Goal: Task Accomplishment & Management: Manage account settings

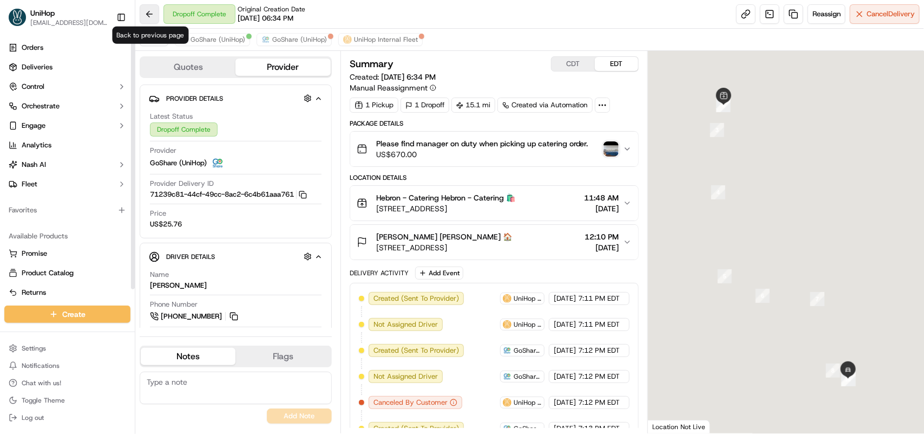
click at [150, 14] on button at bounding box center [149, 13] width 19 height 19
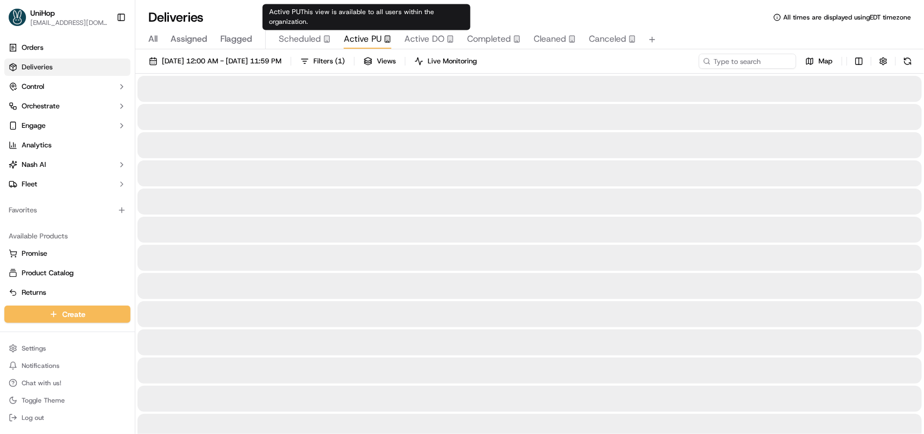
click at [358, 36] on span "Active PU" at bounding box center [363, 38] width 38 height 13
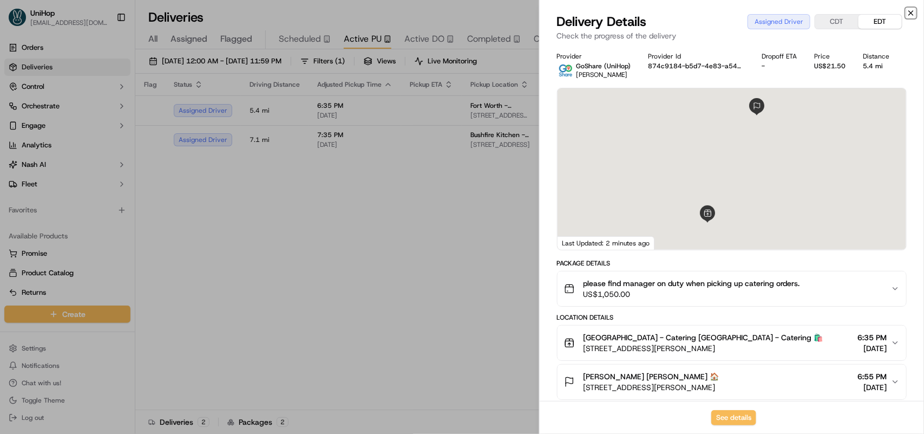
click at [910, 11] on icon "button" at bounding box center [911, 13] width 9 height 9
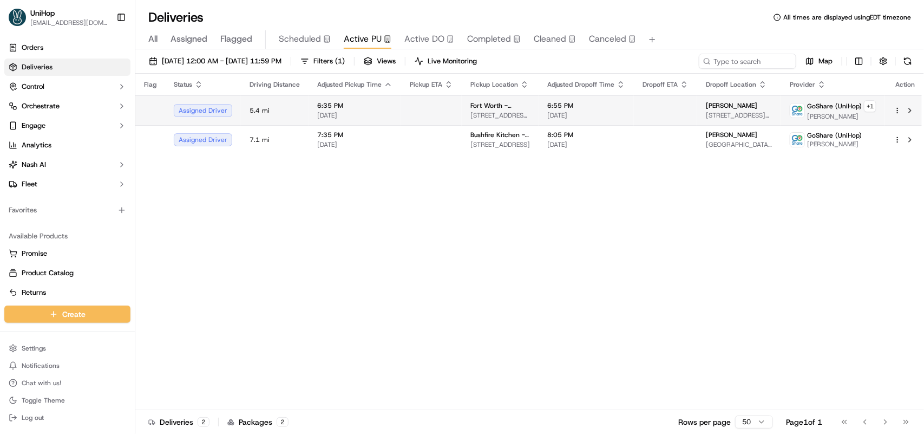
click at [470, 112] on span "[STREET_ADDRESS][PERSON_NAME]" at bounding box center [500, 115] width 60 height 9
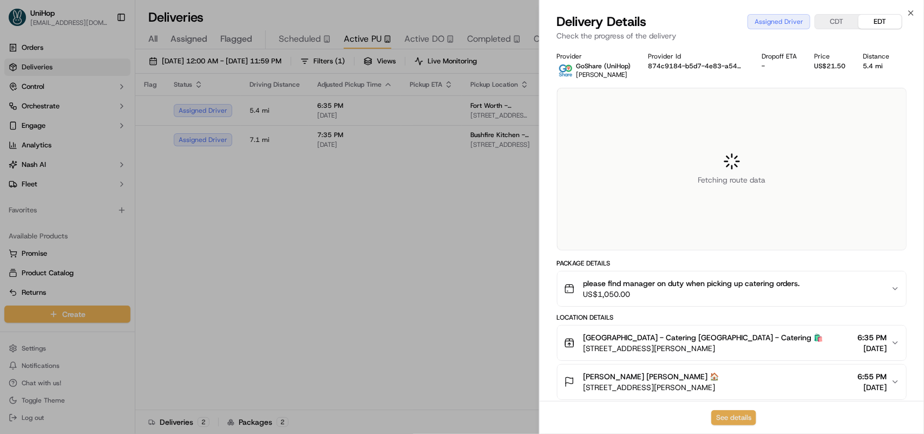
click at [728, 417] on button "See details" at bounding box center [733, 417] width 45 height 15
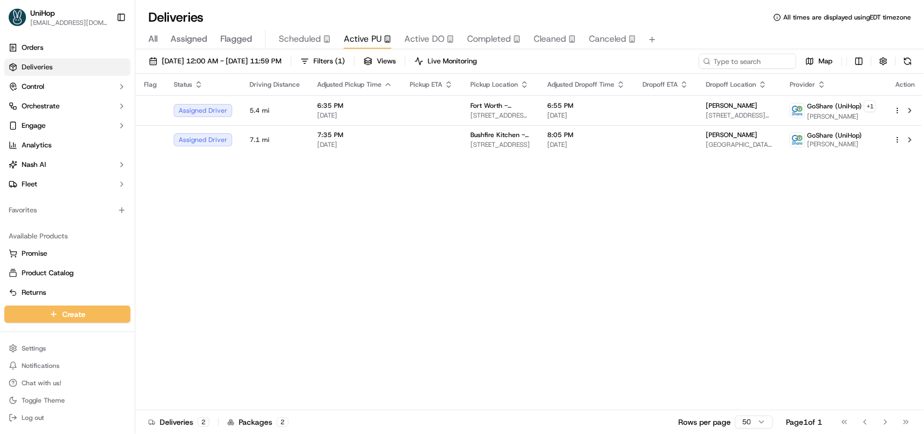
click at [401, 138] on td at bounding box center [431, 139] width 61 height 29
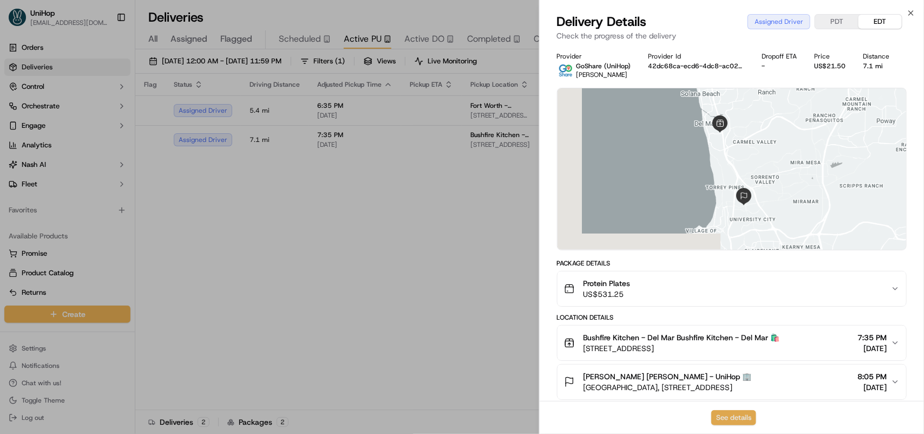
click at [736, 420] on button "See details" at bounding box center [733, 417] width 45 height 15
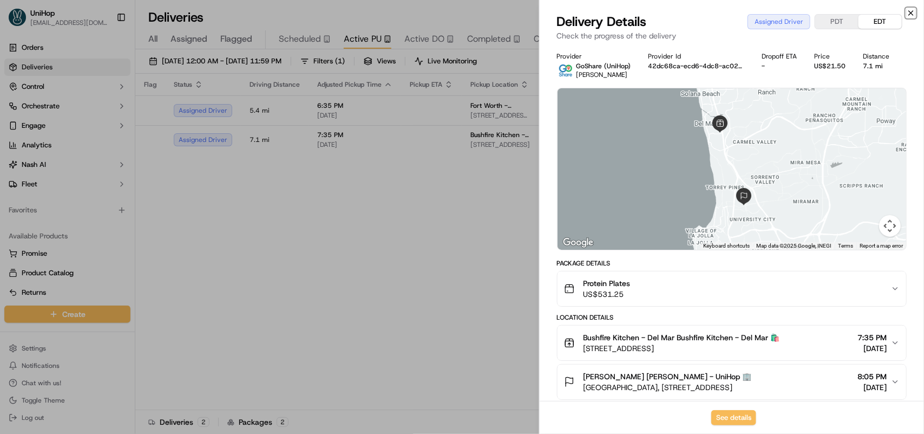
click at [910, 12] on icon "button" at bounding box center [911, 13] width 9 height 9
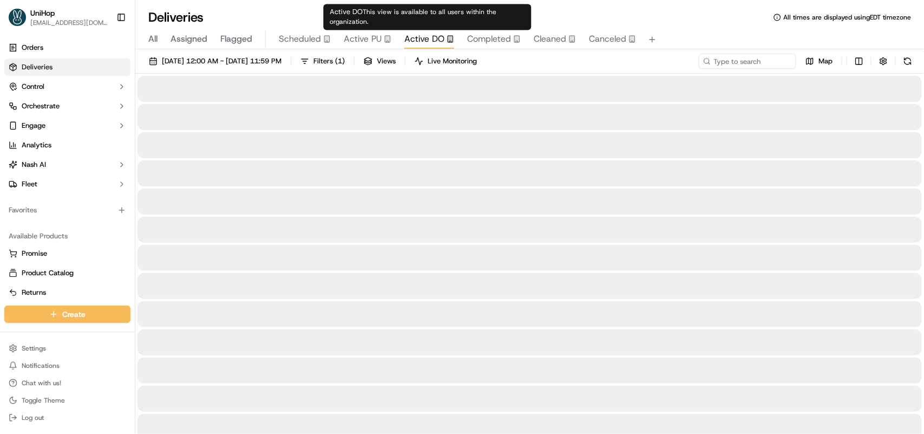
click at [398, 28] on div "Active DO This view is available to all users within the organization. Active D…" at bounding box center [428, 17] width 208 height 26
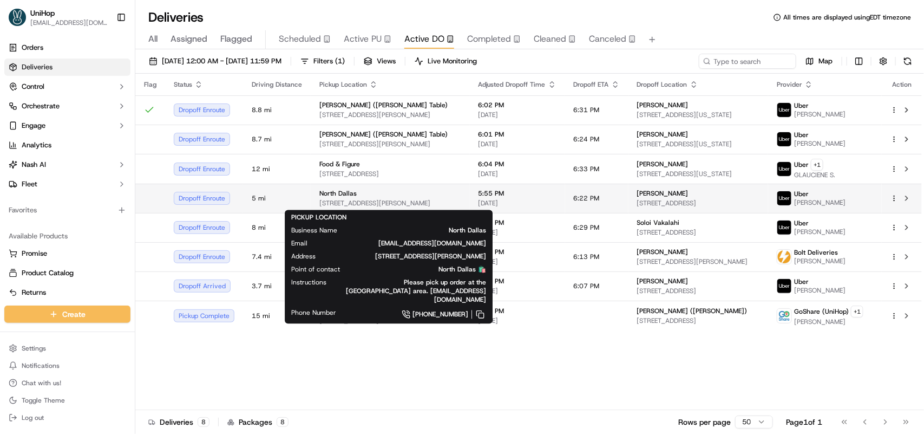
click at [390, 199] on span "[STREET_ADDRESS][PERSON_NAME]" at bounding box center [390, 203] width 142 height 9
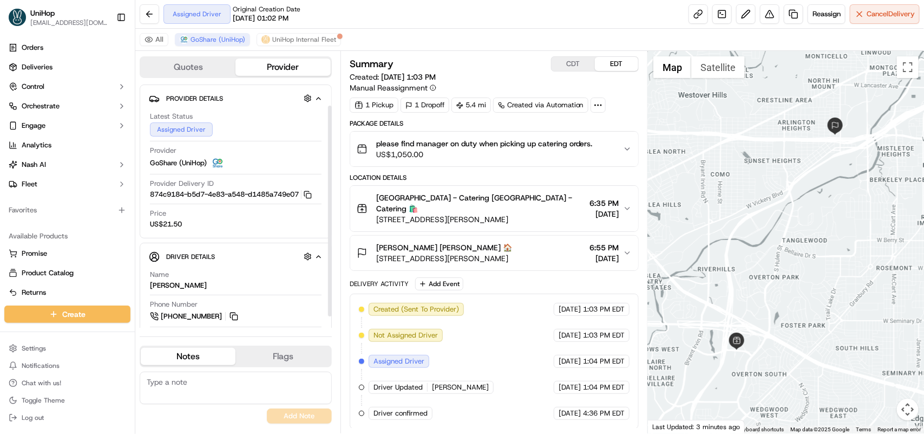
scroll to position [36, 0]
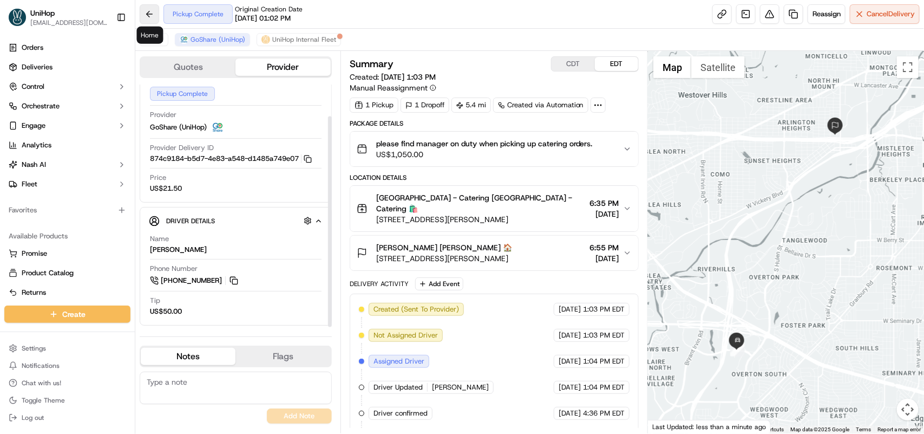
click at [148, 15] on button at bounding box center [149, 13] width 19 height 19
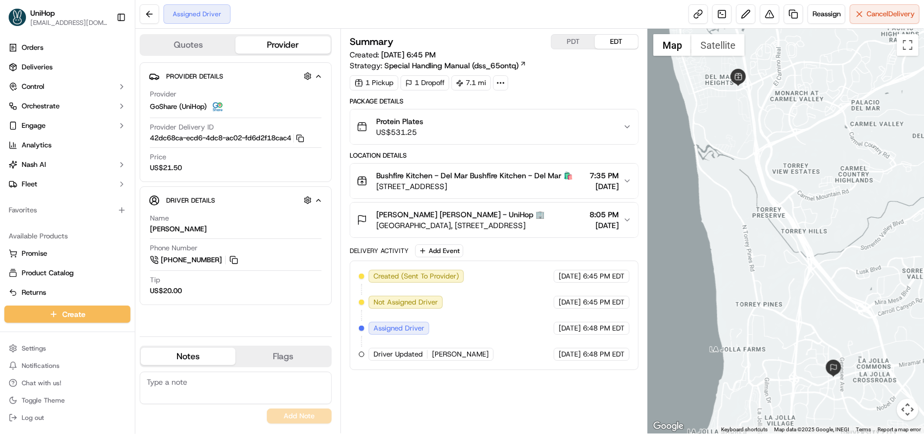
click at [626, 180] on button "Bushfire Kitchen - Del Mar Bushfire Kitchen - Del Mar 🛍️ 2602 Del Mar Heights R…" at bounding box center [494, 181] width 288 height 35
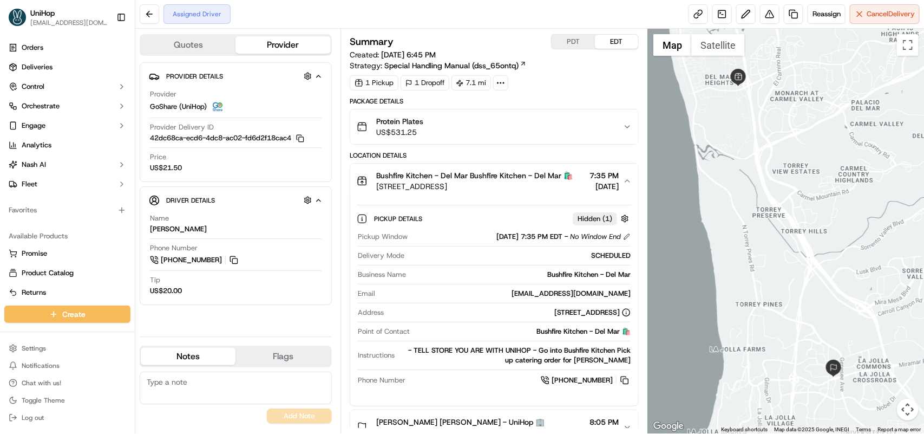
click at [570, 47] on button "PDT" at bounding box center [573, 42] width 43 height 14
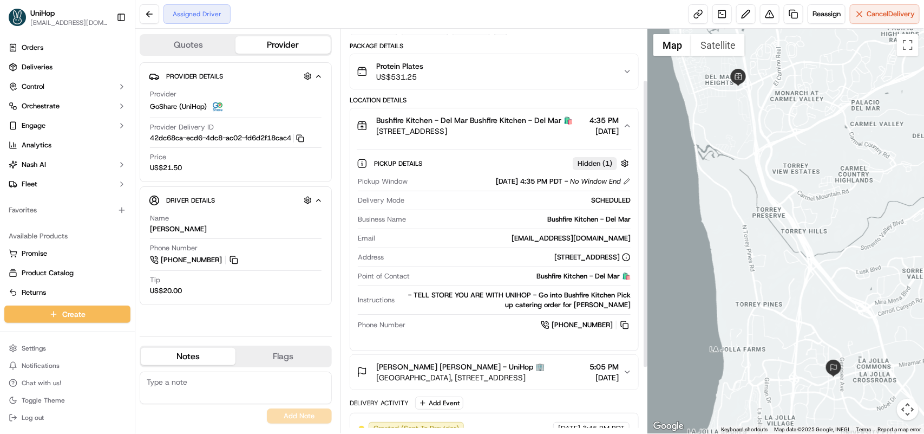
scroll to position [135, 0]
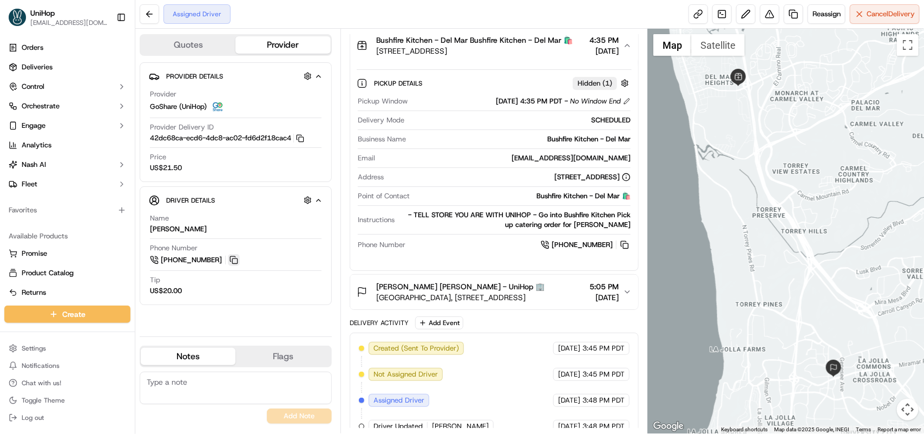
click at [233, 262] on button at bounding box center [234, 260] width 12 height 12
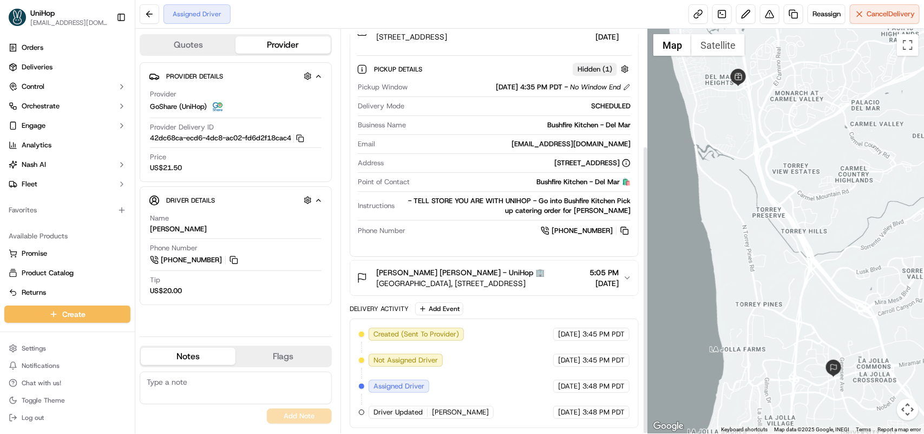
scroll to position [0, 0]
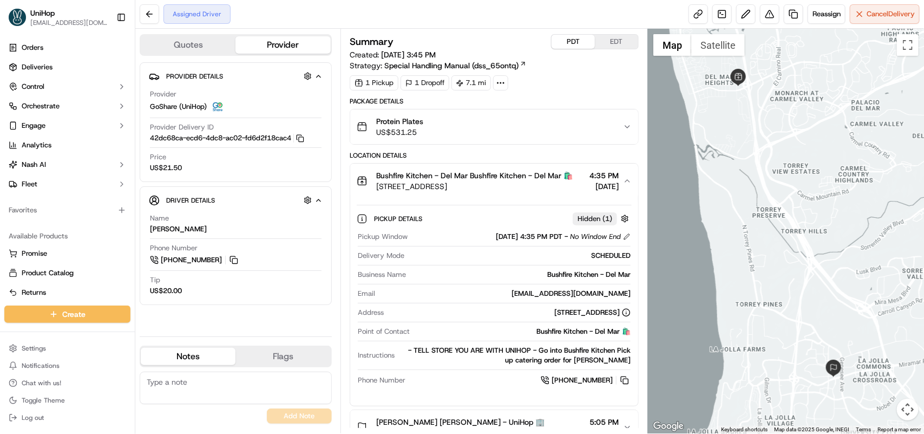
click at [620, 41] on button "EDT" at bounding box center [616, 42] width 43 height 14
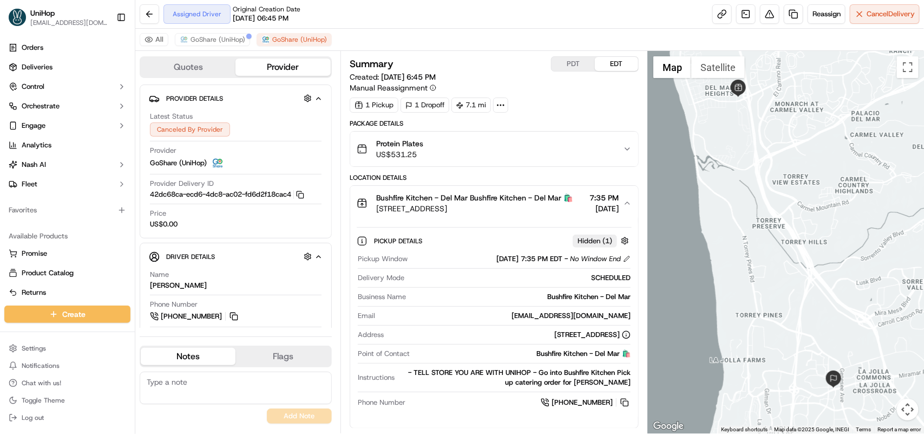
click at [610, 66] on button "EDT" at bounding box center [616, 64] width 43 height 14
click at [628, 153] on icon "button" at bounding box center [627, 149] width 9 height 9
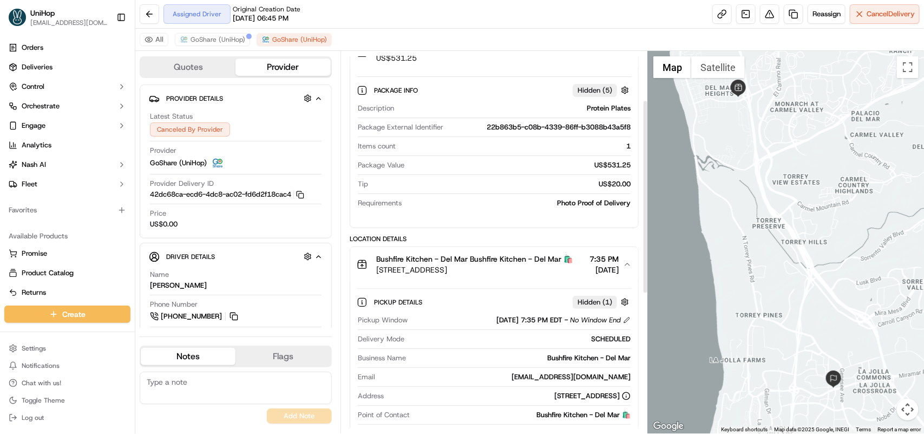
scroll to position [31, 0]
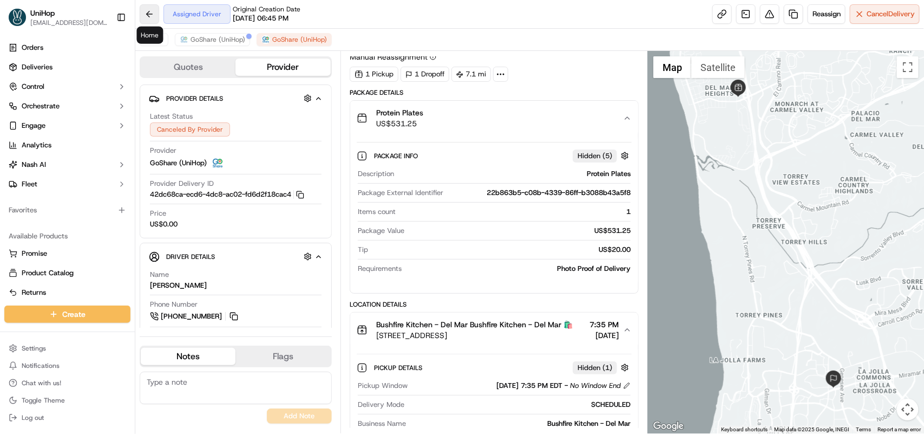
click at [155, 15] on button at bounding box center [149, 13] width 19 height 19
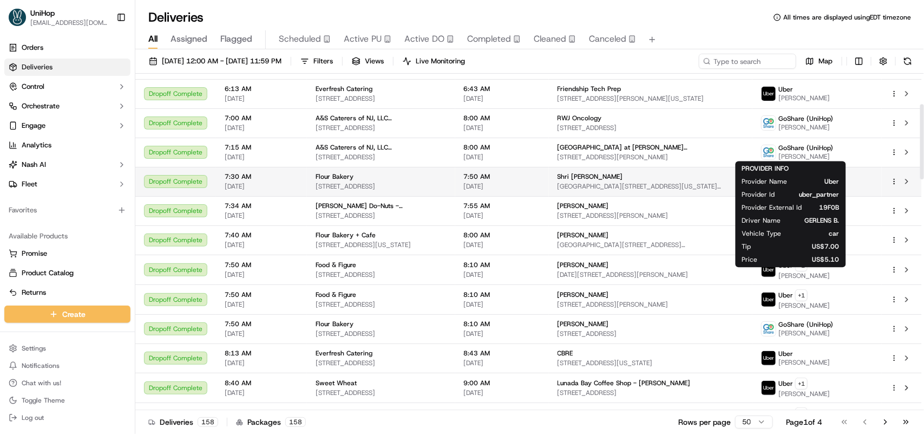
scroll to position [135, 0]
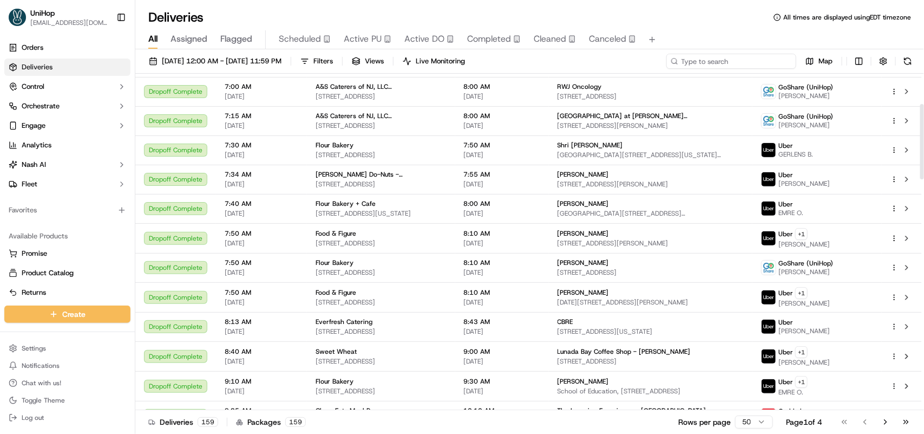
click at [715, 61] on input at bounding box center [731, 61] width 130 height 15
click at [710, 61] on input at bounding box center [731, 61] width 130 height 15
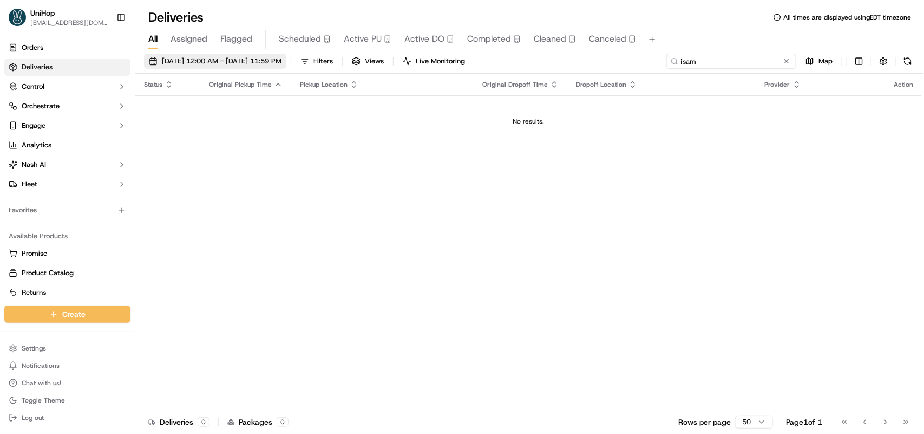
type input "isam"
click at [199, 64] on span "Sep 17 2025 12:00 AM - Sep 17 2025 11:59 PM" at bounding box center [222, 61] width 120 height 10
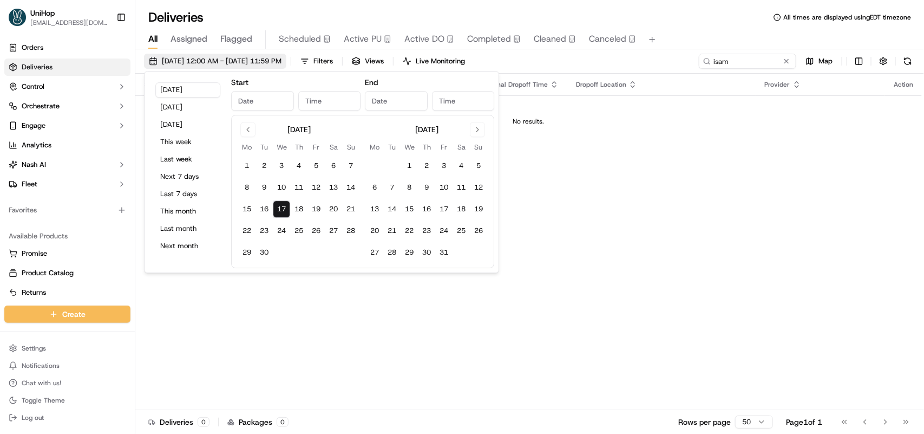
type input "Sep 17, 2025"
type input "12:00 AM"
type input "Sep 17, 2025"
type input "11:59 PM"
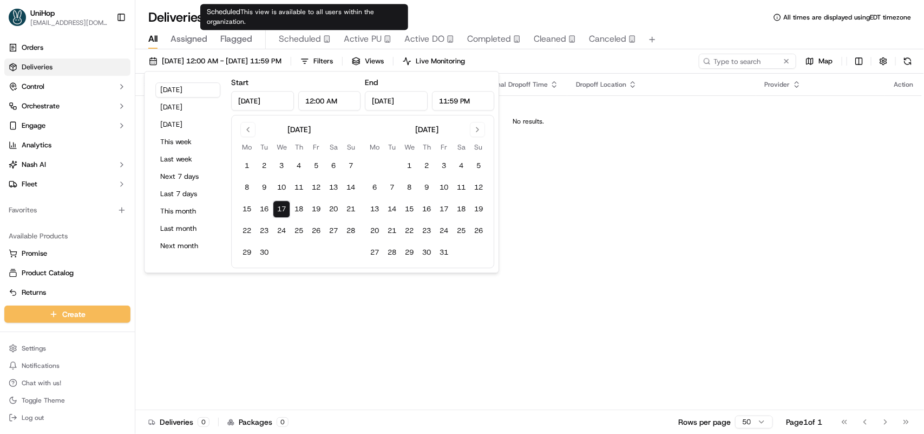
click at [350, 39] on span "Active PU" at bounding box center [363, 38] width 38 height 13
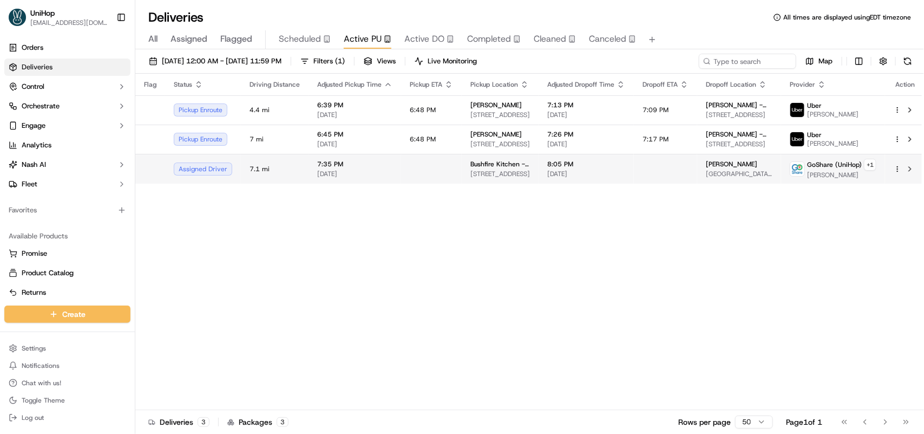
click at [437, 172] on td at bounding box center [431, 169] width 61 height 30
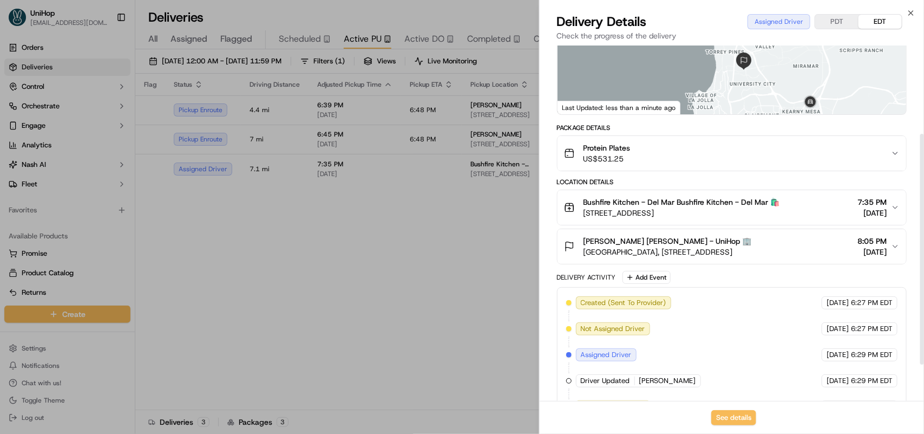
scroll to position [192, 0]
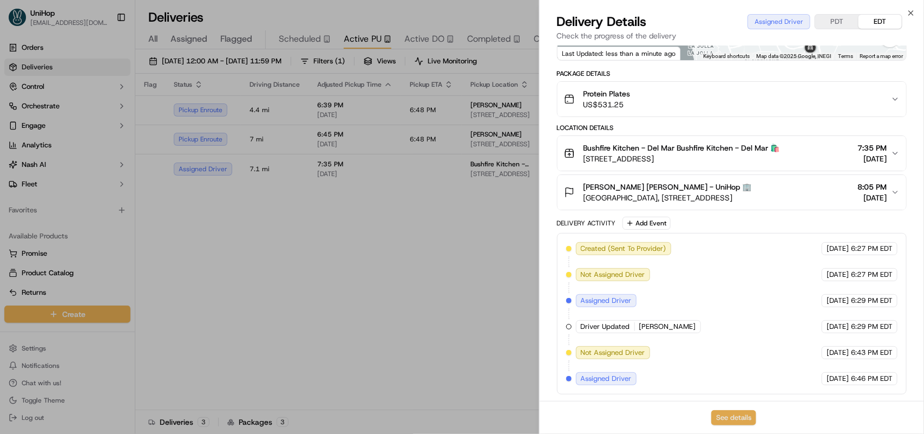
click at [733, 414] on button "See details" at bounding box center [733, 417] width 45 height 15
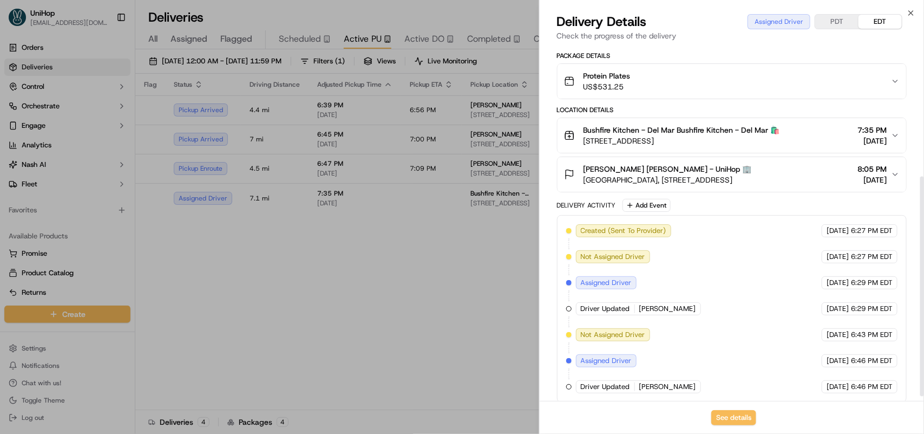
scroll to position [218, 0]
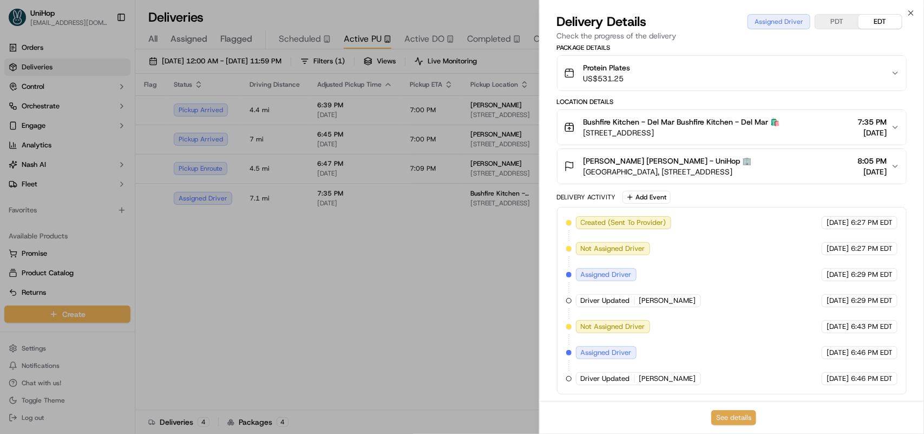
click at [731, 423] on button "See details" at bounding box center [733, 417] width 45 height 15
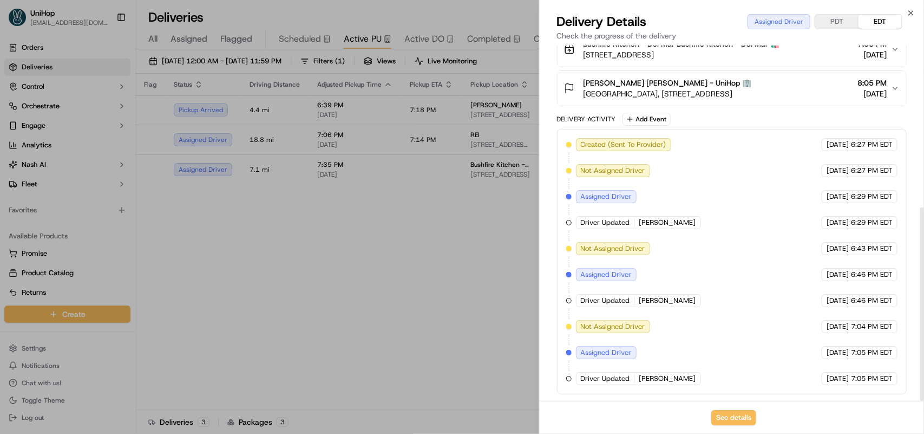
scroll to position [297, 0]
click at [721, 417] on button "See details" at bounding box center [733, 417] width 45 height 15
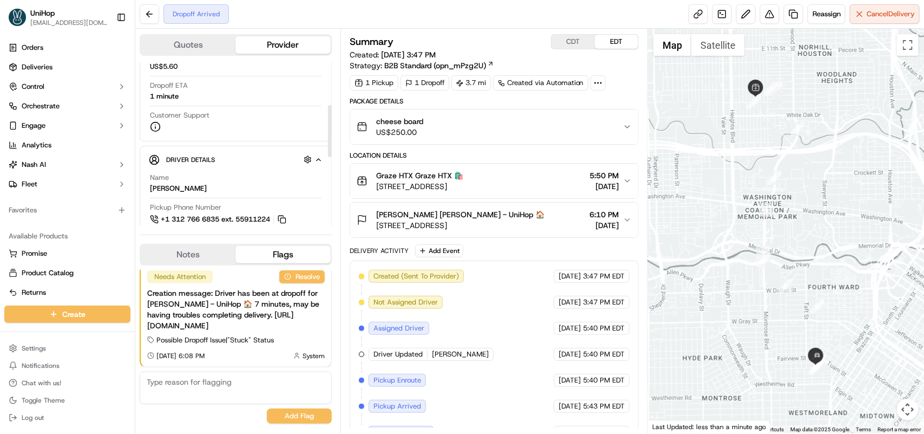
scroll to position [135, 0]
click at [347, 10] on div "Dropoff Arrived Reassign Cancel Delivery" at bounding box center [529, 14] width 789 height 29
click at [626, 214] on button "EMily EMily - UniHop 🏠 2512 Genesee St, Houston, TX 77006, USA 6:10 PM Sep 17 2…" at bounding box center [494, 219] width 288 height 35
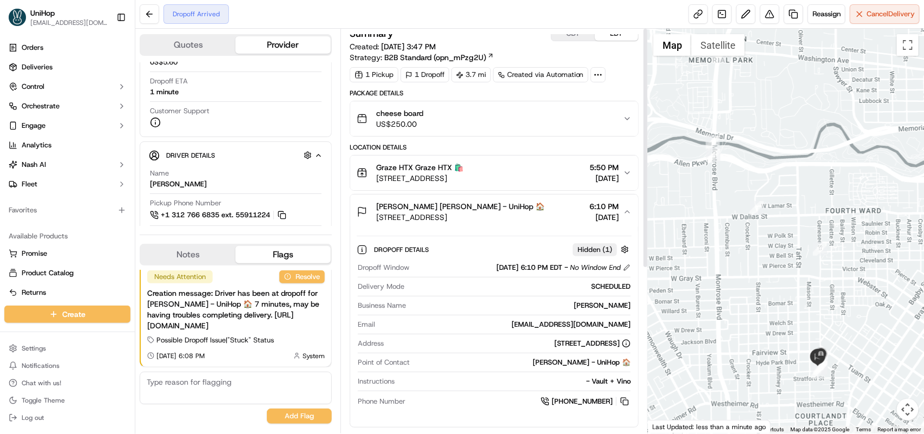
scroll to position [0, 0]
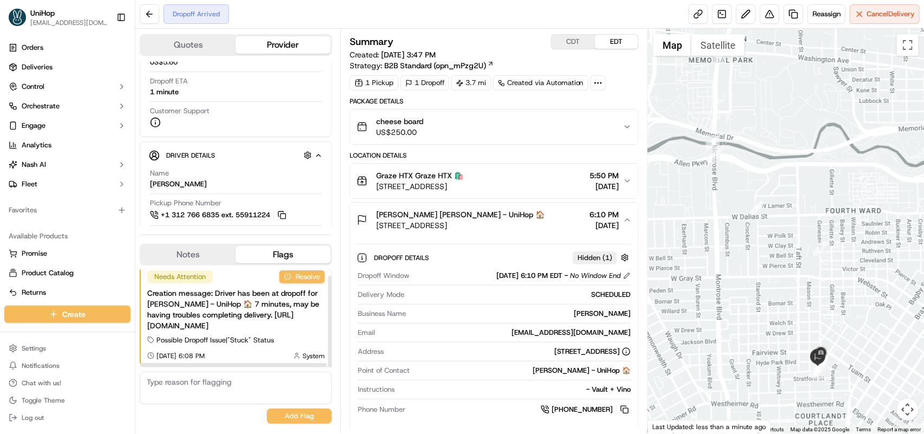
click at [172, 258] on button "Notes" at bounding box center [188, 254] width 95 height 17
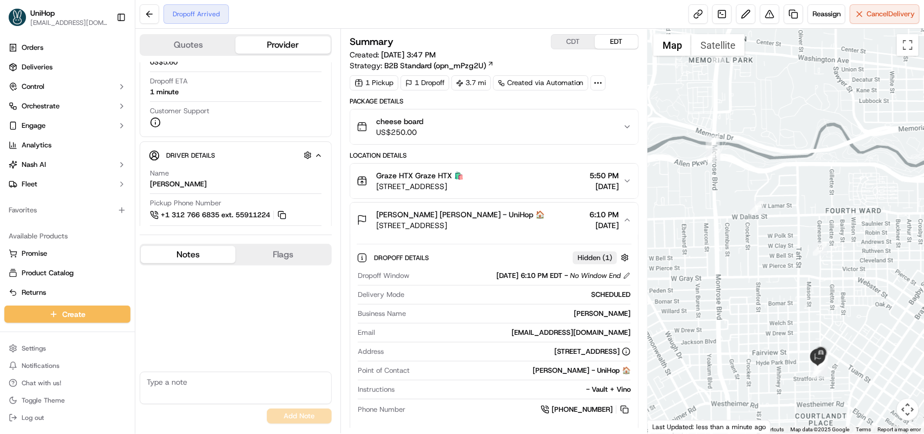
click at [193, 380] on textarea at bounding box center [236, 387] width 192 height 32
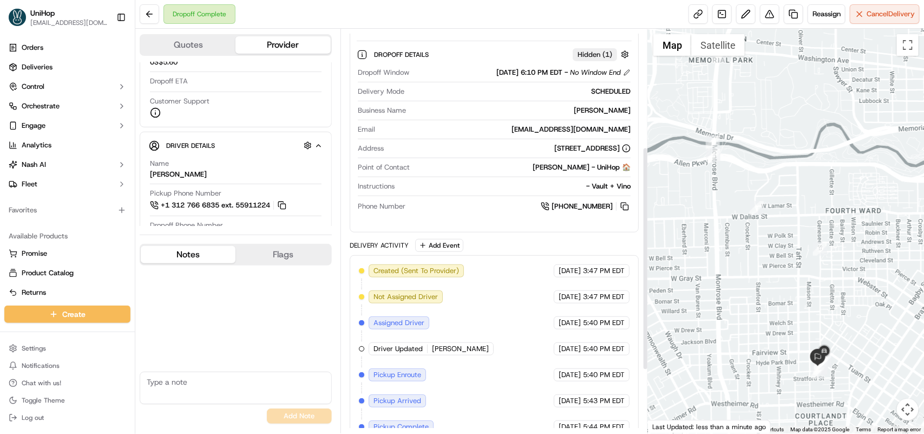
scroll to position [326, 0]
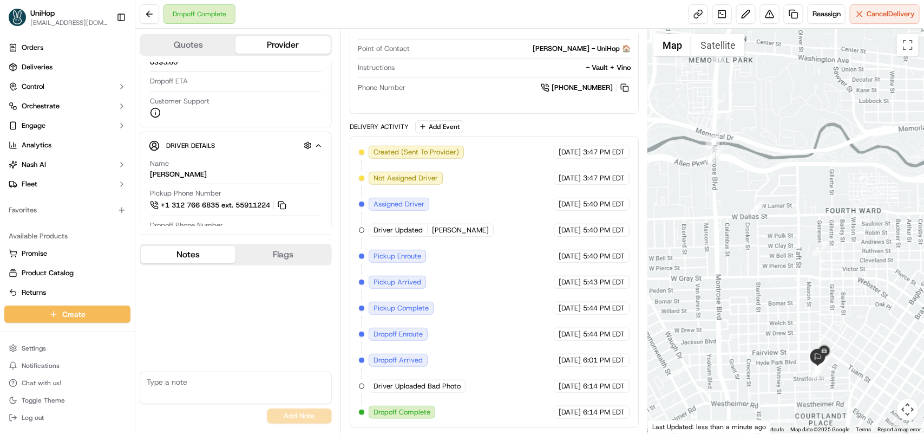
click at [228, 389] on textarea at bounding box center [236, 387] width 192 height 32
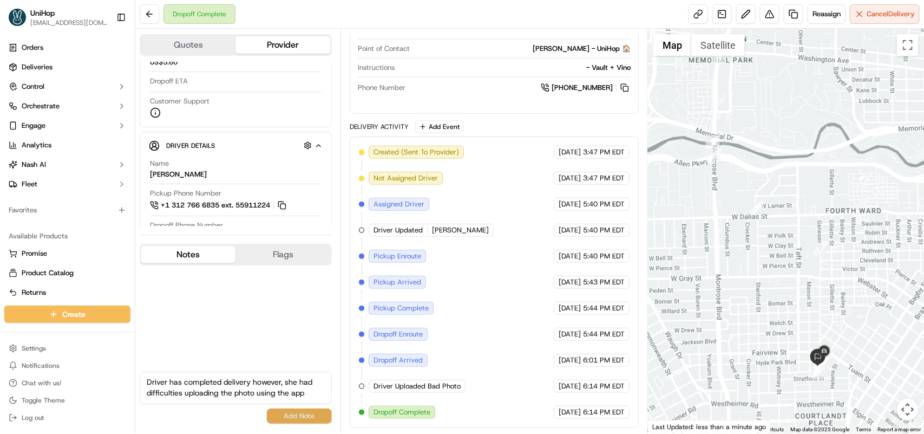
type textarea "Driver has completed delivery however, she had difficulties uploading the photo…"
click at [302, 422] on button "Add Note" at bounding box center [299, 415] width 65 height 15
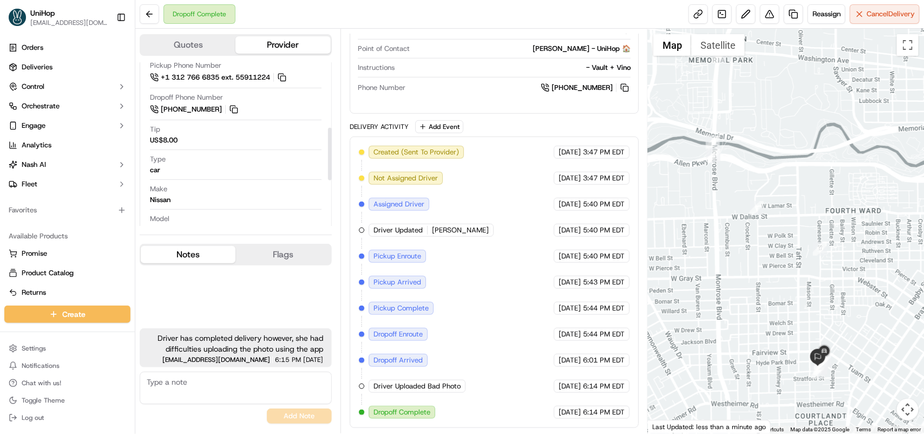
scroll to position [344, 0]
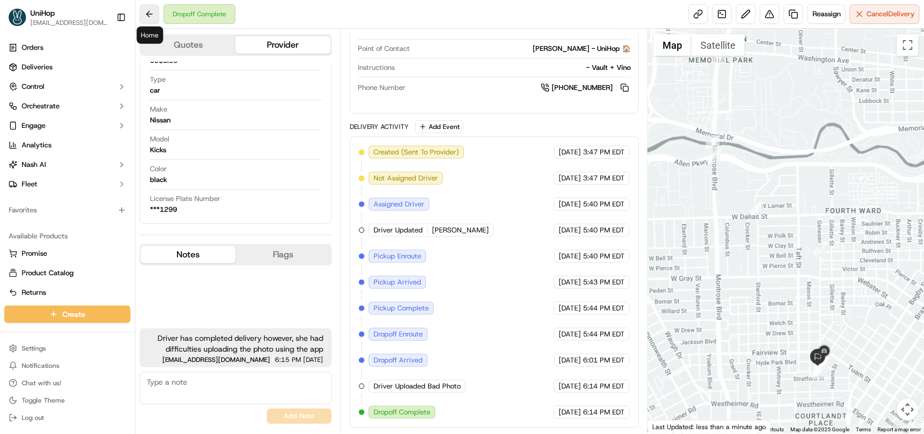
click at [156, 20] on button at bounding box center [149, 13] width 19 height 19
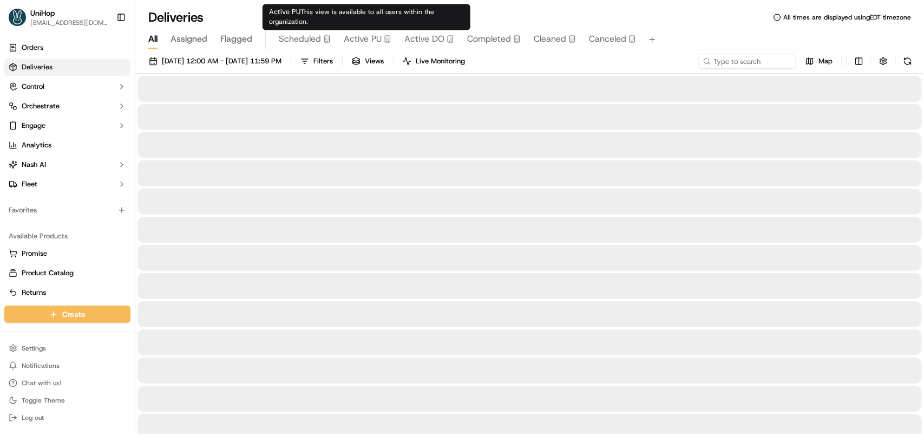
click at [357, 38] on span "Active PU" at bounding box center [363, 38] width 38 height 13
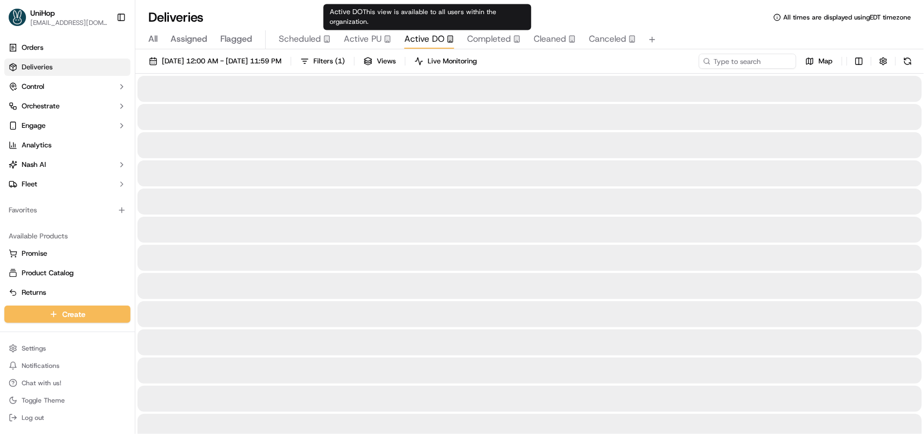
click at [417, 42] on span "Active DO" at bounding box center [424, 38] width 40 height 13
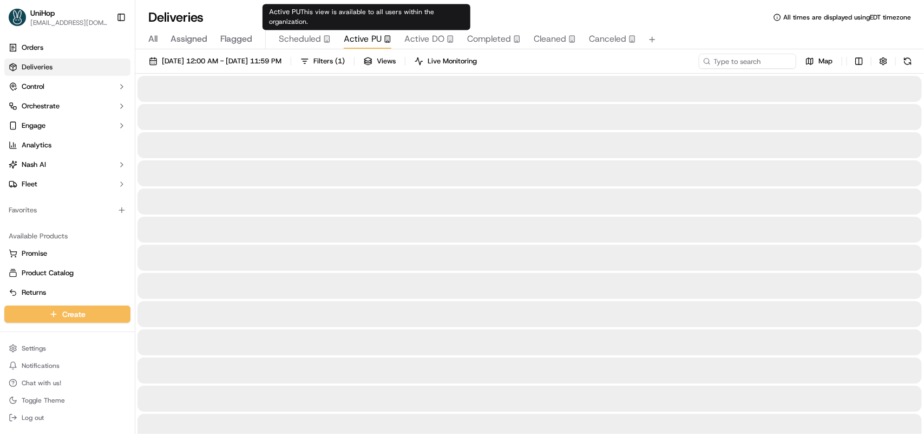
click at [358, 33] on span "Active PU" at bounding box center [363, 38] width 38 height 13
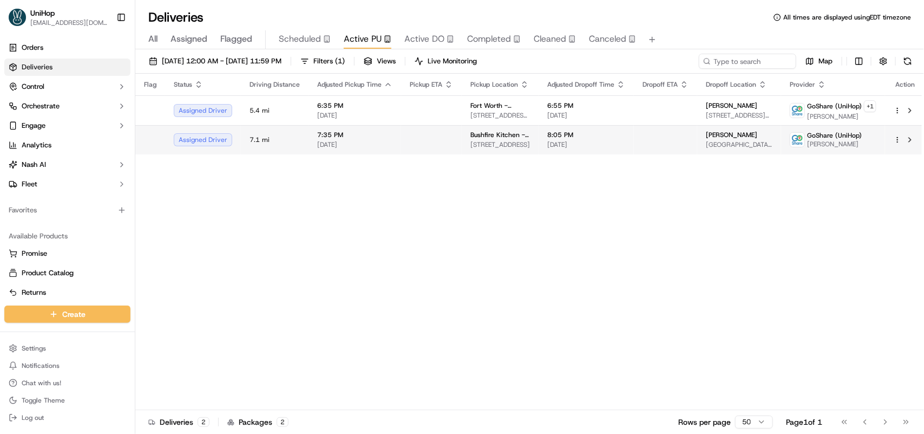
click at [414, 136] on td at bounding box center [431, 139] width 61 height 29
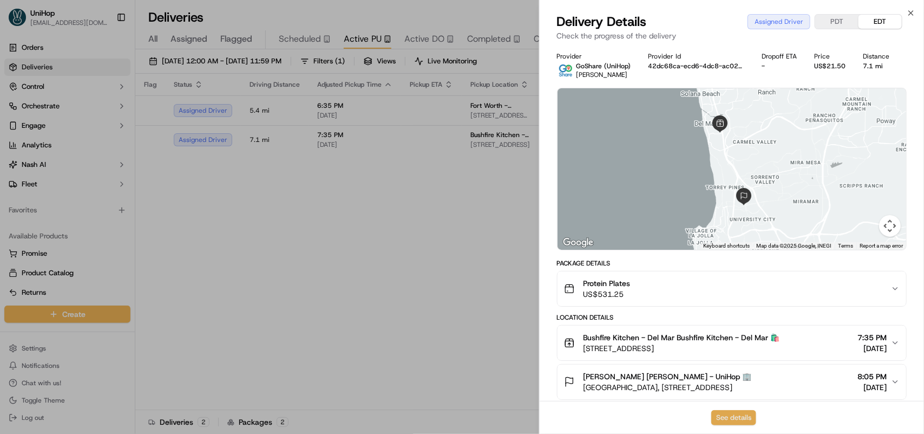
click at [734, 415] on button "See details" at bounding box center [733, 417] width 45 height 15
click at [910, 12] on icon "button" at bounding box center [911, 13] width 9 height 9
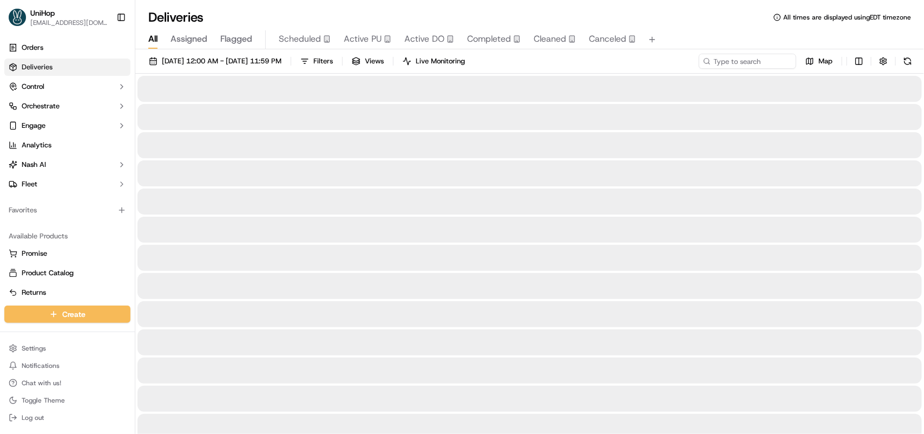
click at [152, 41] on span "All" at bounding box center [152, 38] width 9 height 13
click at [722, 63] on input at bounding box center [731, 61] width 130 height 15
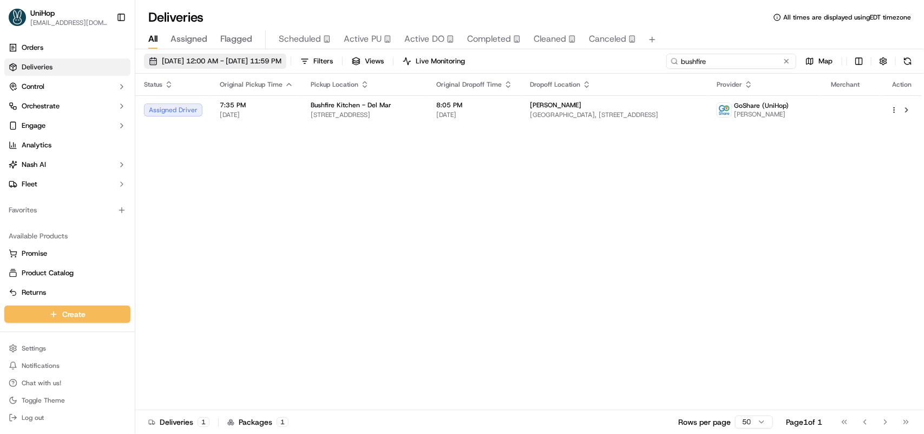
type input "bushfire"
click at [193, 68] on button "Sep 17 2025 12:00 AM - Sep 17 2025 11:59 PM" at bounding box center [215, 61] width 142 height 15
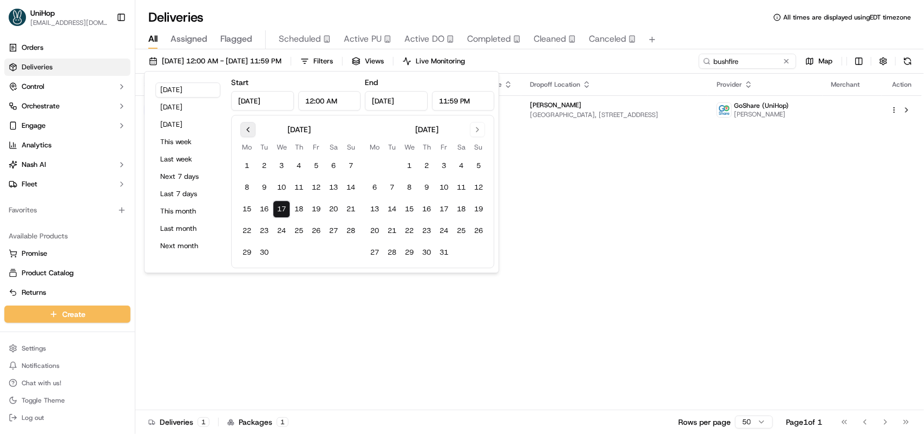
click at [248, 127] on button "Go to previous month" at bounding box center [247, 129] width 15 height 15
click at [318, 164] on button "1" at bounding box center [316, 165] width 17 height 17
type input "Aug 1, 2025"
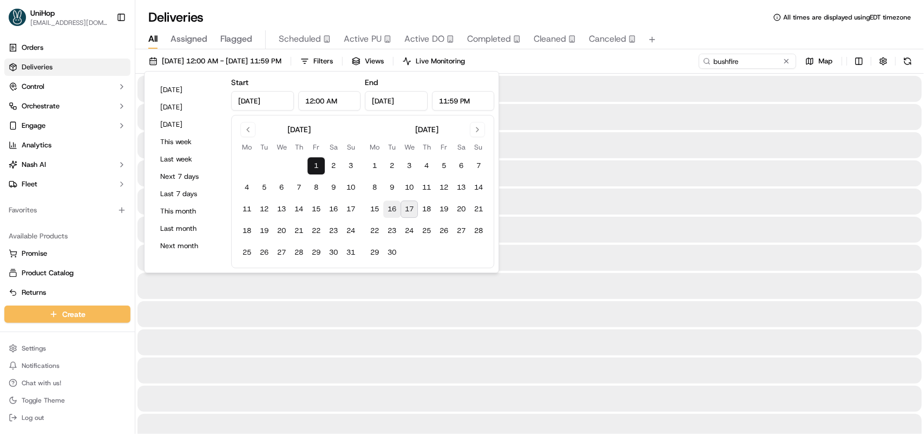
click at [390, 205] on button "16" at bounding box center [391, 208] width 17 height 17
type input "Sep 16, 2025"
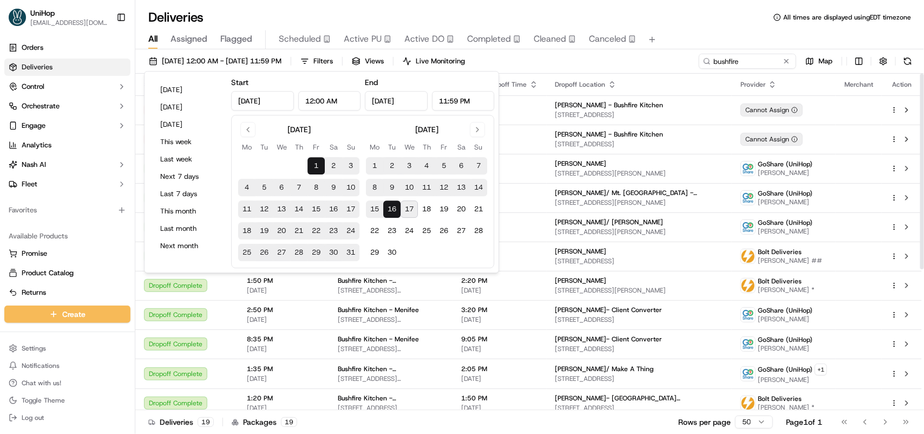
click at [670, 77] on th "Dropoff Location" at bounding box center [639, 85] width 185 height 22
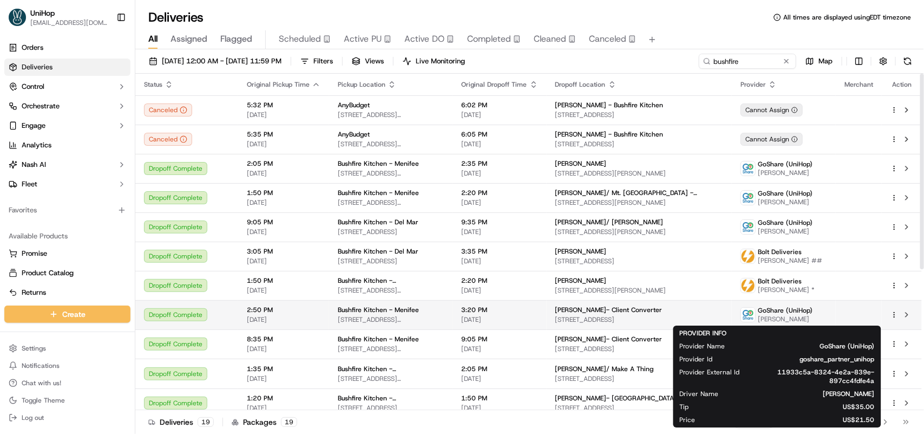
click at [749, 317] on img at bounding box center [748, 315] width 14 height 14
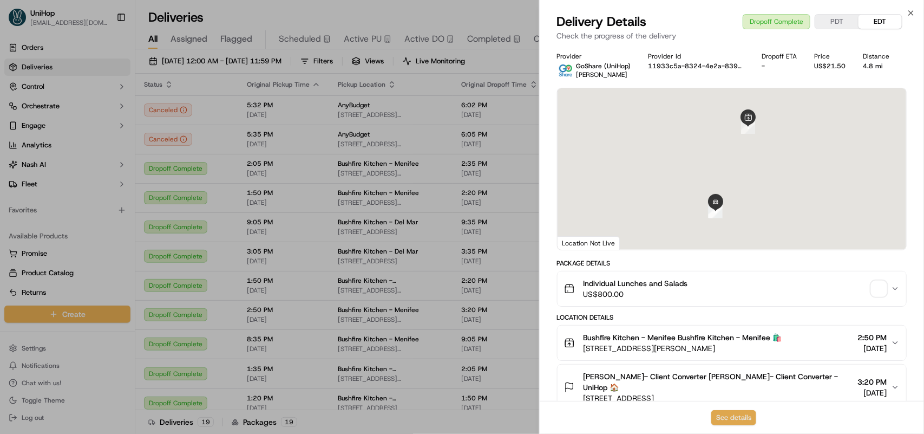
click at [729, 415] on button "See details" at bounding box center [733, 417] width 45 height 15
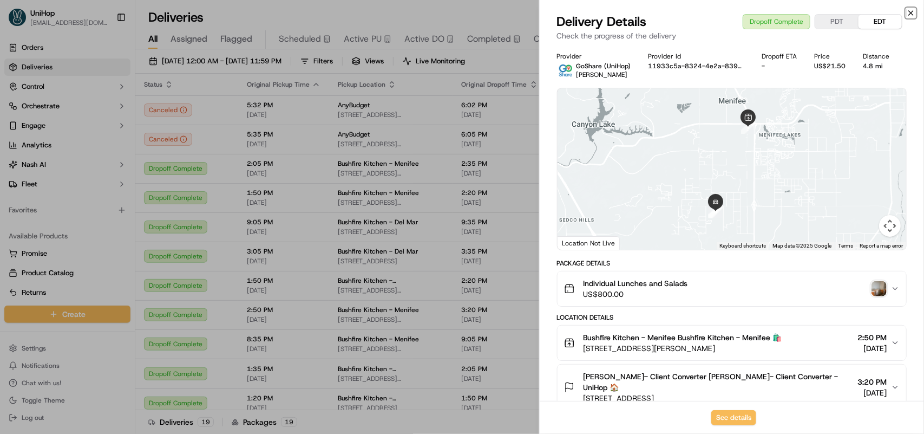
click at [911, 11] on icon "button" at bounding box center [911, 13] width 9 height 9
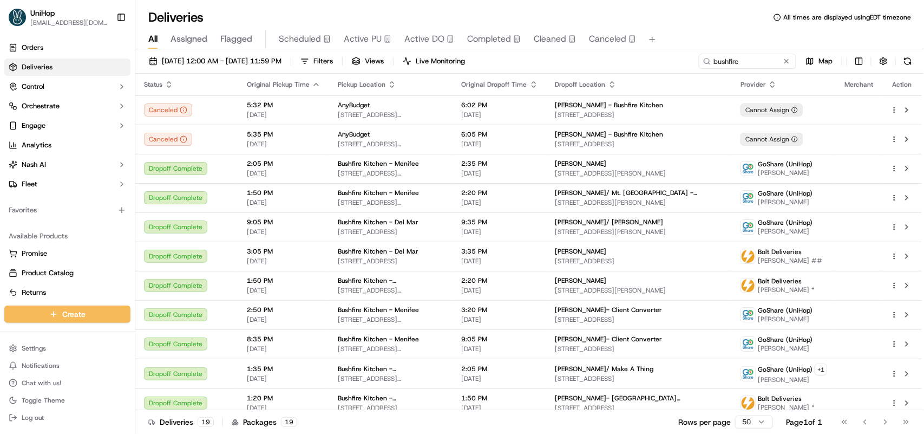
click at [154, 38] on span "All" at bounding box center [152, 38] width 9 height 13
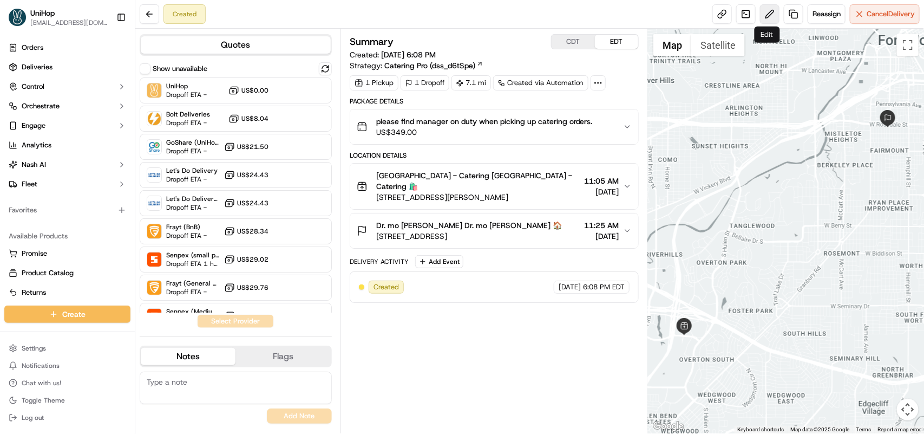
click at [762, 17] on button at bounding box center [769, 13] width 19 height 19
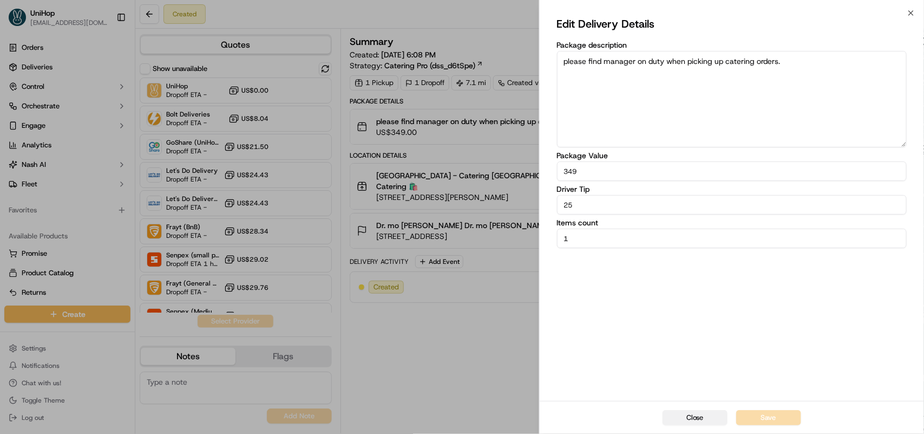
click at [700, 419] on button "Close" at bounding box center [695, 417] width 65 height 15
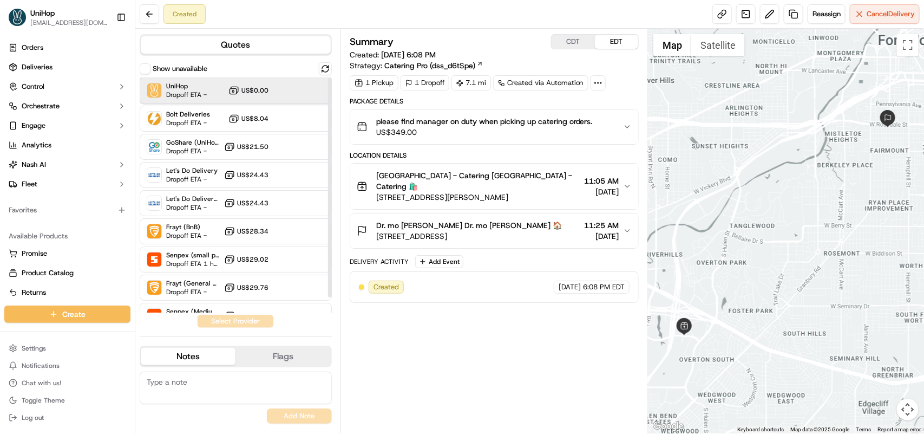
click at [188, 83] on span "UniHop" at bounding box center [186, 86] width 41 height 9
click at [225, 321] on button "Assign Provider" at bounding box center [235, 321] width 77 height 13
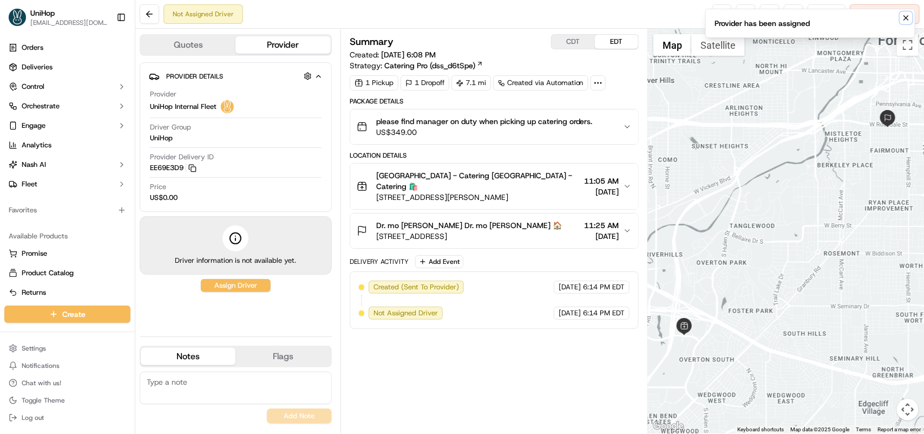
click at [905, 19] on icon "Notifications (F8)" at bounding box center [906, 18] width 9 height 9
click at [826, 16] on span "Reassign" at bounding box center [827, 14] width 28 height 10
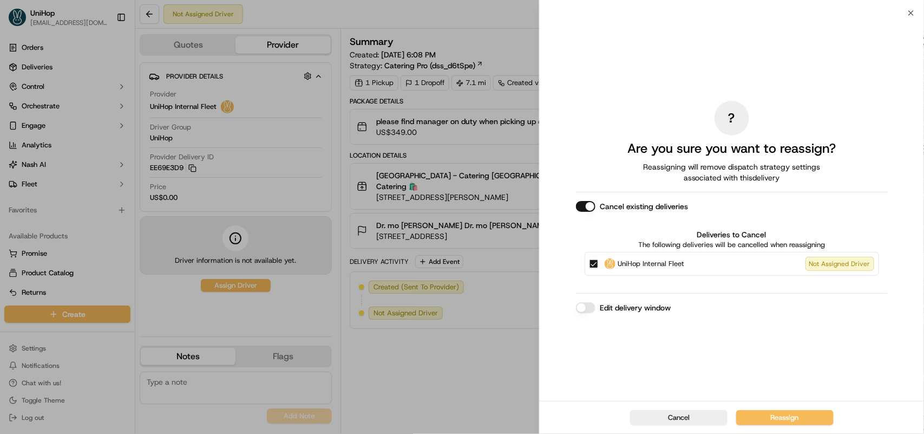
click at [588, 206] on button "Cancel existing deliveries" at bounding box center [585, 206] width 19 height 11
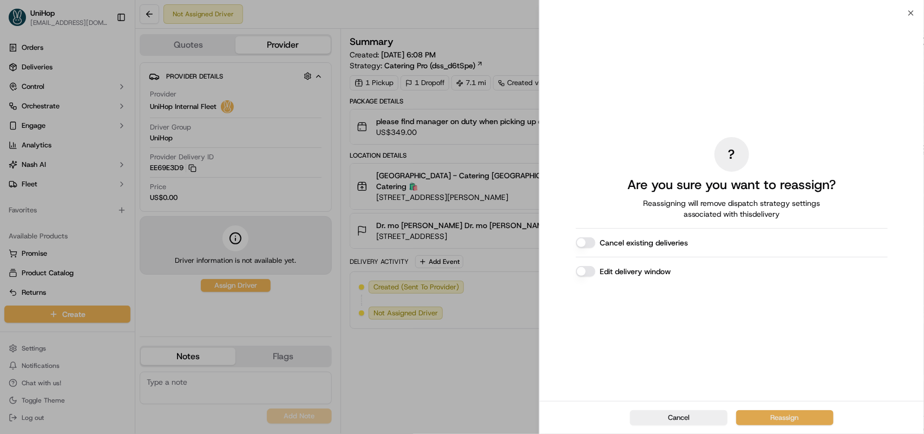
click at [765, 416] on button "Reassign" at bounding box center [784, 417] width 97 height 15
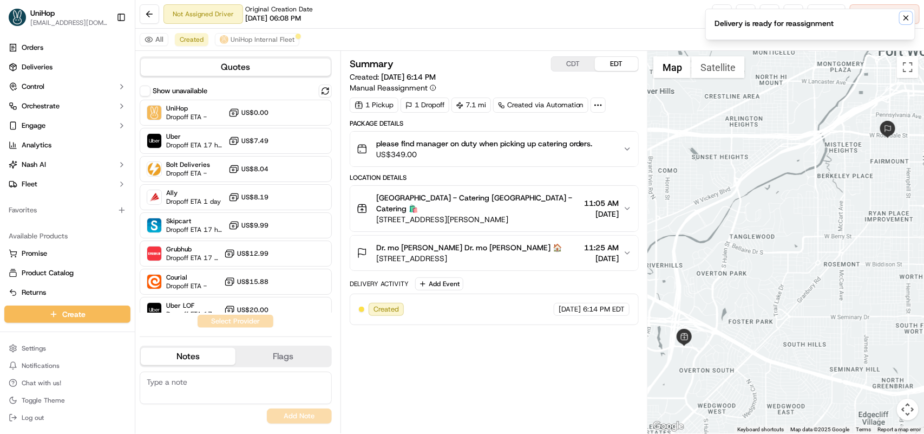
click at [905, 19] on icon "Notifications (F8)" at bounding box center [906, 18] width 4 height 4
click at [772, 16] on button at bounding box center [769, 13] width 19 height 19
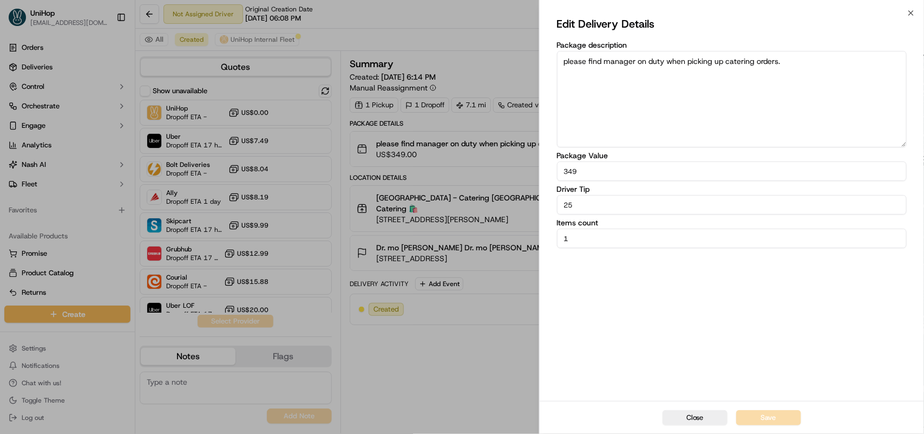
drag, startPoint x: 578, startPoint y: 204, endPoint x: 490, endPoint y: 200, distance: 87.8
click at [490, 200] on body "UniHop [EMAIL_ADDRESS][DOMAIN_NAME] Toggle Sidebar Orders Deliveries Control Or…" at bounding box center [462, 217] width 924 height 434
type input "18"
click at [757, 417] on button "Save" at bounding box center [768, 417] width 65 height 15
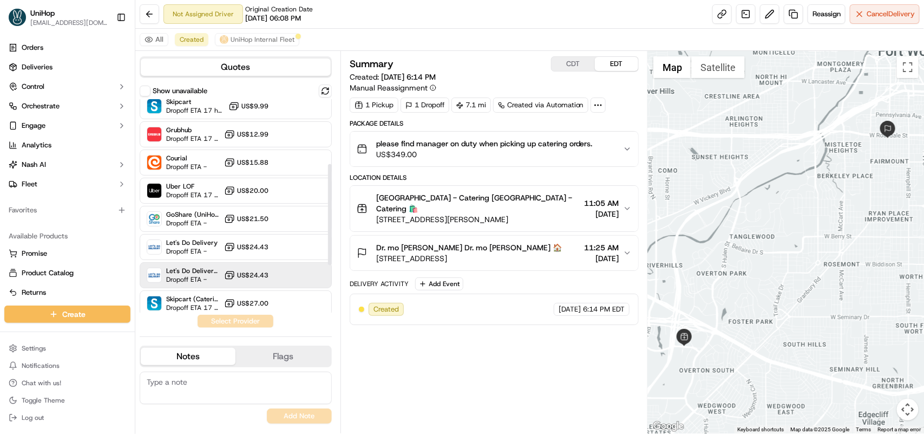
scroll to position [135, 0]
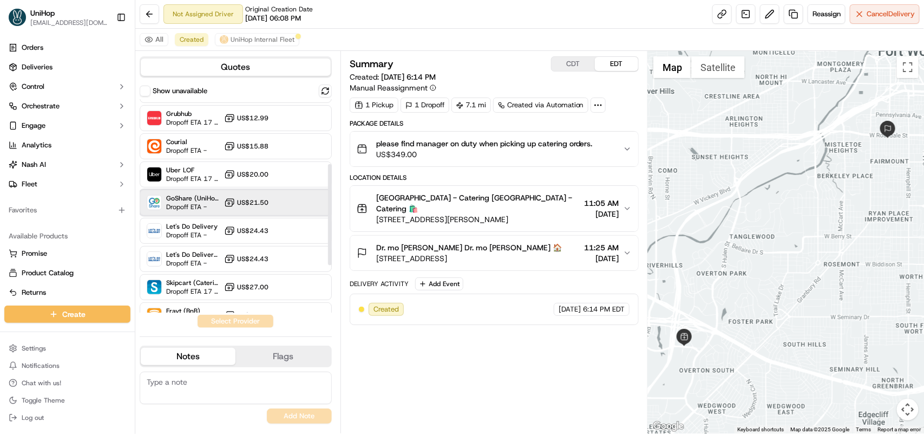
click at [219, 209] on span "Dropoff ETA -" at bounding box center [193, 206] width 54 height 9
click at [236, 324] on button "Assign Provider" at bounding box center [235, 321] width 77 height 13
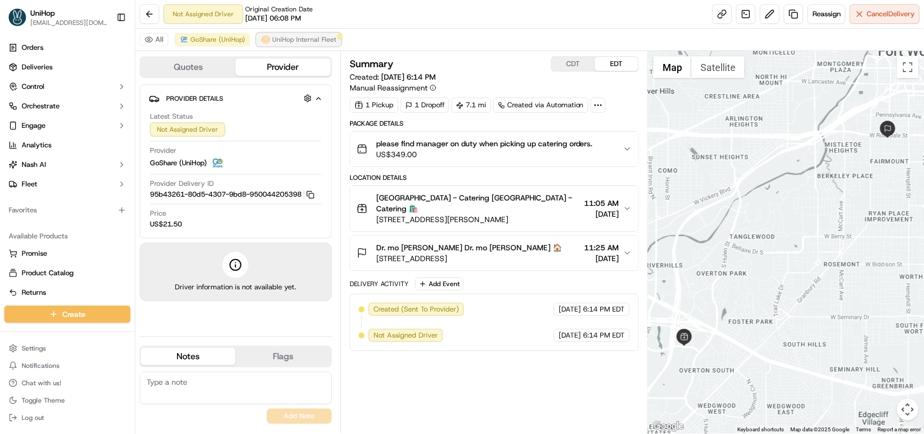
click at [292, 35] on span "UniHop Internal Fleet" at bounding box center [304, 39] width 64 height 9
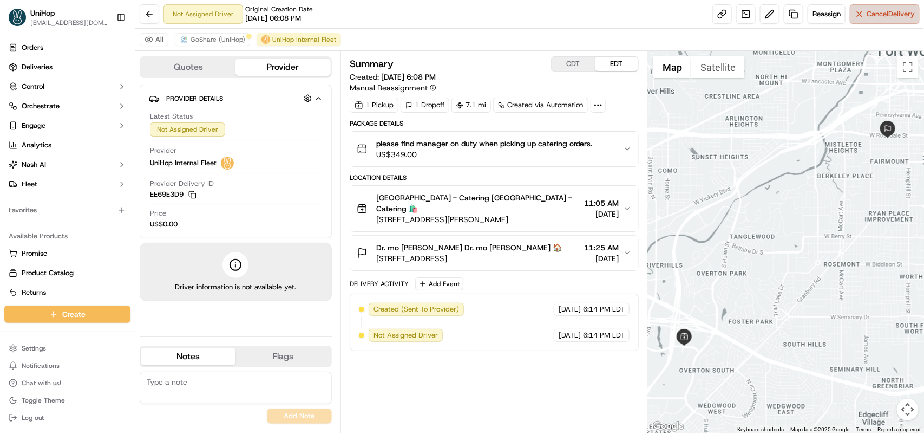
click at [867, 12] on span "Cancel Delivery" at bounding box center [891, 14] width 48 height 10
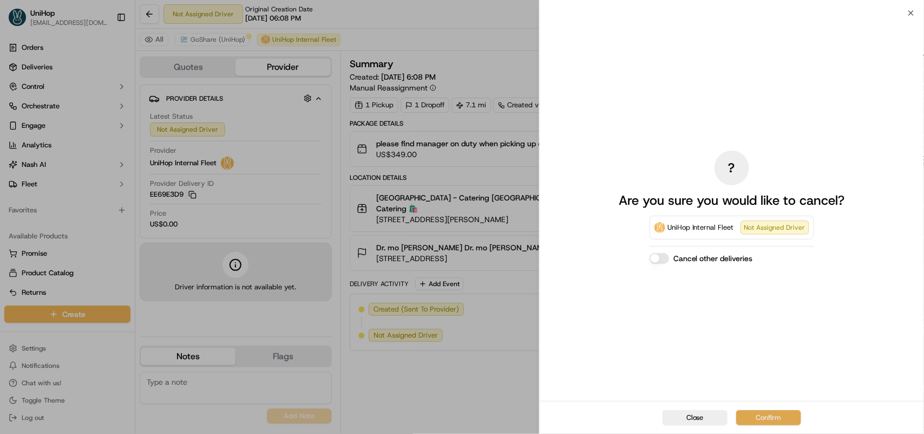
click at [772, 413] on button "Confirm" at bounding box center [768, 417] width 65 height 15
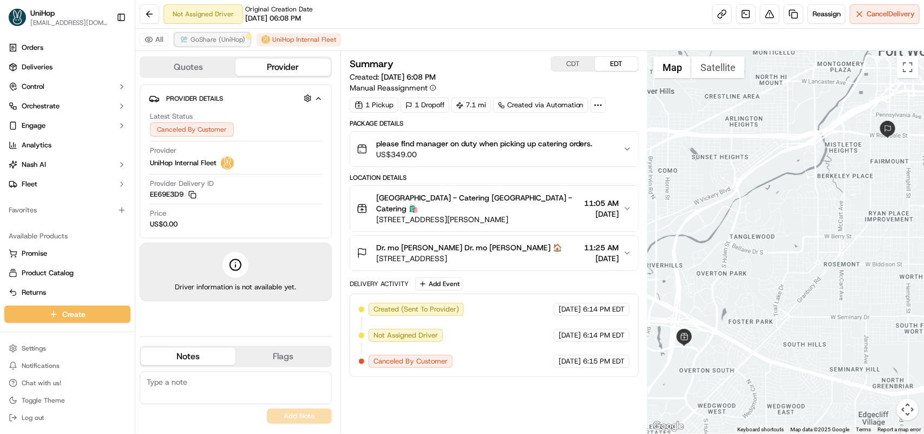
click at [198, 39] on span "GoShare (UniHop)" at bounding box center [218, 39] width 55 height 9
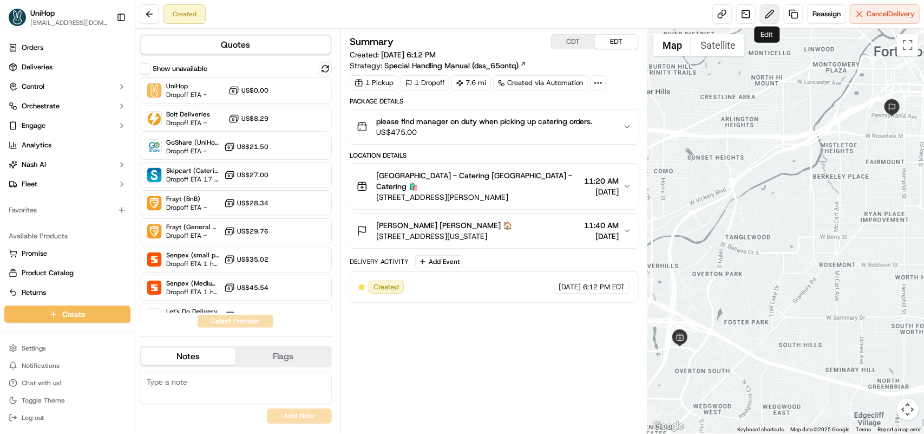
click at [762, 9] on button at bounding box center [769, 13] width 19 height 19
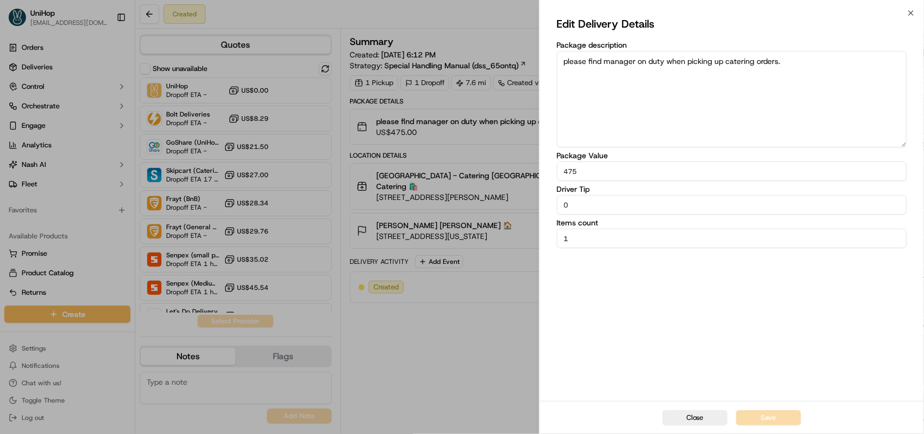
drag, startPoint x: 591, startPoint y: 203, endPoint x: 518, endPoint y: 204, distance: 73.1
click at [518, 204] on body "UniHop dispatch+e@unihop.app Toggle Sidebar Orders Deliveries Control Orchestra…" at bounding box center [462, 217] width 924 height 434
type input "5"
click at [772, 417] on button "Save" at bounding box center [768, 417] width 65 height 15
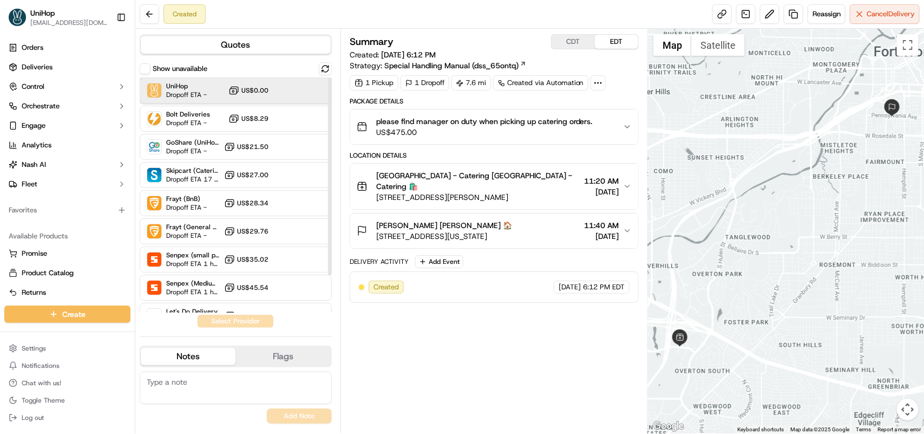
click at [231, 82] on div "UniHop Dropoff ETA - US$0.00" at bounding box center [236, 90] width 192 height 26
click at [206, 320] on button "Assign Provider" at bounding box center [235, 321] width 77 height 13
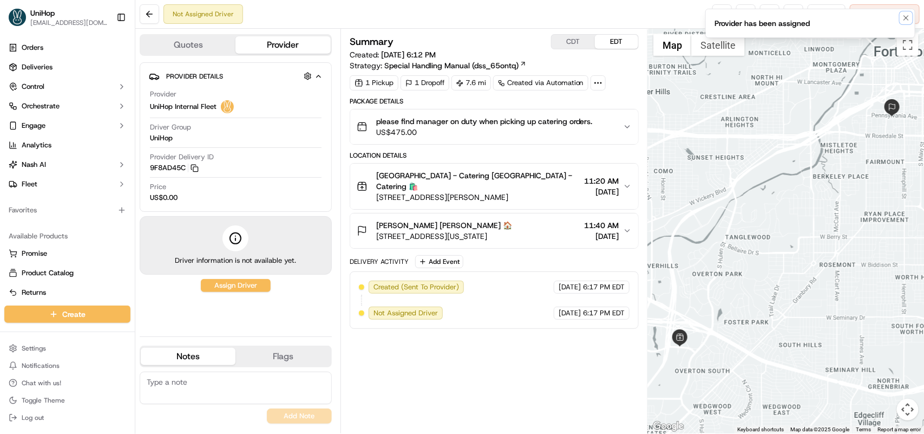
drag, startPoint x: 902, startPoint y: 15, endPoint x: 711, endPoint y: 41, distance: 192.9
click at [900, 16] on button "Notifications (F8)" at bounding box center [906, 17] width 13 height 13
click at [813, 19] on span "Reassign" at bounding box center [827, 14] width 28 height 10
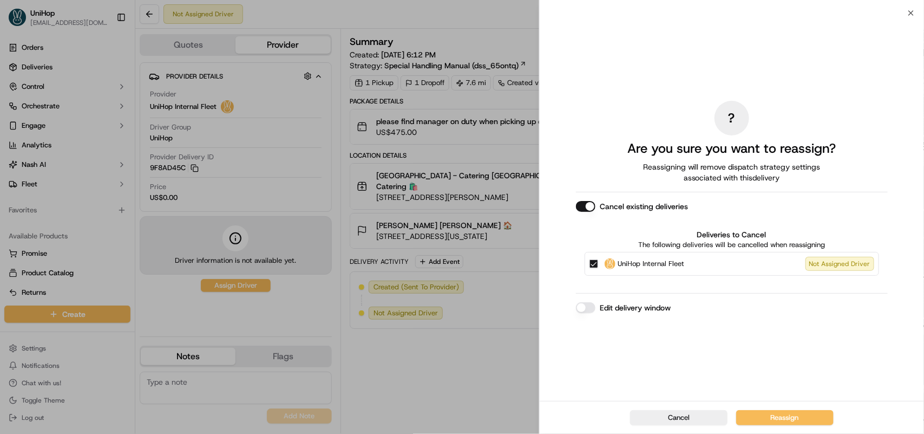
click at [590, 207] on button "Cancel existing deliveries" at bounding box center [585, 206] width 19 height 11
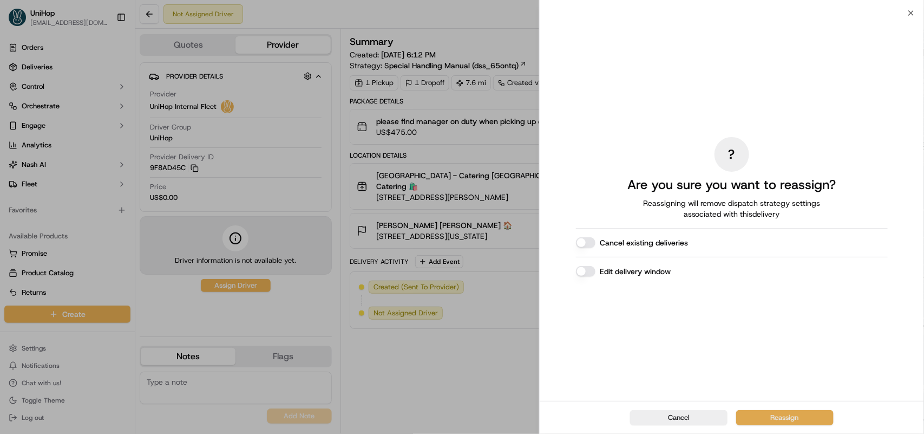
click at [784, 420] on button "Reassign" at bounding box center [784, 417] width 97 height 15
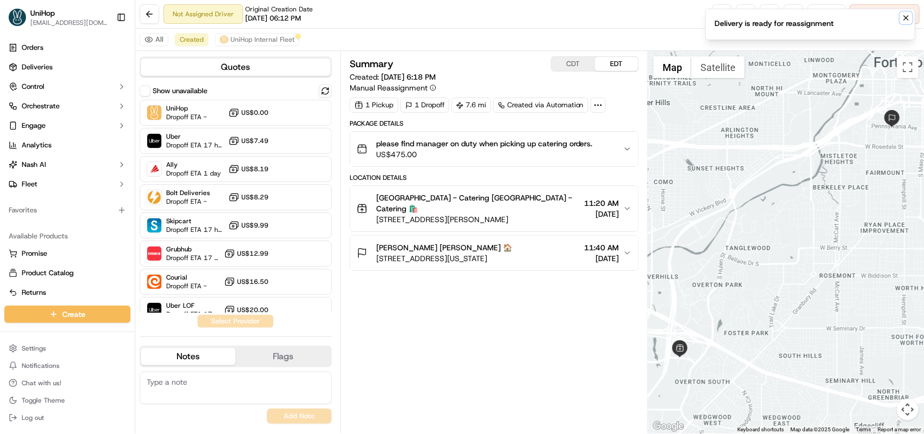
click at [905, 21] on icon "Notifications (F8)" at bounding box center [906, 18] width 9 height 9
click at [770, 20] on button at bounding box center [769, 13] width 19 height 19
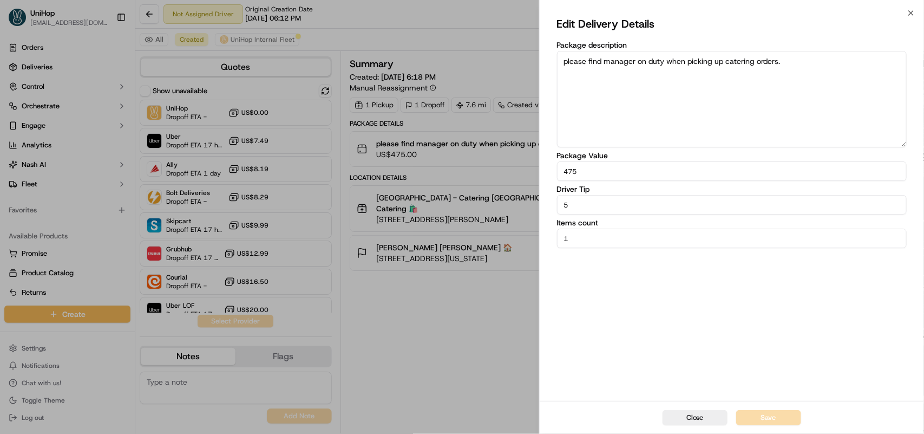
click at [577, 199] on input "5" at bounding box center [732, 204] width 350 height 19
type input "15"
click at [759, 417] on button "Save" at bounding box center [768, 417] width 65 height 15
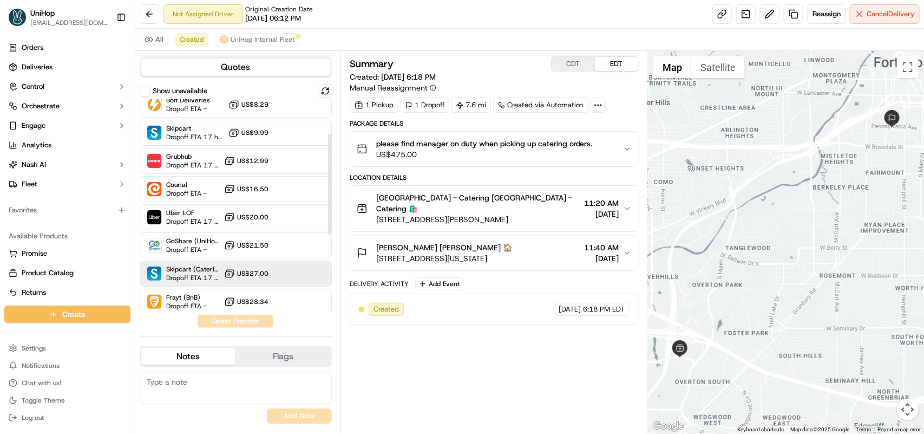
scroll to position [135, 0]
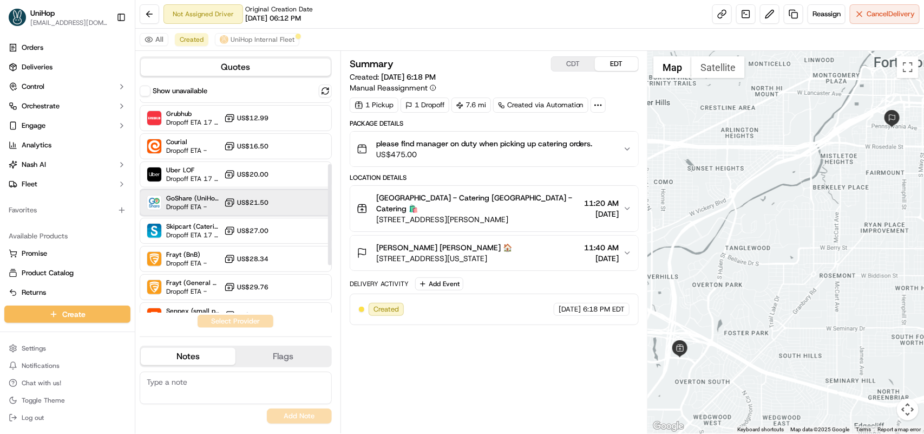
click at [215, 199] on span "GoShare (UniHop)" at bounding box center [193, 198] width 54 height 9
click at [230, 317] on button "Assign Provider" at bounding box center [235, 321] width 77 height 13
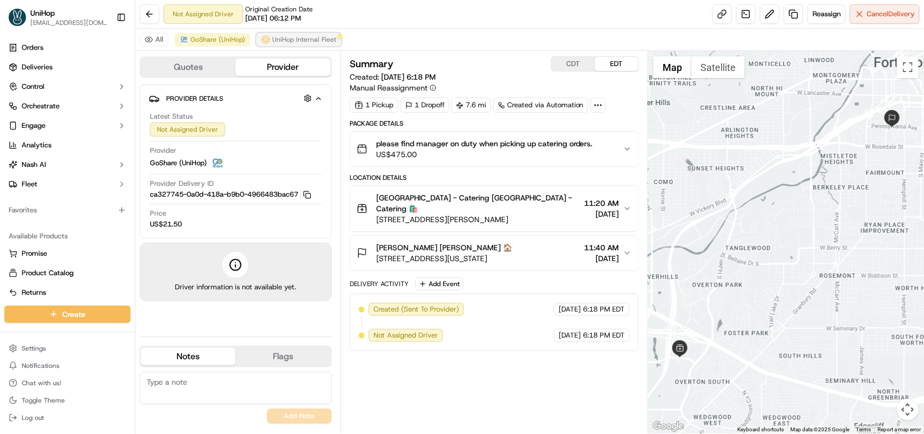
click at [302, 39] on span "UniHop Internal Fleet" at bounding box center [304, 39] width 64 height 9
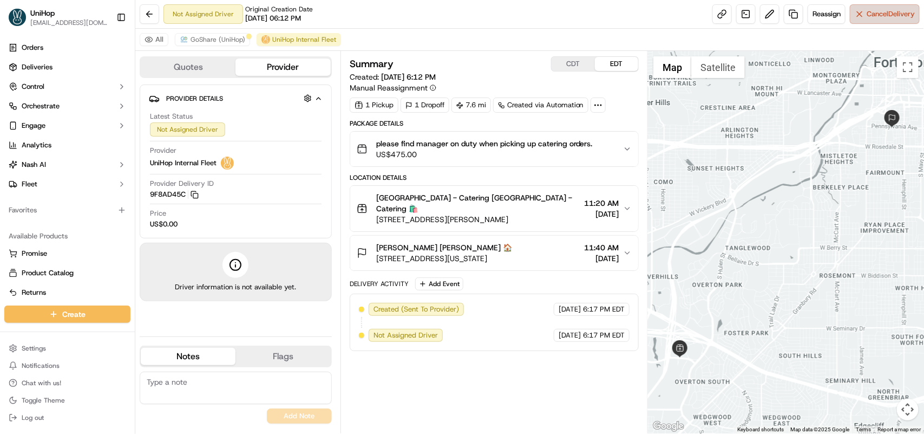
click at [866, 20] on button "Cancel Delivery" at bounding box center [885, 13] width 70 height 19
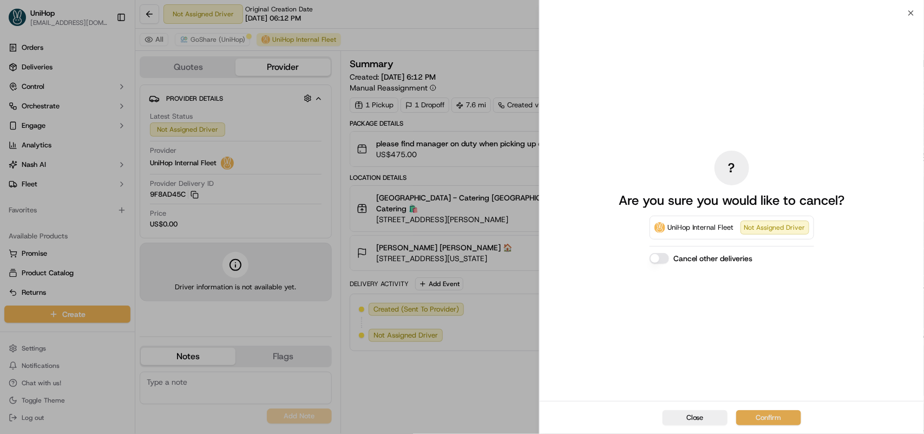
click at [754, 413] on button "Confirm" at bounding box center [768, 417] width 65 height 15
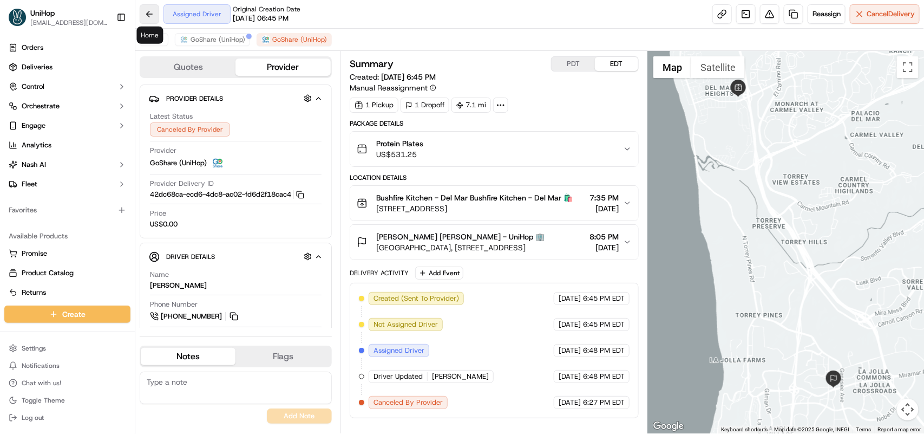
click at [155, 15] on button at bounding box center [149, 13] width 19 height 19
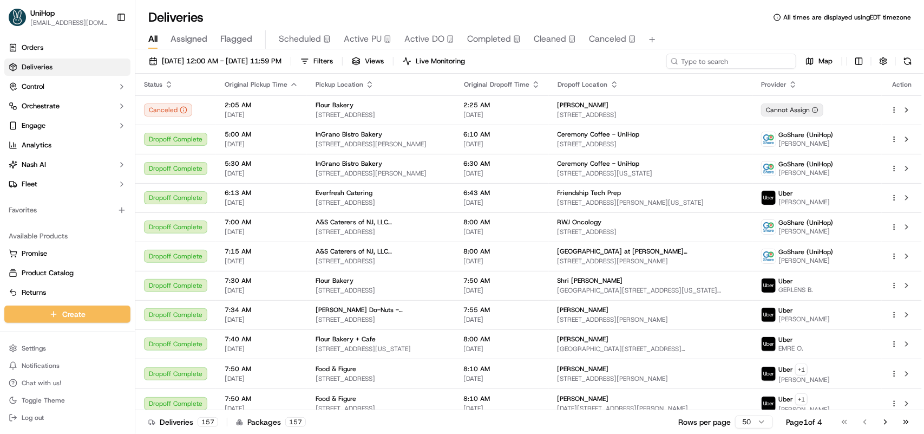
click at [727, 57] on input at bounding box center [731, 61] width 130 height 15
click at [704, 68] on input at bounding box center [731, 61] width 130 height 15
paste input "30b9a676"
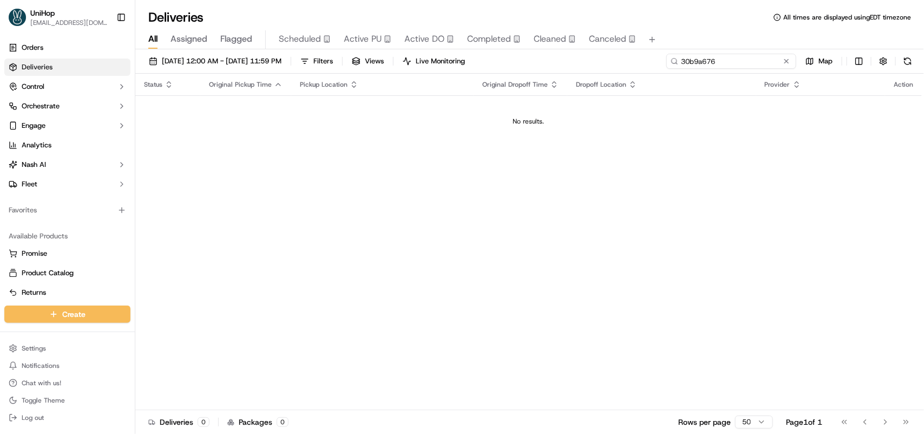
type input "30b9a676"
drag, startPoint x: 726, startPoint y: 57, endPoint x: 631, endPoint y: 66, distance: 95.6
click at [631, 66] on div "[DATE] 12:00 AM - [DATE] 11:59 PM Filters Views Live Monitoring 30b9a676 Map" at bounding box center [529, 64] width 789 height 20
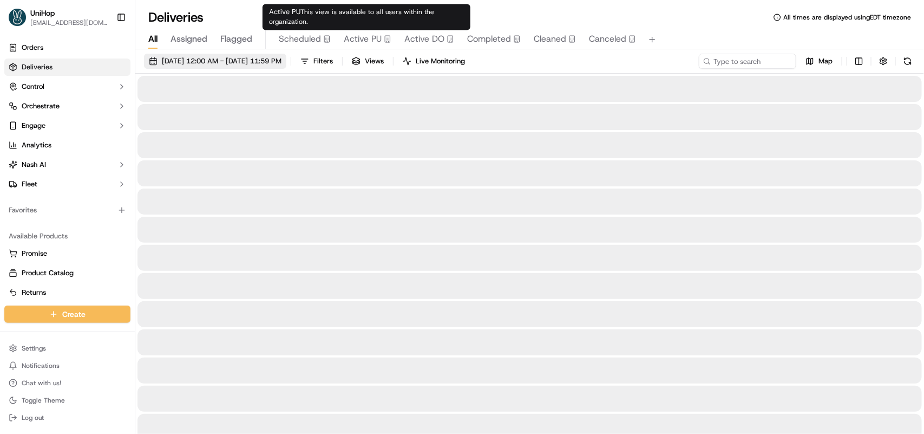
click at [301, 41] on span "Scheduled" at bounding box center [300, 38] width 42 height 13
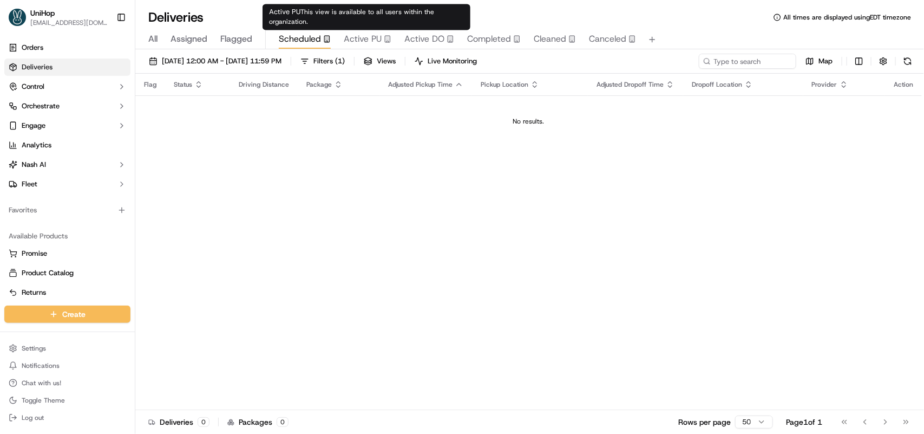
click at [358, 38] on span "Active PU" at bounding box center [363, 38] width 38 height 13
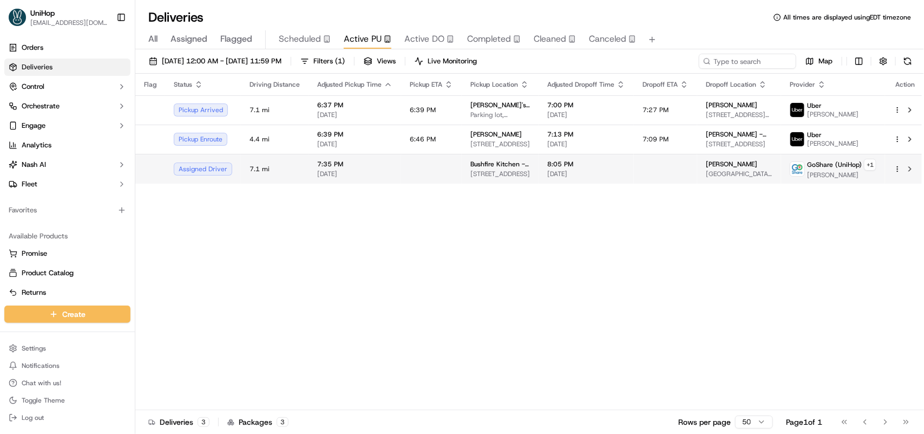
click at [598, 172] on span "[DATE]" at bounding box center [586, 173] width 78 height 9
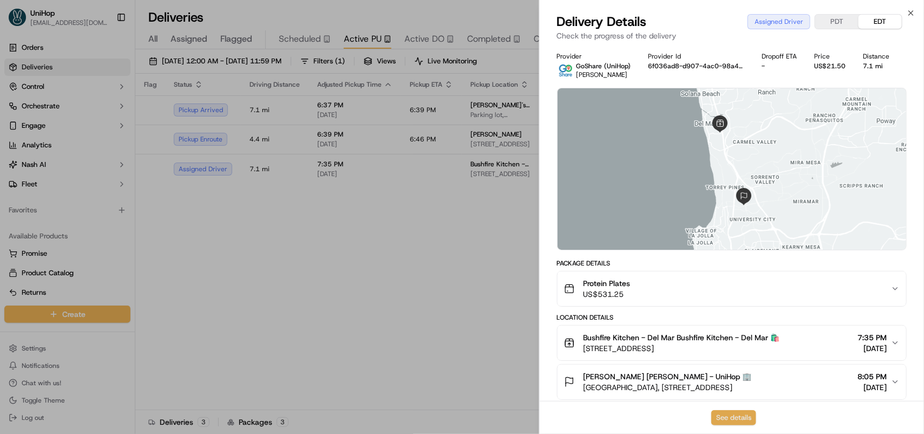
click at [739, 415] on button "See details" at bounding box center [733, 417] width 45 height 15
drag, startPoint x: 581, startPoint y: 334, endPoint x: 675, endPoint y: 337, distance: 93.7
click at [675, 337] on div "Bushfire Kitchen - Del Mar Bushfire Kitchen - Del Mar 🛍️ [STREET_ADDRESS]" at bounding box center [672, 343] width 216 height 22
copy span "Bushfire Kitchen - Del Mar"
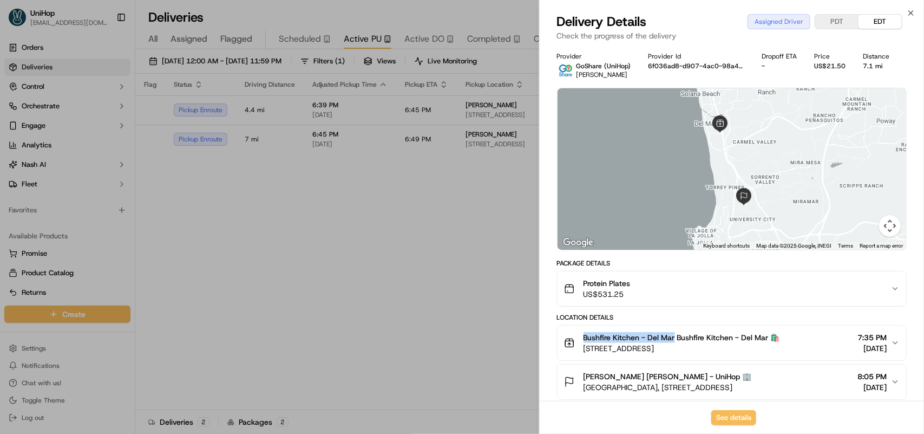
click at [640, 338] on span "Bushfire Kitchen - Del Mar Bushfire Kitchen - Del Mar 🛍️" at bounding box center [682, 337] width 197 height 11
drag, startPoint x: 585, startPoint y: 338, endPoint x: 639, endPoint y: 338, distance: 54.7
click at [639, 338] on span "Bushfire Kitchen - Del Mar Bushfire Kitchen - Del Mar 🛍️" at bounding box center [682, 337] width 197 height 11
copy span "Bushfire Kitchen"
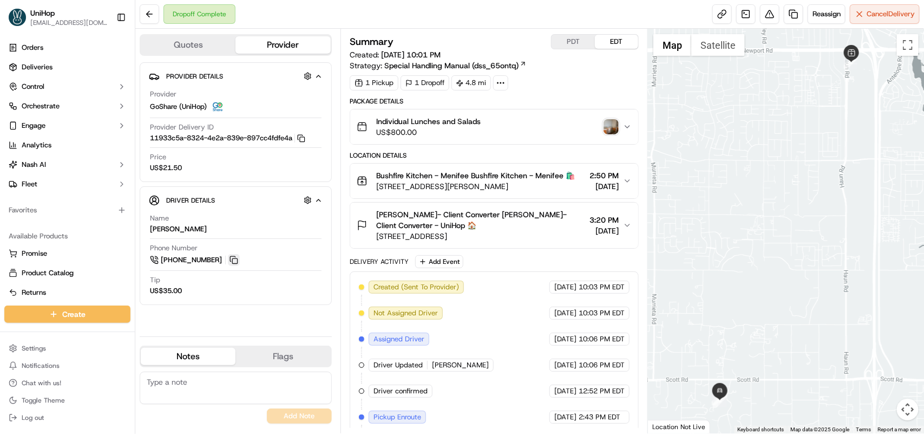
click at [236, 261] on button at bounding box center [234, 260] width 12 height 12
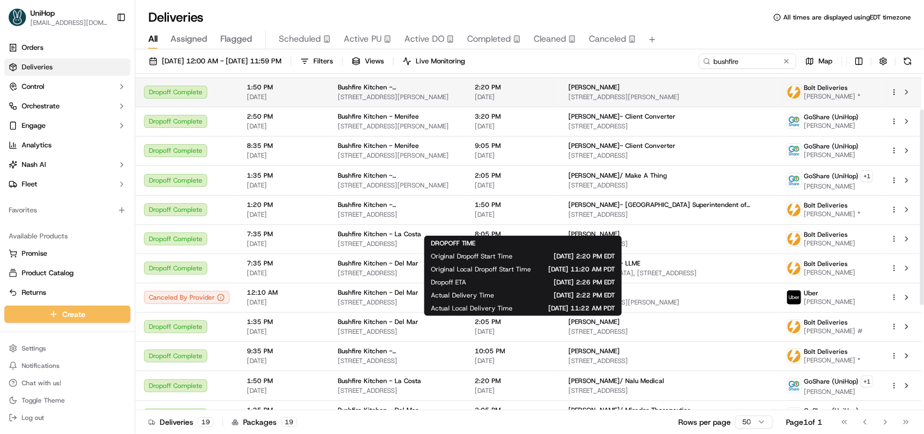
scroll to position [242, 0]
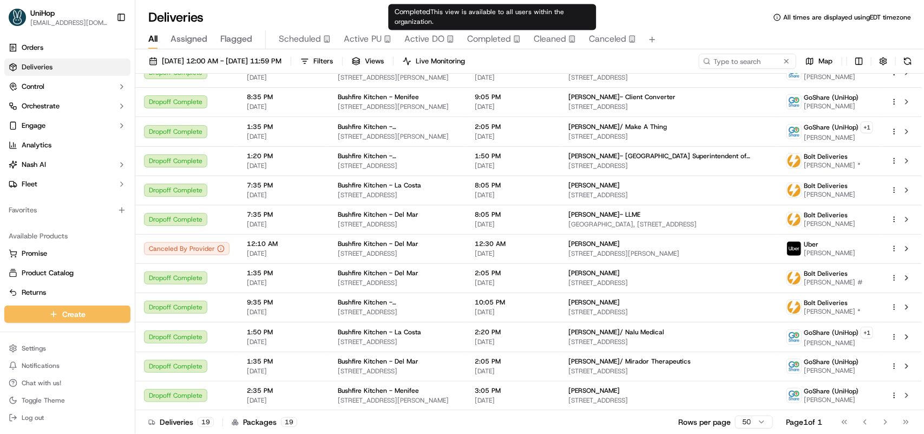
click at [491, 38] on span "Completed" at bounding box center [489, 38] width 44 height 13
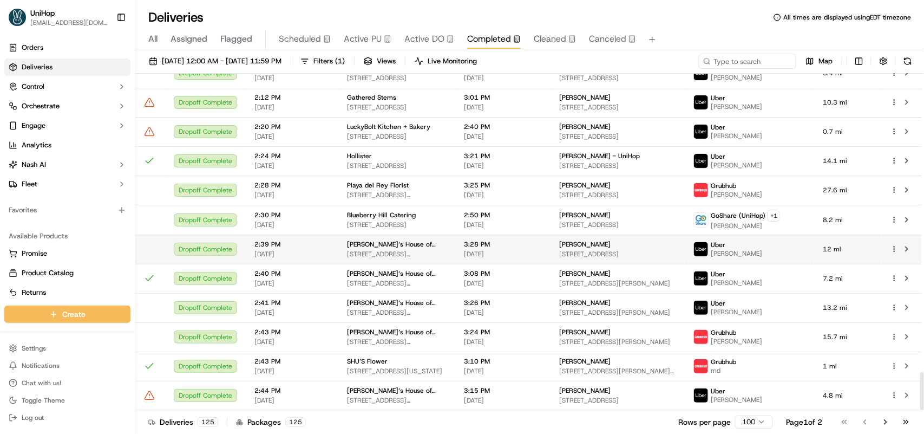
scroll to position [2643, 0]
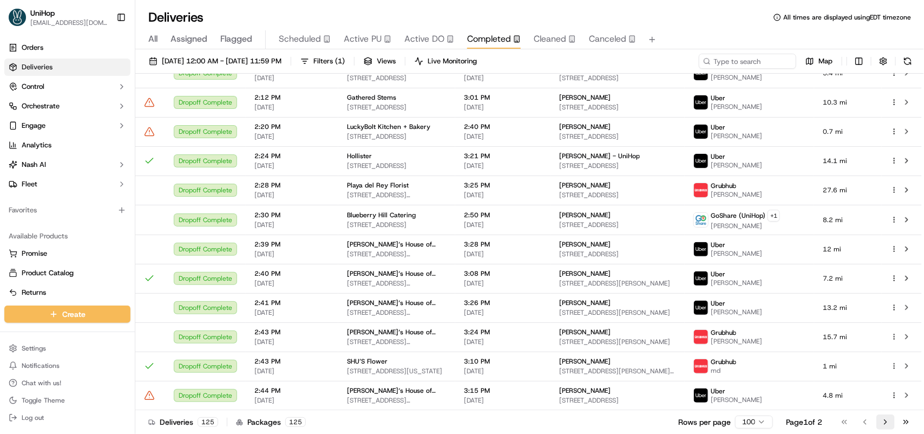
click at [880, 420] on button "Go to next page" at bounding box center [886, 421] width 18 height 15
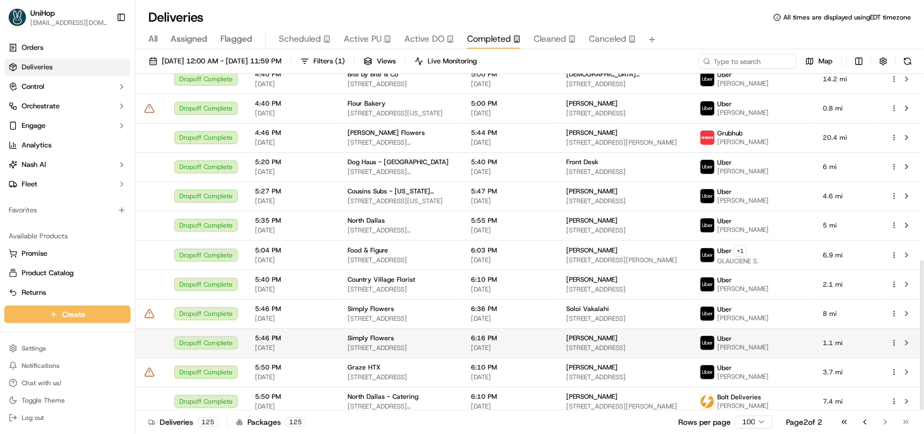
scroll to position [420, 0]
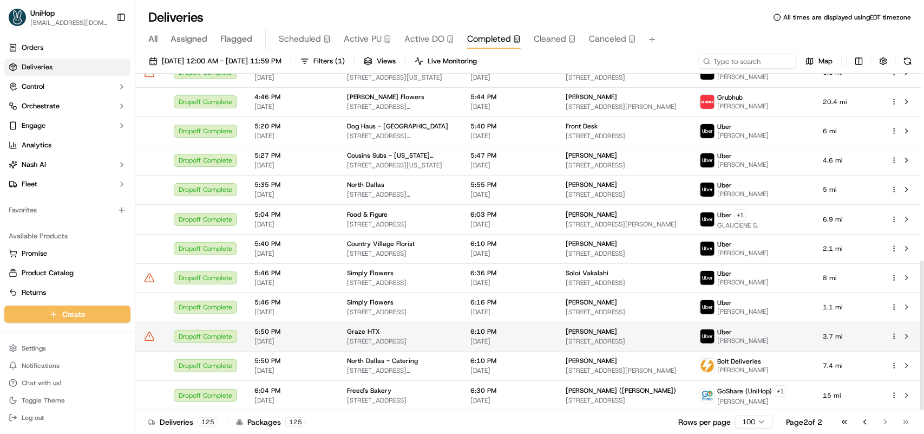
click at [324, 336] on span "5:50 PM" at bounding box center [291, 331] width 75 height 9
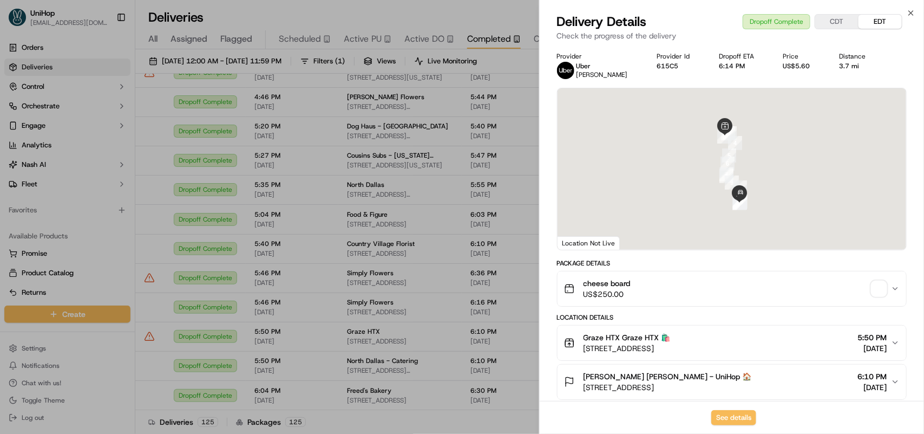
scroll to position [323, 0]
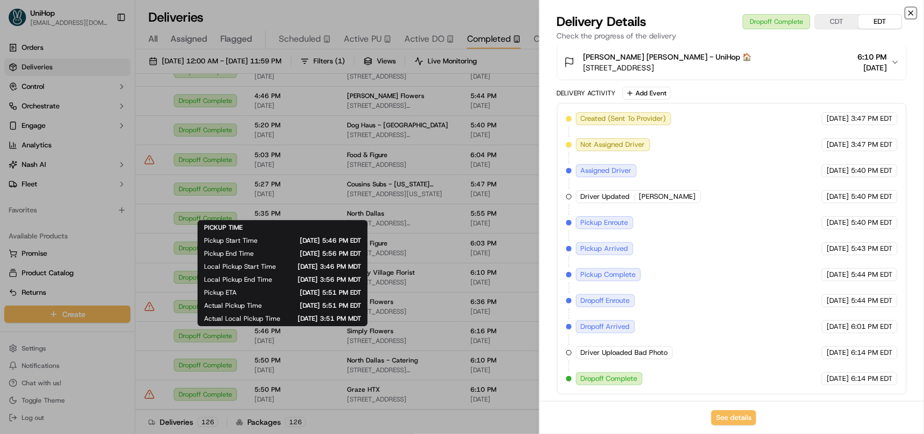
click at [907, 12] on icon "button" at bounding box center [911, 13] width 9 height 9
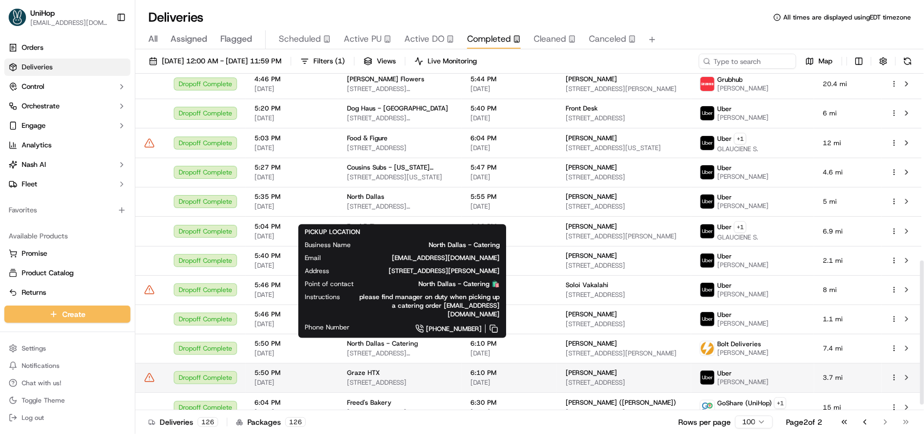
scroll to position [449, 0]
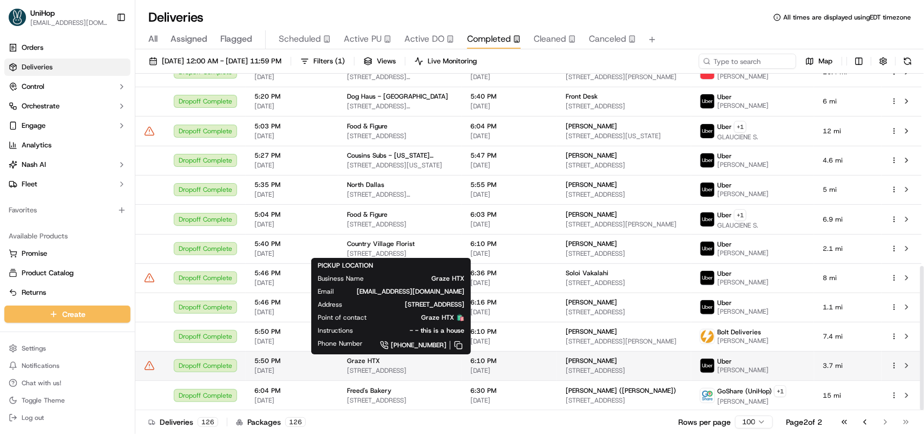
click at [371, 368] on span "[STREET_ADDRESS]" at bounding box center [400, 370] width 106 height 9
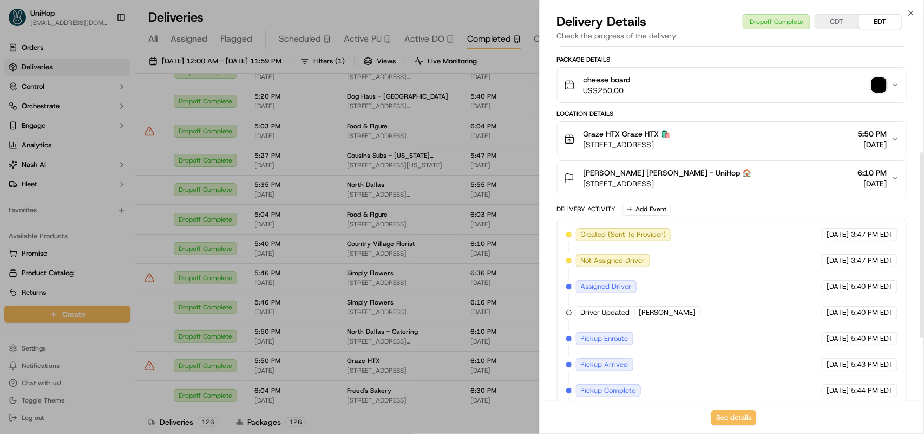
scroll to position [323, 0]
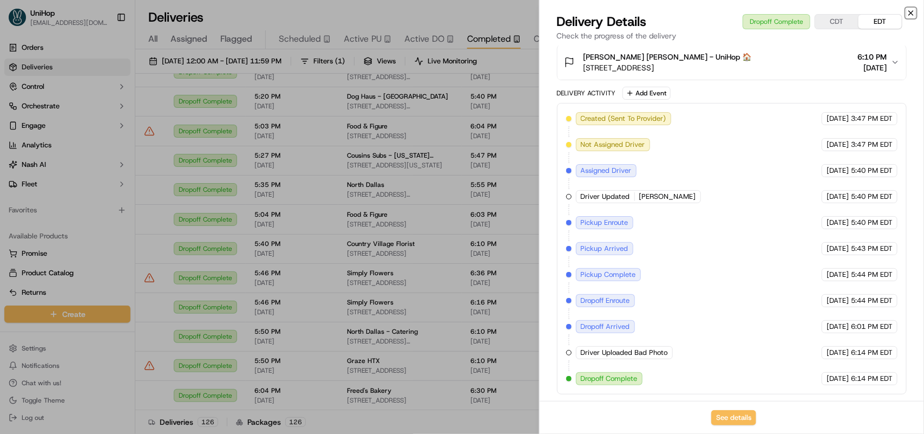
click at [911, 14] on icon "button" at bounding box center [911, 13] width 9 height 9
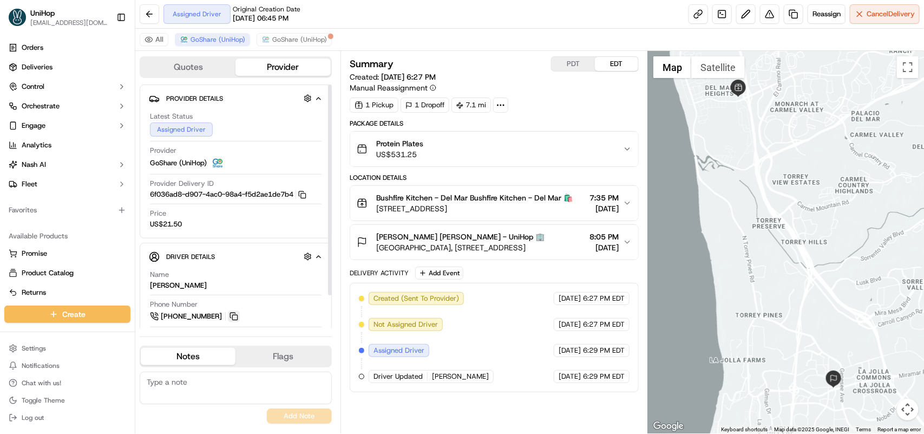
click at [236, 312] on button at bounding box center [234, 316] width 12 height 12
click at [82, 230] on div "Available Products" at bounding box center [67, 235] width 126 height 17
click at [613, 61] on button "EDT" at bounding box center [616, 64] width 43 height 14
click at [586, 60] on button "PDT" at bounding box center [573, 64] width 43 height 14
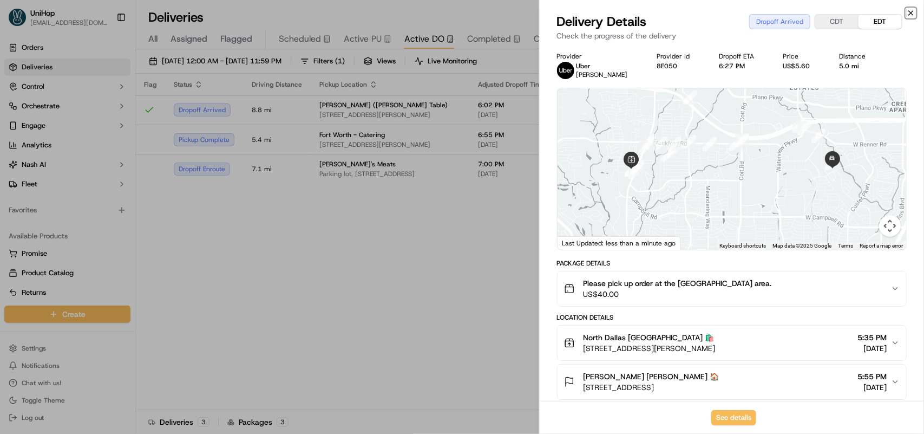
click at [907, 10] on icon "button" at bounding box center [911, 13] width 9 height 9
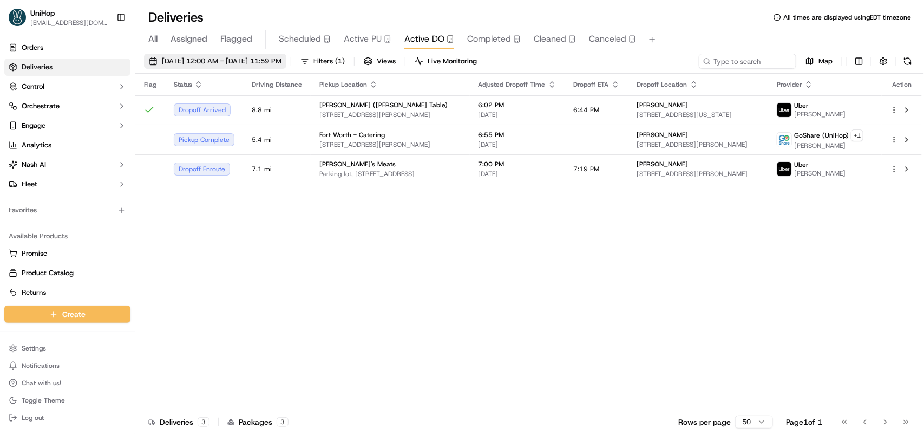
click at [191, 63] on span "[DATE] 12:00 AM - [DATE] 11:59 PM" at bounding box center [222, 61] width 120 height 10
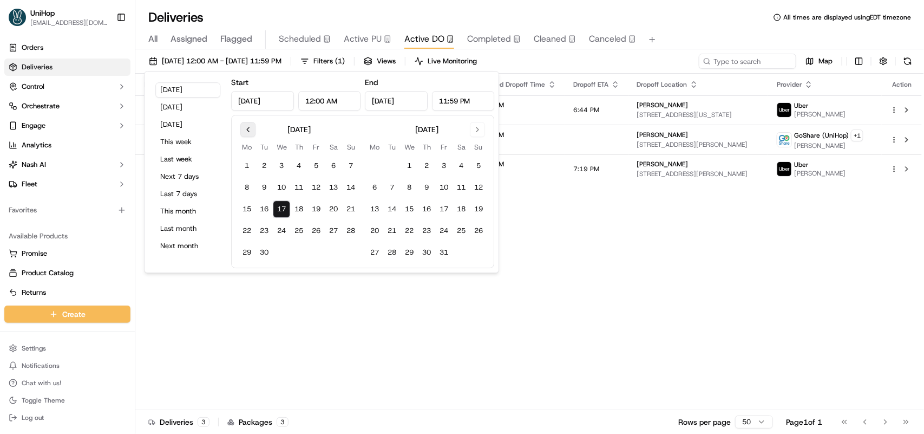
click at [250, 131] on button "Go to previous month" at bounding box center [247, 129] width 15 height 15
click at [321, 161] on button "1" at bounding box center [316, 165] width 17 height 17
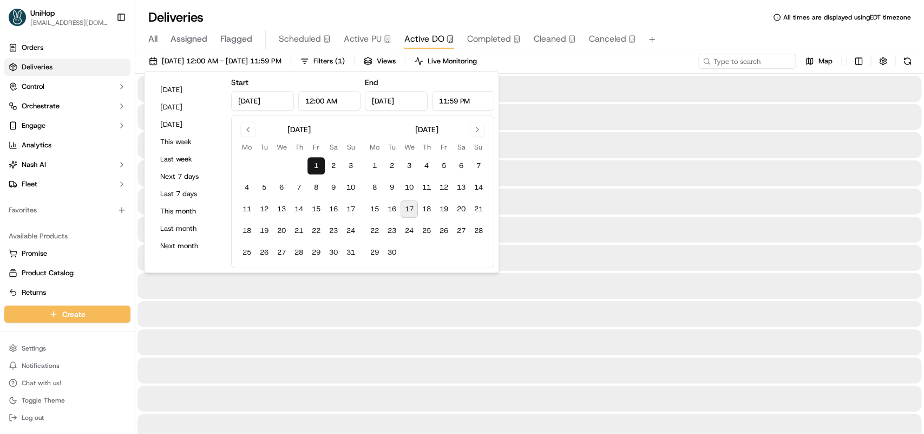
type input "Aug 1, 2025"
click at [394, 206] on button "16" at bounding box center [391, 208] width 17 height 17
type input "Sep 16, 2025"
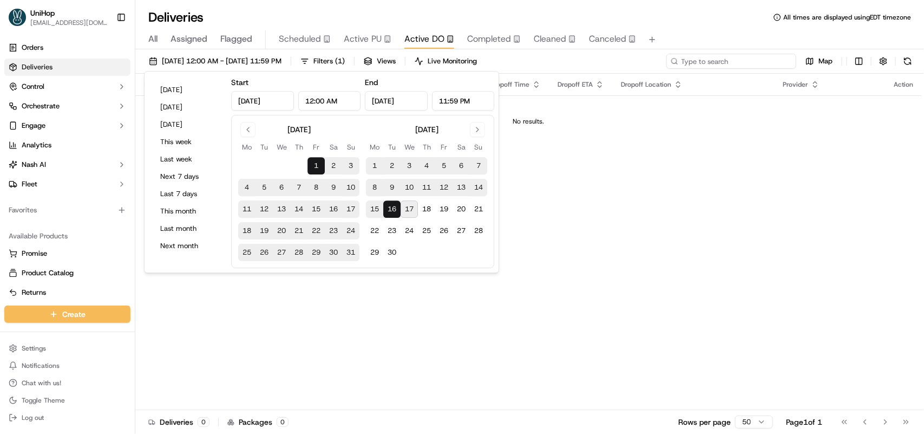
click at [754, 58] on input at bounding box center [731, 61] width 130 height 15
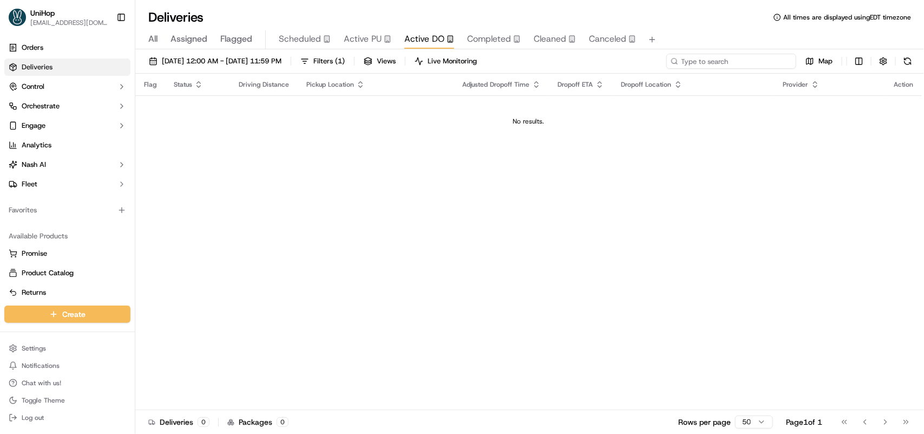
paste input "Bushfire Kitchen - Del Mar"
drag, startPoint x: 734, startPoint y: 60, endPoint x: 773, endPoint y: 60, distance: 39.0
click at [773, 60] on input "Bushfire Kitchen - Del Mar" at bounding box center [731, 61] width 130 height 15
click at [183, 60] on span "Aug 1 2025 12:00 AM - Sep 16 2025 11:59 PM" at bounding box center [222, 61] width 120 height 10
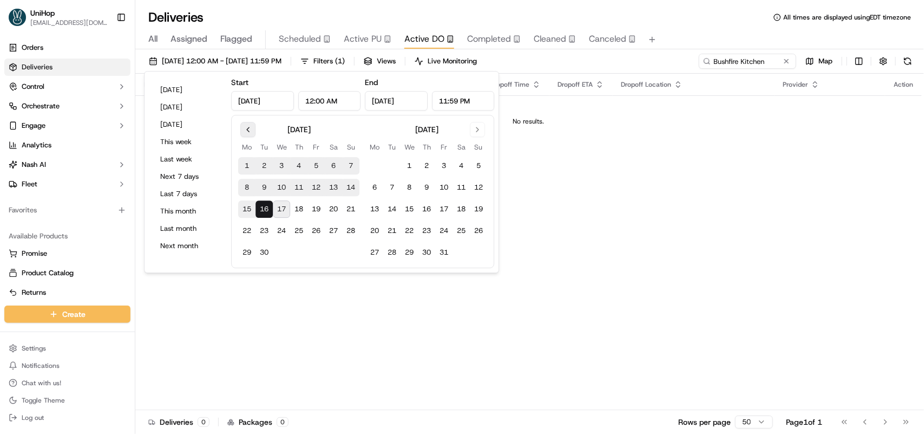
click at [250, 131] on button "Go to previous month" at bounding box center [247, 129] width 15 height 15
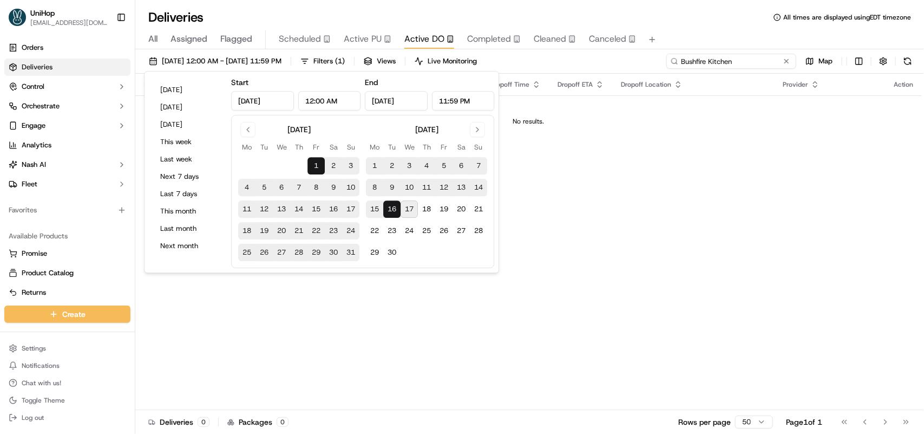
click at [775, 67] on input "Bushfire Kitchen" at bounding box center [731, 61] width 130 height 15
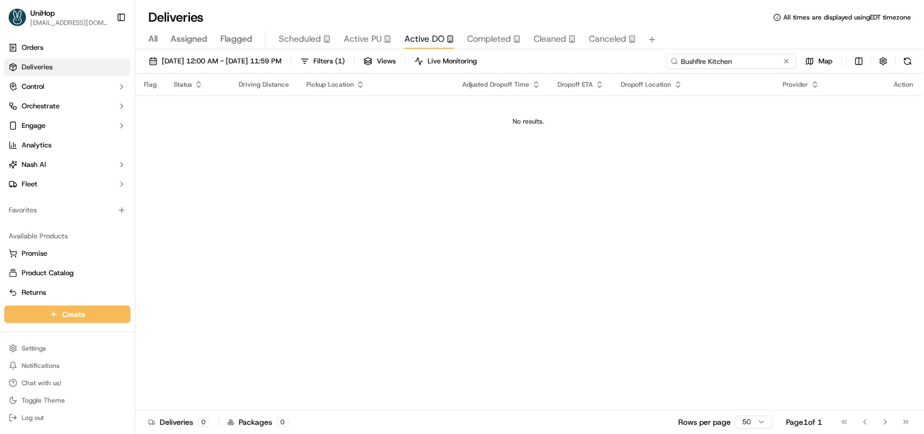
drag, startPoint x: 765, startPoint y: 64, endPoint x: 656, endPoint y: 66, distance: 108.8
click at [656, 66] on div "Aug 1 2025 12:00 AM - Sep 16 2025 11:59 PM Filters ( 1 ) Views Live Monitoring …" at bounding box center [529, 64] width 789 height 20
drag, startPoint x: 711, startPoint y: 63, endPoint x: 623, endPoint y: 69, distance: 87.9
click at [623, 69] on div "Aug 1 2025 12:00 AM - Sep 16 2025 11:59 PM Filters ( 1 ) Views Live Monitoring …" at bounding box center [529, 64] width 789 height 20
paste input "Bushfire Kitchen"
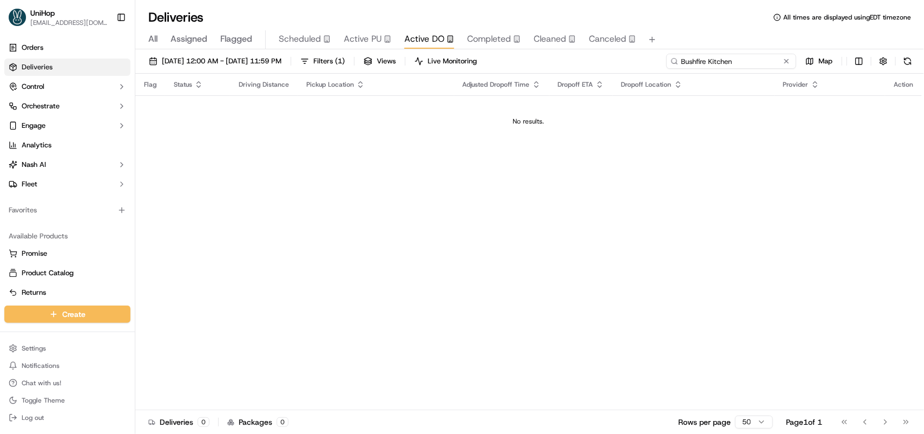
drag, startPoint x: 705, startPoint y: 61, endPoint x: 734, endPoint y: 63, distance: 28.2
click at [734, 63] on input "Bushfire Kitchen" at bounding box center [731, 61] width 130 height 15
drag, startPoint x: 695, startPoint y: 63, endPoint x: 635, endPoint y: 60, distance: 59.6
click at [635, 60] on div "Aug 1 2025 12:00 AM - Sep 16 2025 11:59 PM Filters ( 1 ) Views Live Monitoring …" at bounding box center [529, 64] width 789 height 20
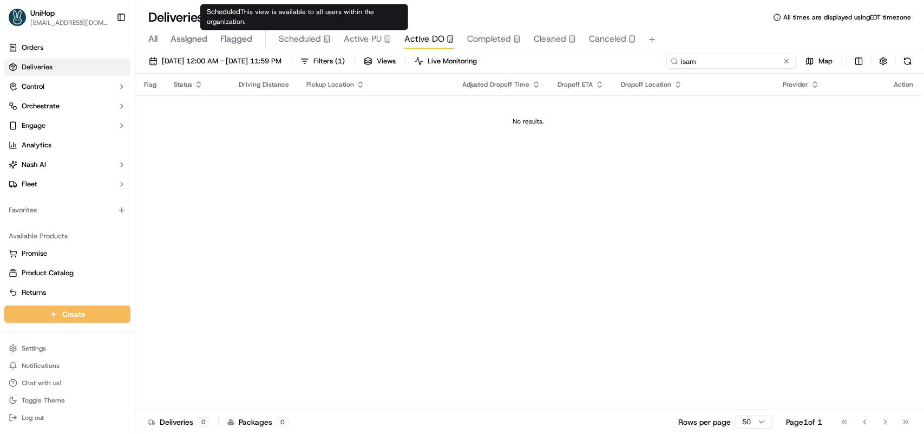
type input "isam"
click at [350, 41] on span "Active PU" at bounding box center [363, 38] width 38 height 13
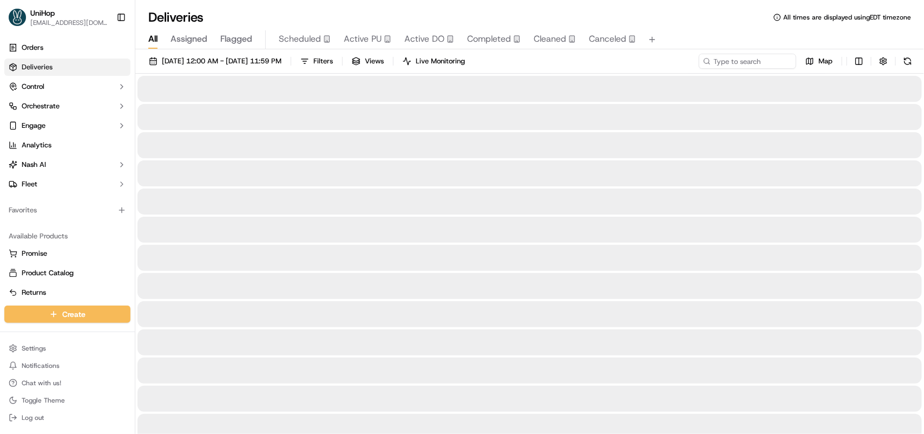
click at [152, 41] on span "All" at bounding box center [152, 38] width 9 height 13
click at [731, 63] on input at bounding box center [731, 61] width 130 height 15
type input "bush"
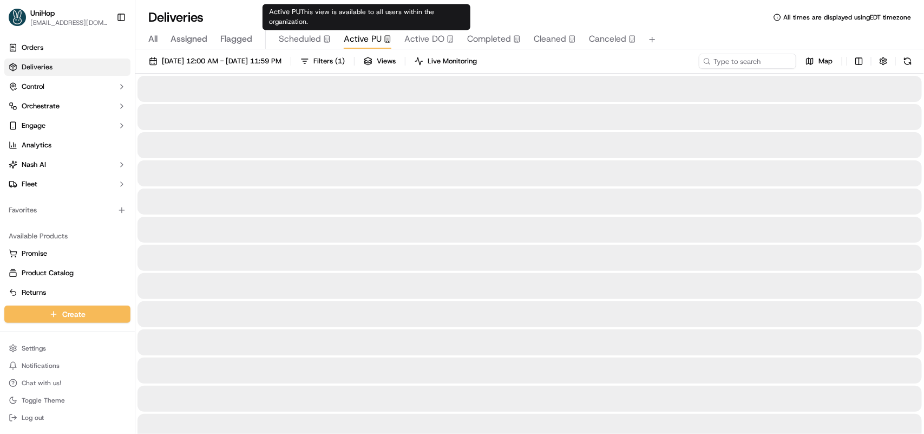
click at [367, 41] on span "Active PU" at bounding box center [363, 38] width 38 height 13
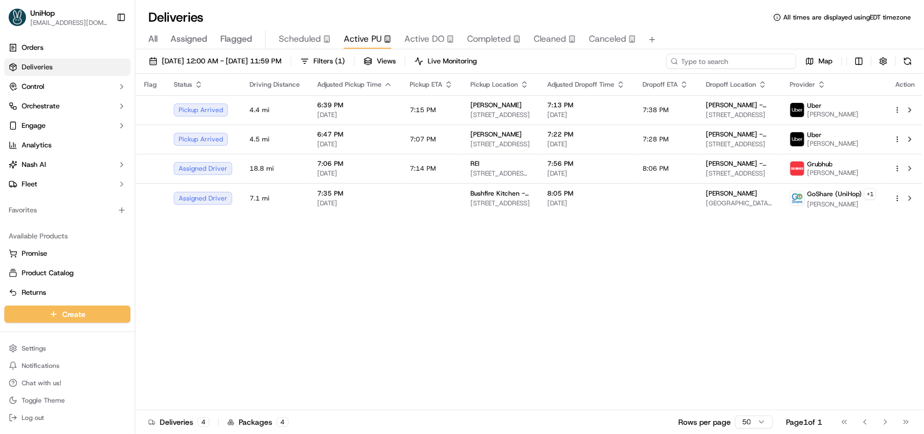
click at [725, 60] on input at bounding box center [731, 61] width 130 height 15
paste input "30b9a676"
type input "30b9a676"
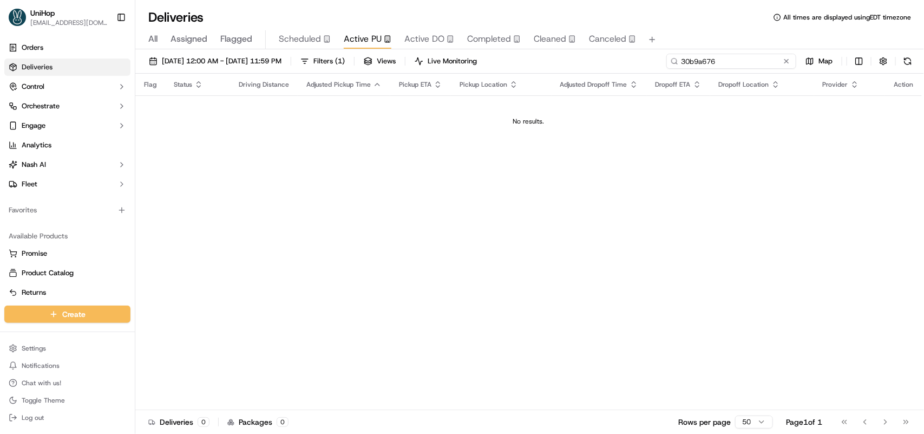
drag, startPoint x: 730, startPoint y: 63, endPoint x: 651, endPoint y: 61, distance: 79.1
click at [651, 61] on div "Sep 17 2025 12:00 AM - Sep 17 2025 11:59 PM Filters ( 1 ) Views Live Monitoring…" at bounding box center [529, 64] width 789 height 20
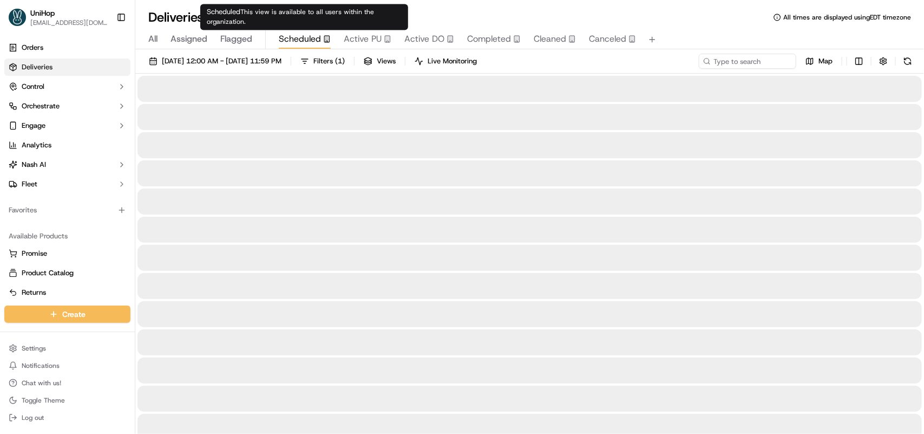
click at [303, 42] on span "Scheduled" at bounding box center [300, 38] width 42 height 13
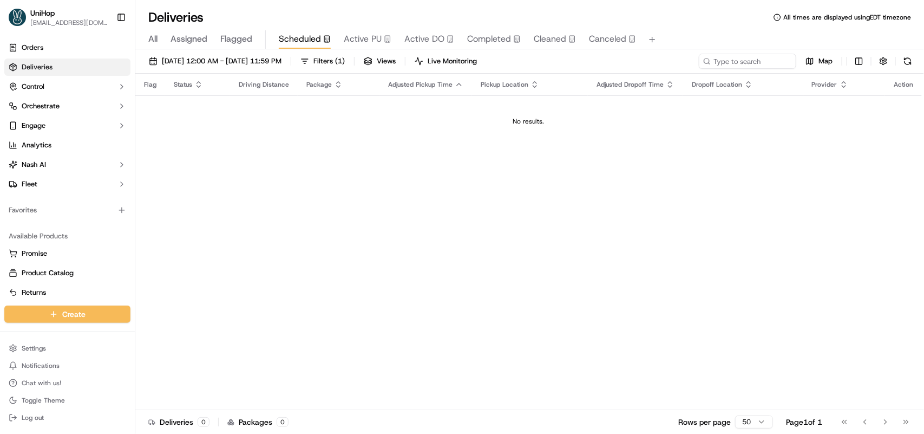
click at [191, 37] on span "Assigned" at bounding box center [189, 38] width 37 height 13
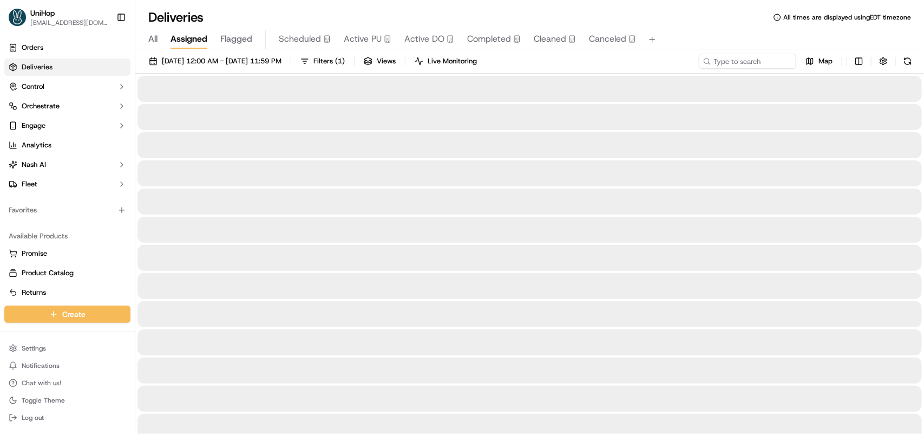
click at [155, 37] on span "All" at bounding box center [152, 38] width 9 height 13
click at [187, 65] on span "Sep 17 2025 12:00 AM - Sep 17 2025 11:59 PM" at bounding box center [222, 61] width 120 height 10
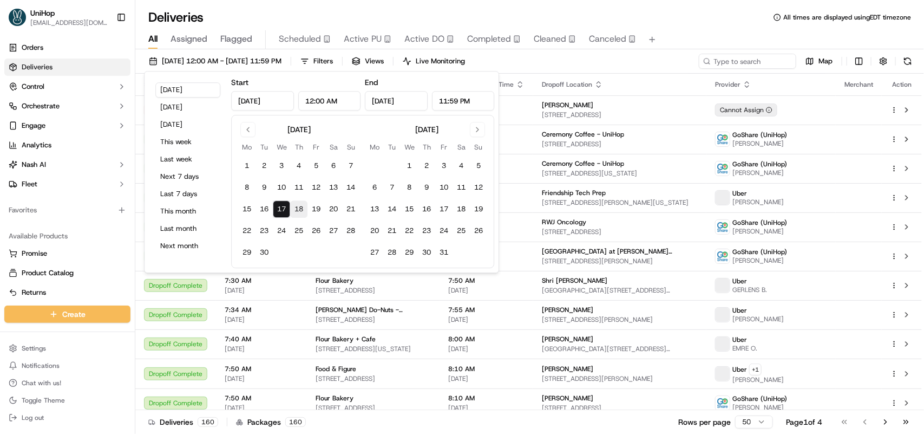
click at [299, 207] on button "18" at bounding box center [298, 208] width 17 height 17
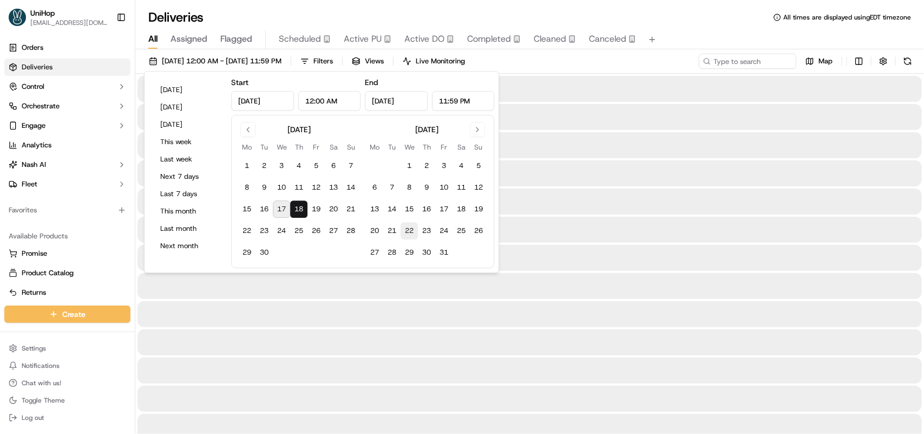
type input "Sep 18, 2025"
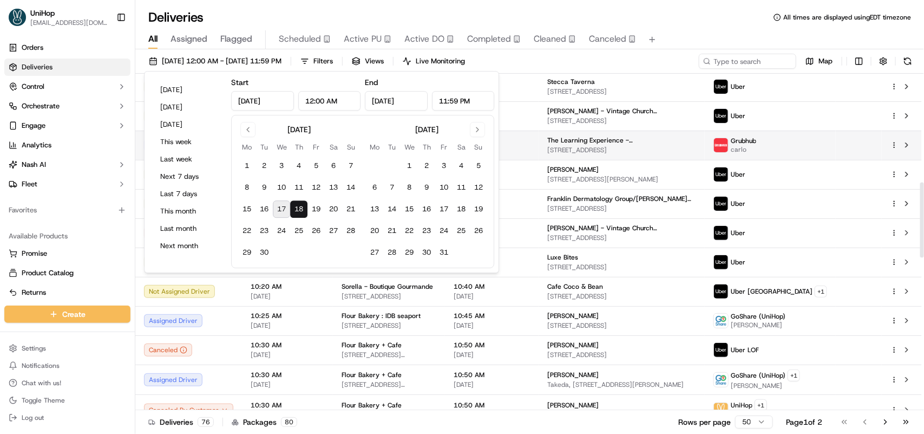
scroll to position [677, 0]
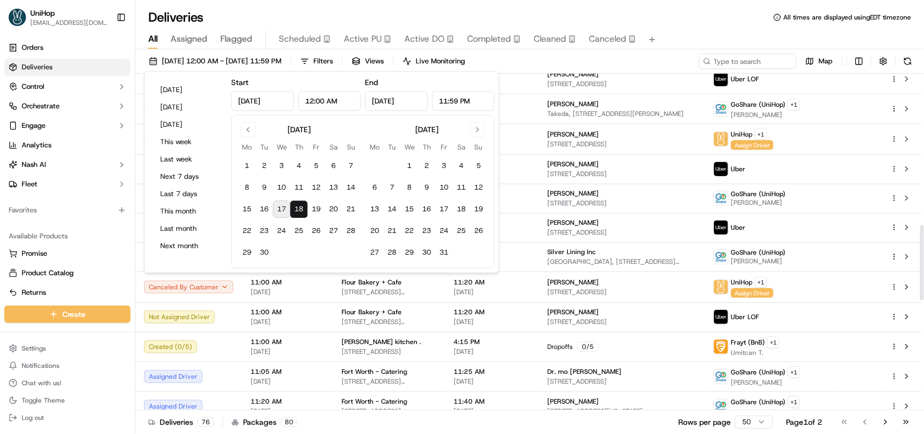
click at [624, 62] on div "Sep 18 2025 12:00 AM - Sep 18 2025 11:59 PM Filters Views Live Monitoring Map" at bounding box center [529, 64] width 789 height 20
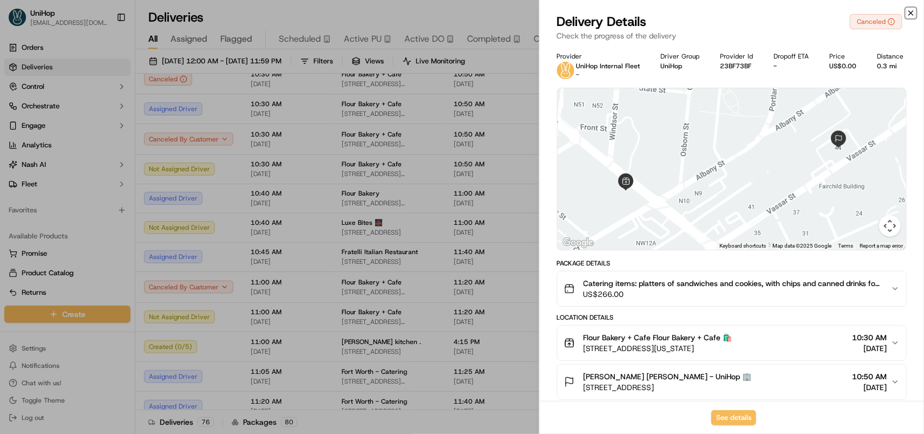
click at [910, 11] on icon "button" at bounding box center [911, 13] width 4 height 4
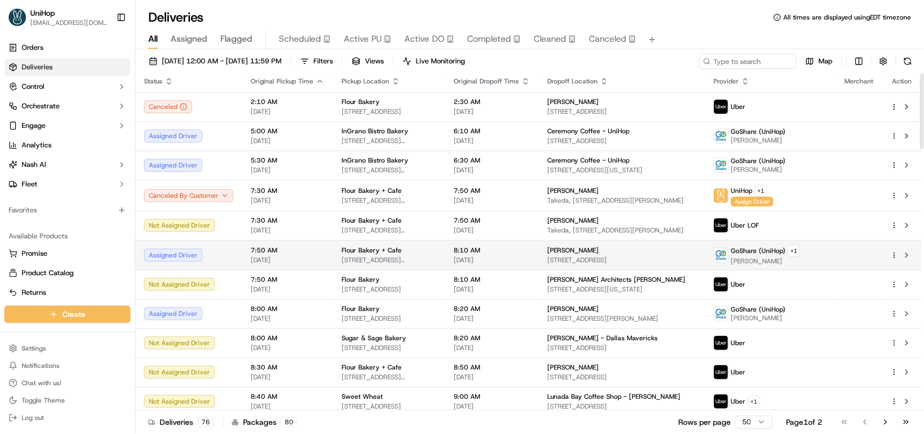
scroll to position [0, 0]
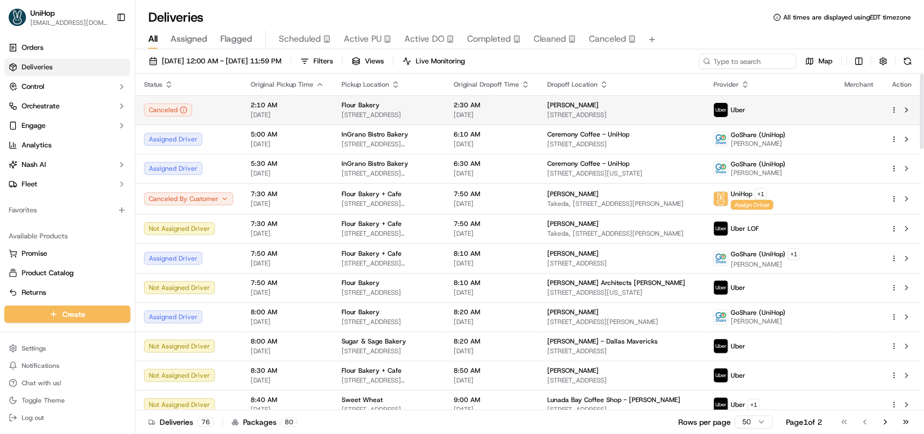
click at [530, 114] on span "[DATE]" at bounding box center [492, 114] width 76 height 9
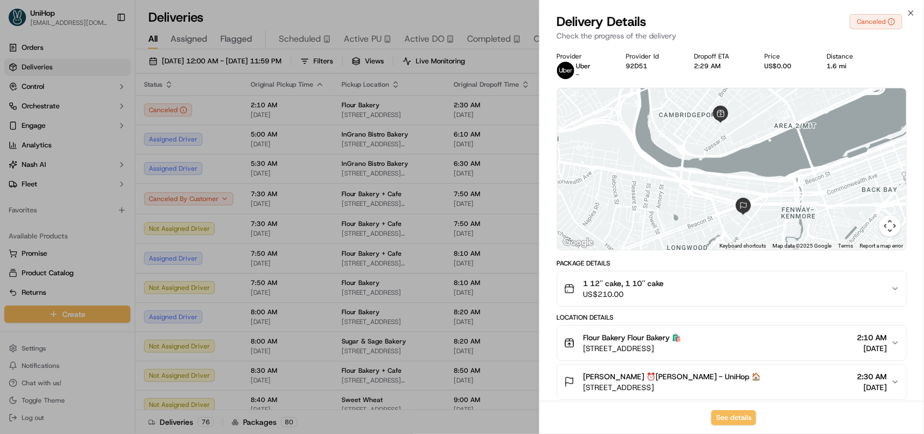
click at [890, 338] on div "Flour Bakery Flour Bakery 🛍️ 40 Erie St, Cambridge, MA 02139, USA 2:10 AM Sep 1…" at bounding box center [727, 343] width 327 height 22
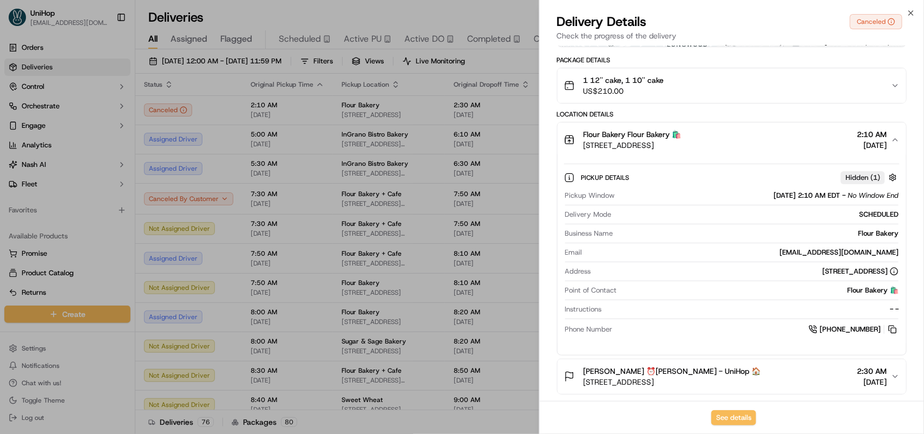
scroll to position [311, 0]
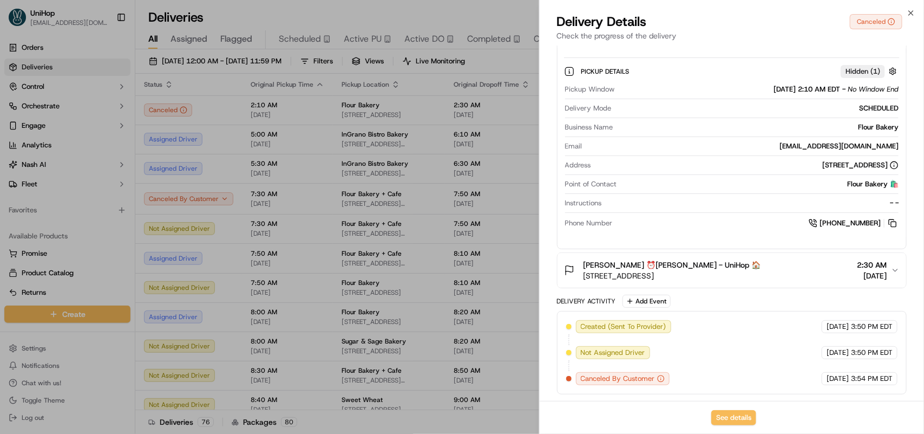
click at [894, 271] on icon "button" at bounding box center [895, 270] width 9 height 9
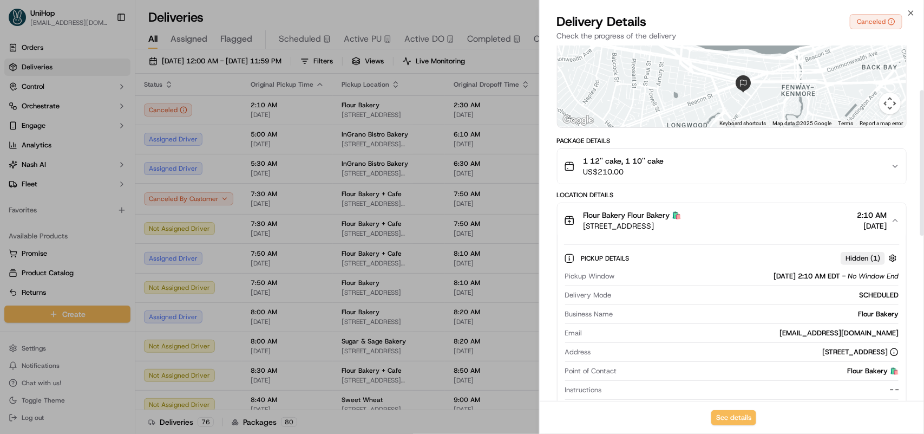
scroll to position [108, 0]
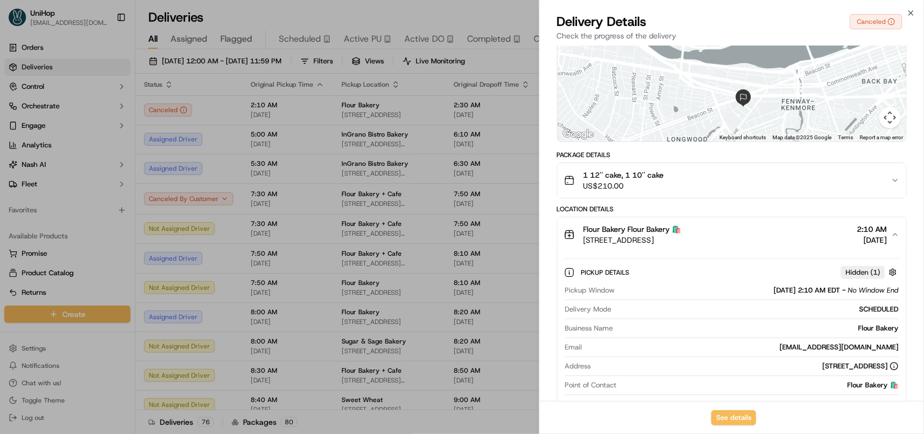
click at [892, 179] on icon "button" at bounding box center [895, 180] width 9 height 9
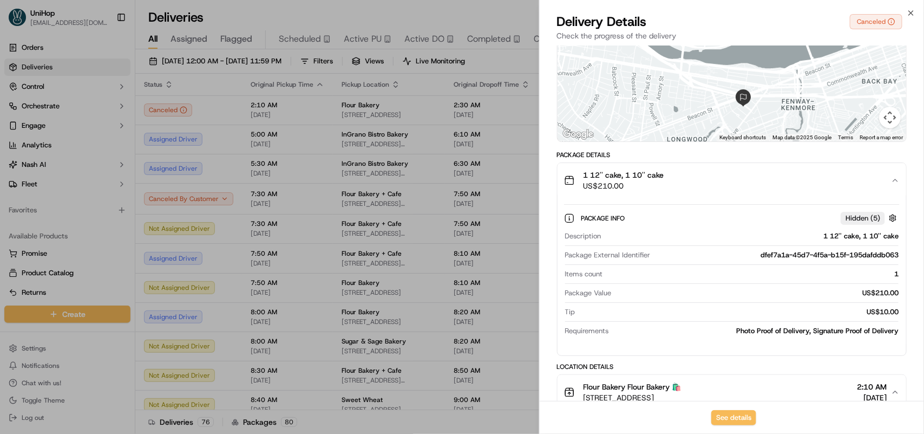
click at [905, 15] on div "Delivery Details Canceled" at bounding box center [732, 21] width 350 height 17
click at [910, 11] on icon "button" at bounding box center [911, 13] width 4 height 4
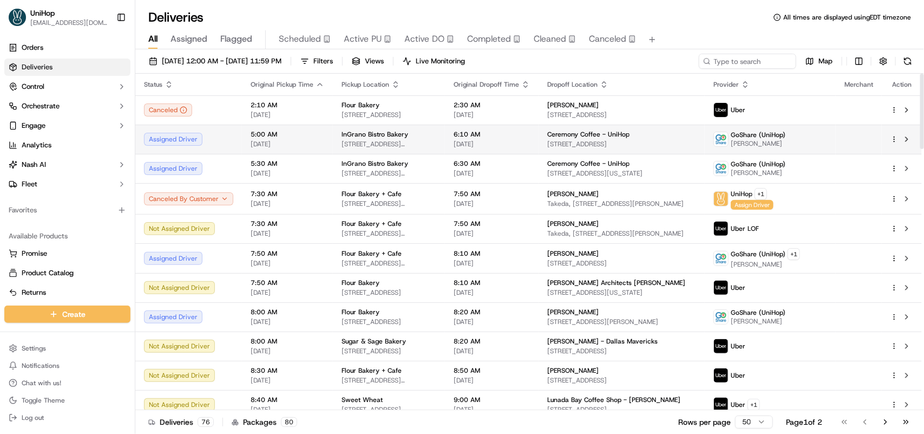
click at [530, 140] on span "Sep 18 2025" at bounding box center [492, 144] width 76 height 9
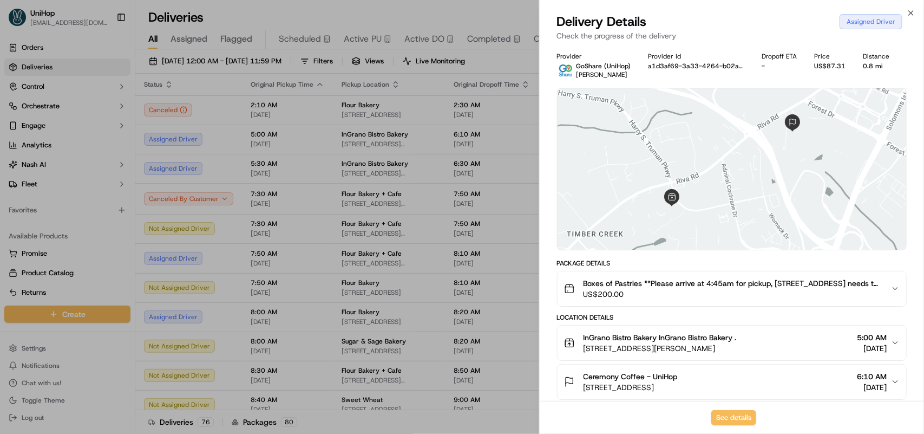
click at [896, 283] on button "Boxes of Pastries **Please arrive at 4:45am for pickup, 1312 Point St needs to …" at bounding box center [732, 288] width 349 height 35
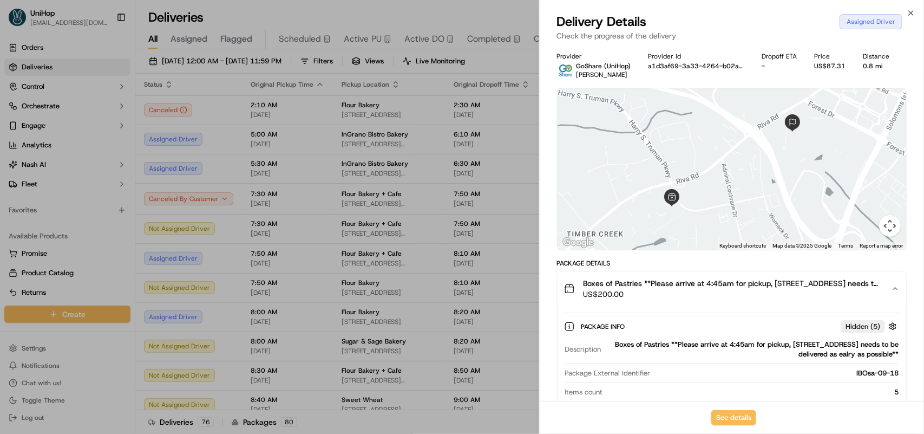
click at [899, 285] on icon "button" at bounding box center [895, 288] width 9 height 9
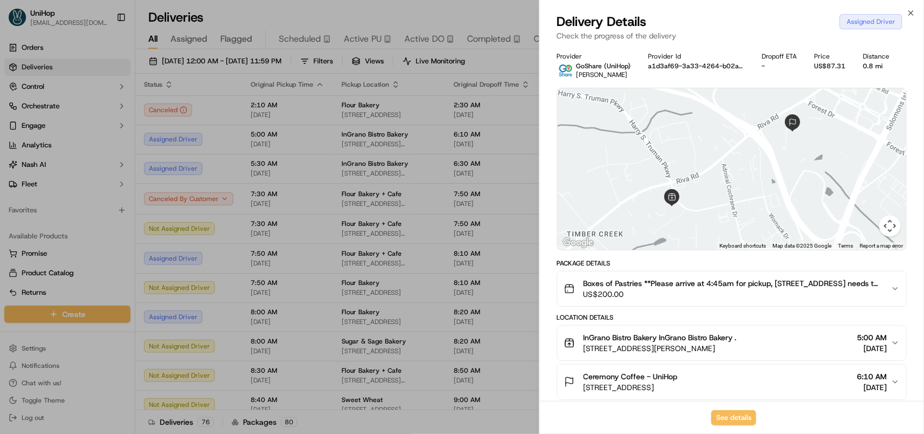
click at [899, 285] on icon "button" at bounding box center [895, 288] width 9 height 9
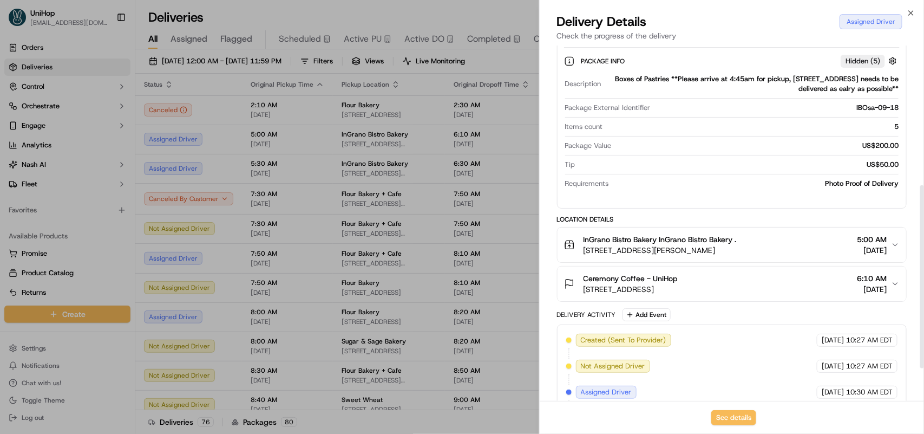
scroll to position [271, 0]
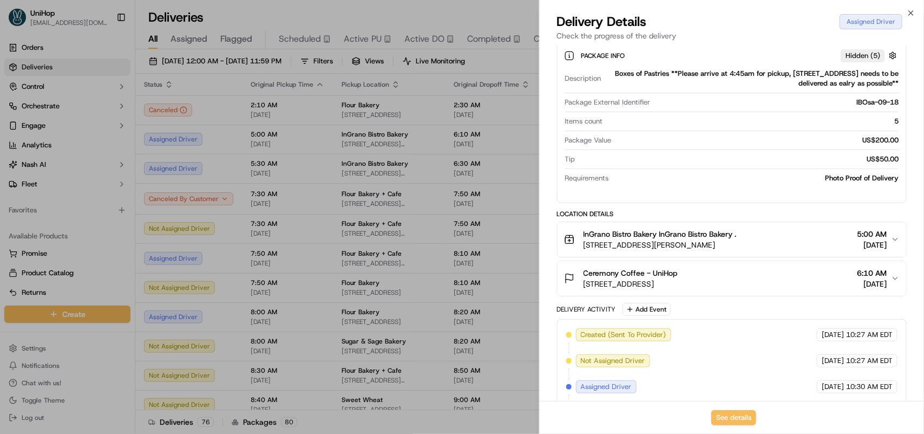
click at [896, 238] on icon "button" at bounding box center [895, 239] width 9 height 9
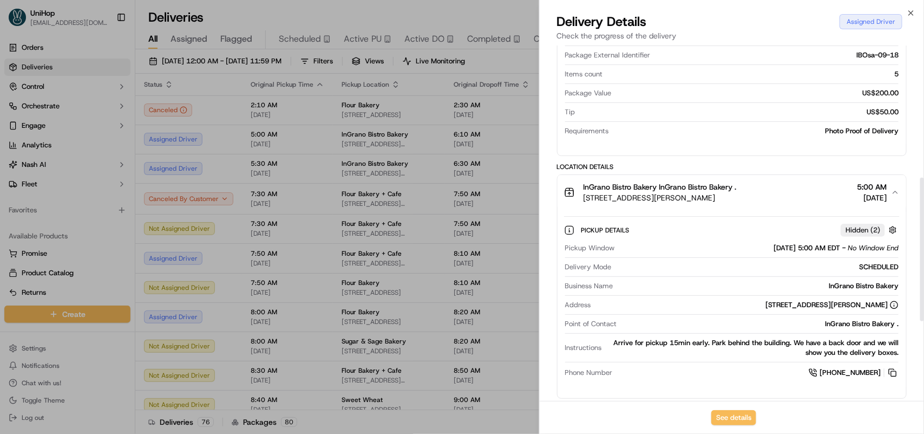
scroll to position [338, 0]
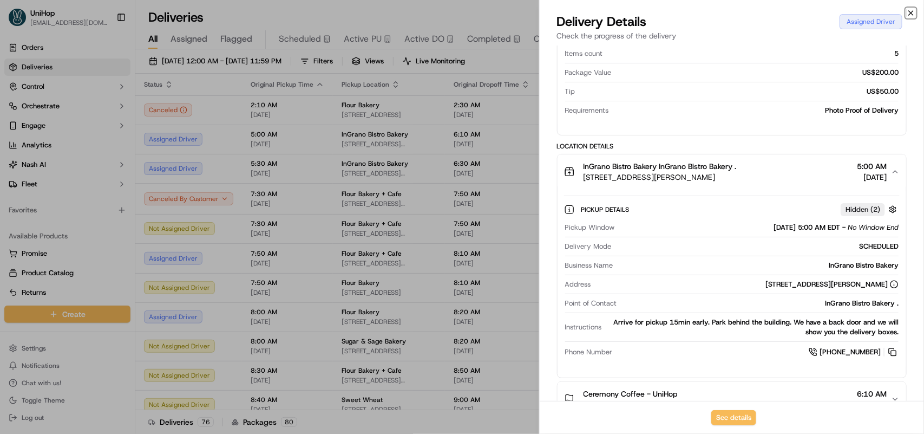
click at [911, 16] on icon "button" at bounding box center [911, 13] width 9 height 9
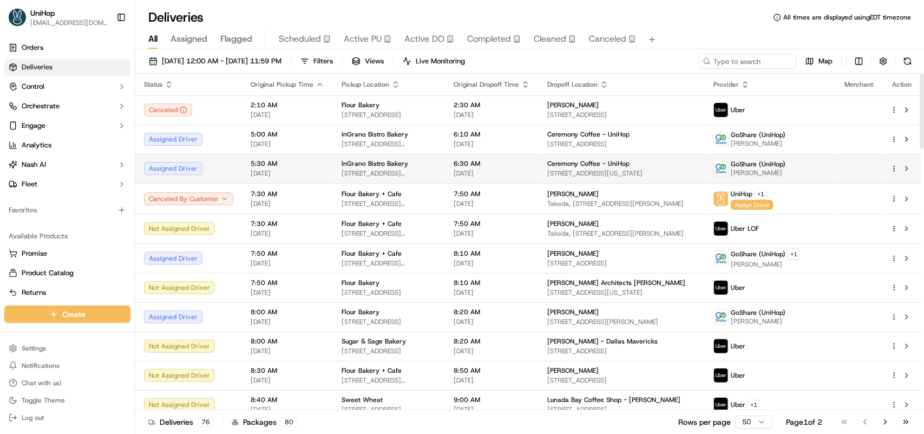
click at [588, 174] on span "7475 Wisconsin Ave, Bethesda, MD 20814, USA" at bounding box center [621, 173] width 149 height 9
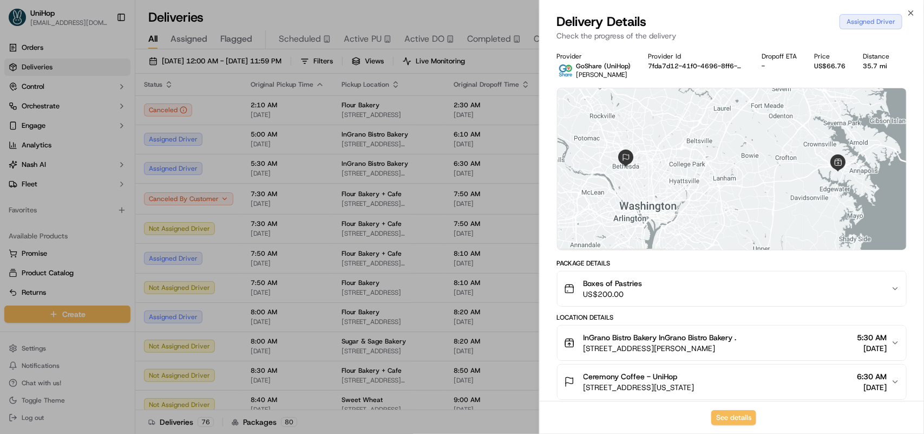
click at [898, 287] on icon "button" at bounding box center [895, 288] width 9 height 9
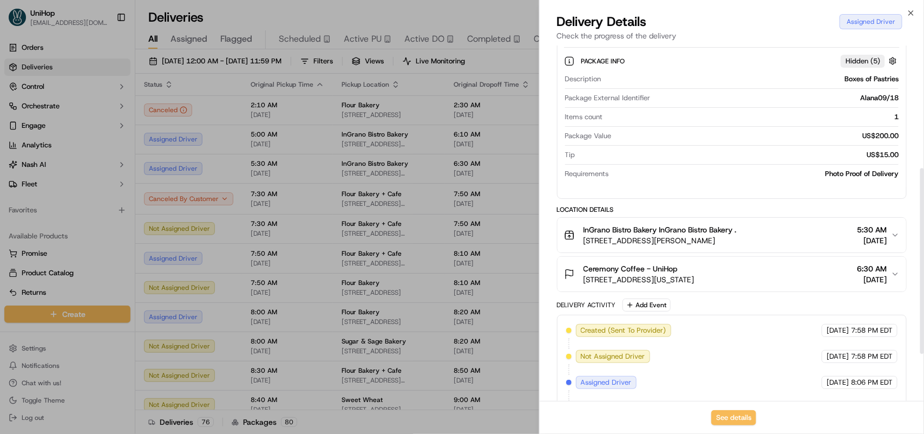
scroll to position [271, 0]
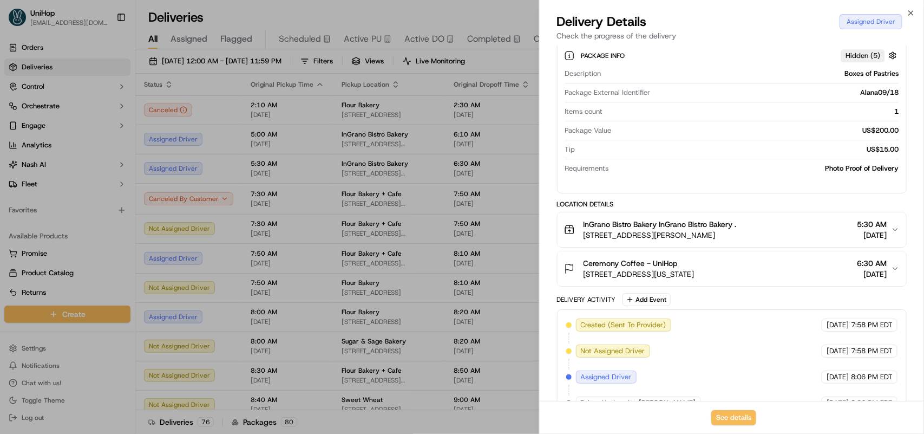
click at [888, 227] on div "InGrano Bistro Bakery InGrano Bistro Bakery . 302 Harry S. Truman Pkwy Ste H, A…" at bounding box center [727, 230] width 327 height 22
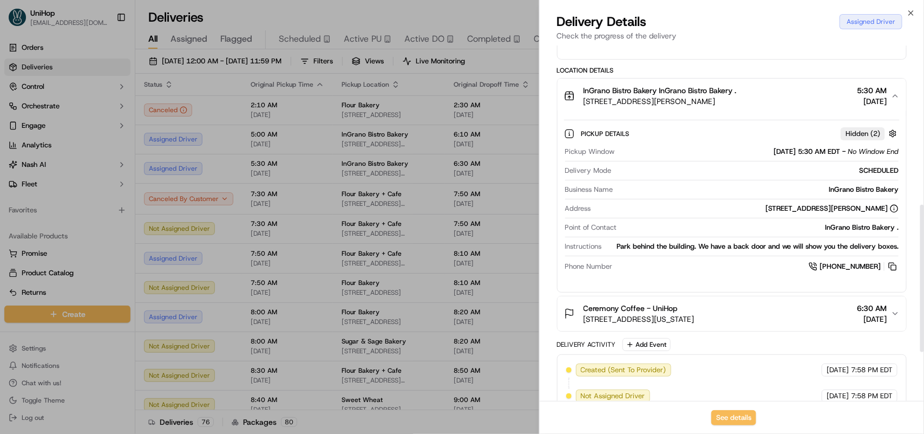
scroll to position [406, 0]
click at [911, 15] on icon "button" at bounding box center [911, 13] width 9 height 9
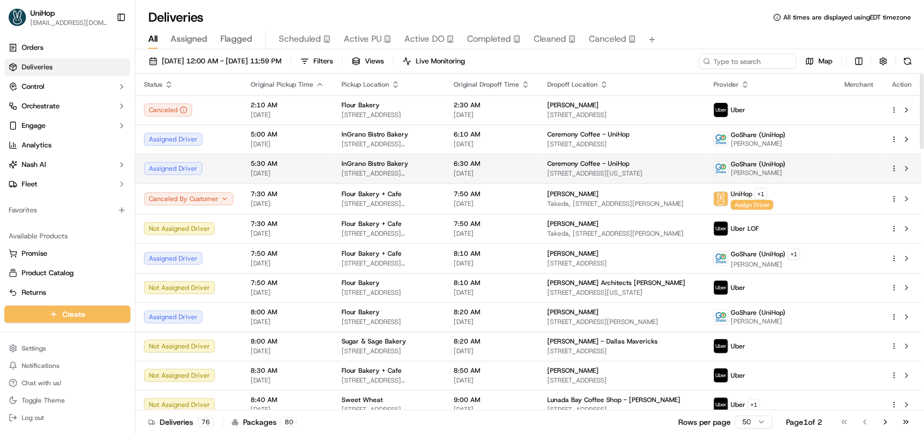
click at [696, 180] on td "Ceremony Coffee - UniHop 7475 Wisconsin Ave, Bethesda, MD 20814, USA" at bounding box center [622, 168] width 166 height 29
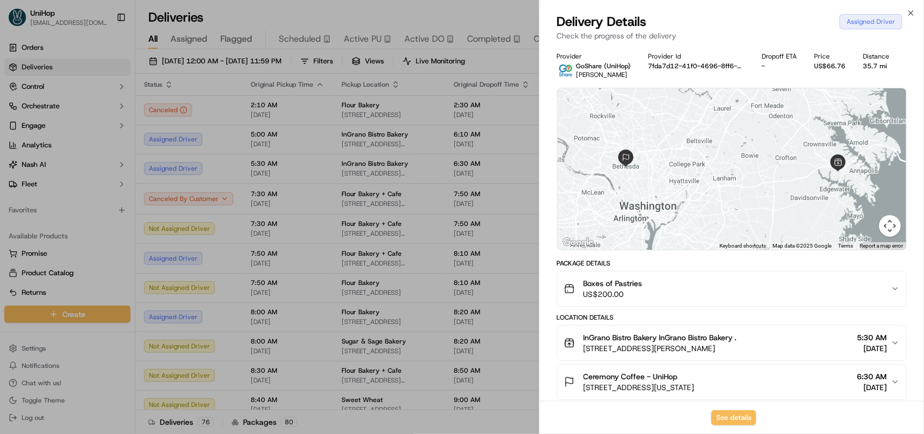
click at [737, 336] on div "InGrano Bistro Bakery InGrano Bistro Bakery ." at bounding box center [660, 337] width 153 height 11
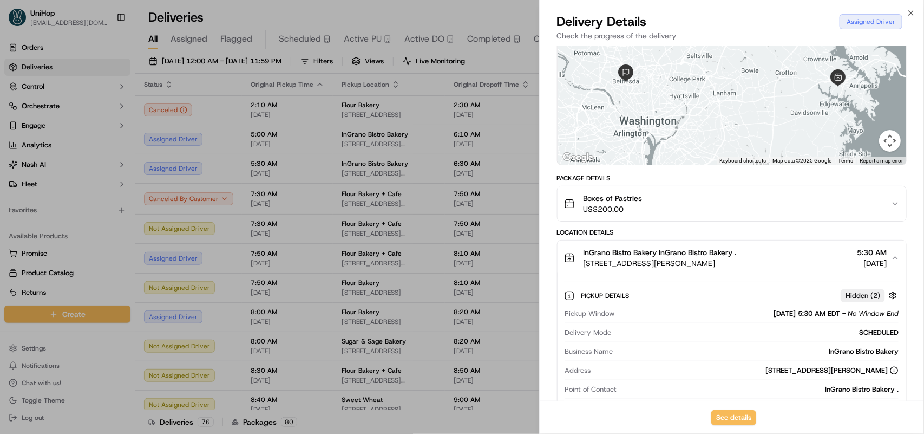
scroll to position [203, 0]
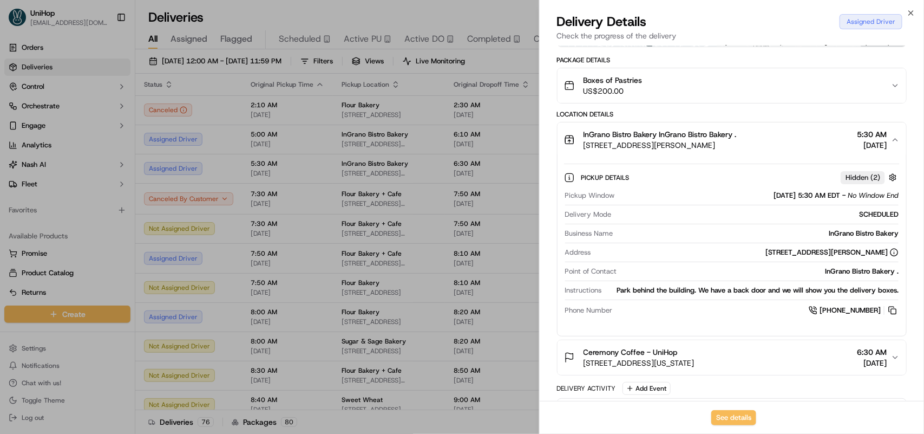
click at [789, 91] on div "Boxes of Pastries US$200.00" at bounding box center [727, 86] width 327 height 22
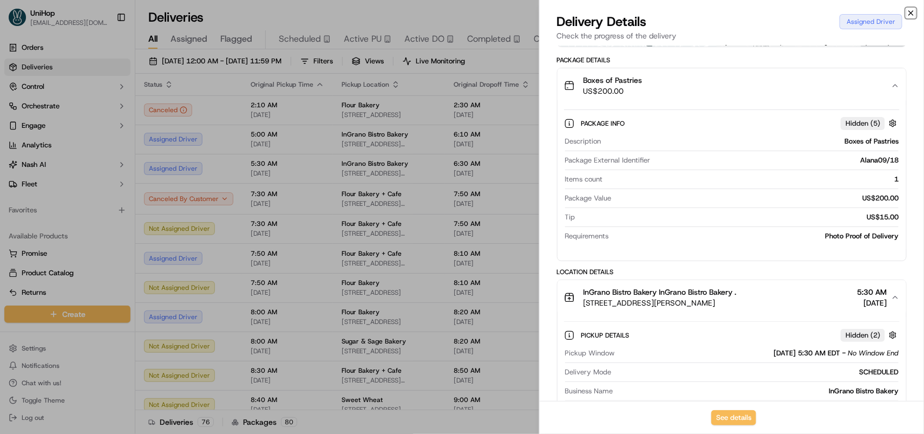
click at [910, 15] on icon "button" at bounding box center [911, 13] width 9 height 9
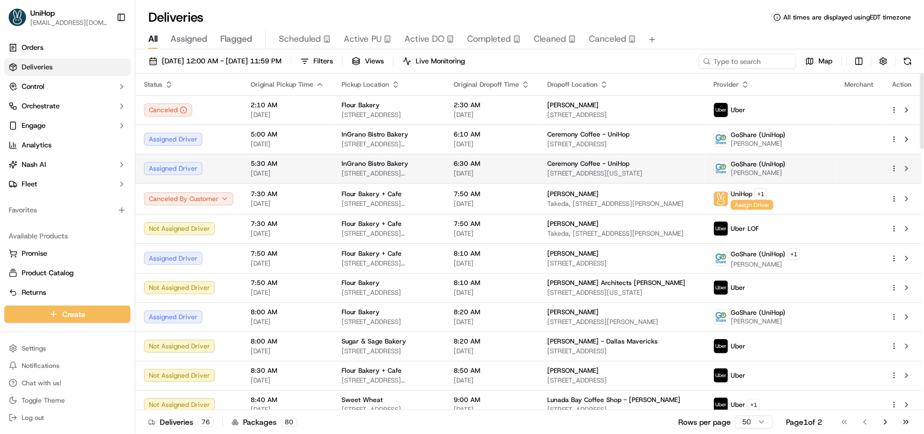
click at [661, 161] on div "Ceremony Coffee - UniHop" at bounding box center [621, 163] width 149 height 9
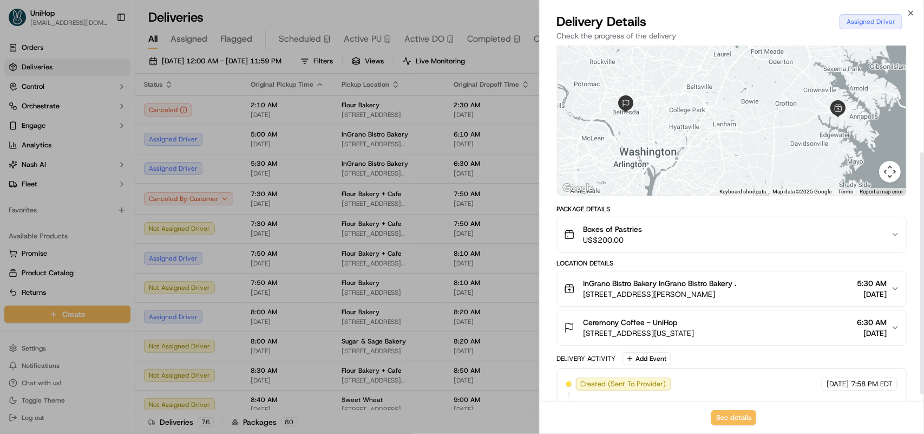
scroll to position [166, 0]
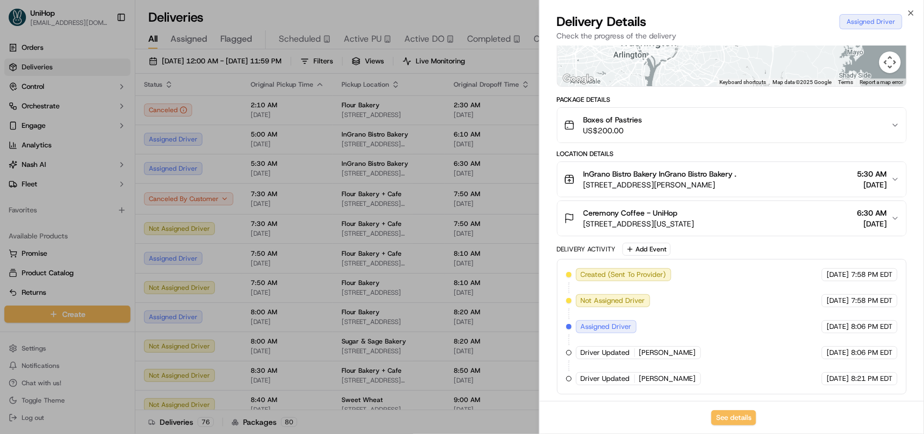
click at [893, 176] on icon "button" at bounding box center [895, 179] width 9 height 9
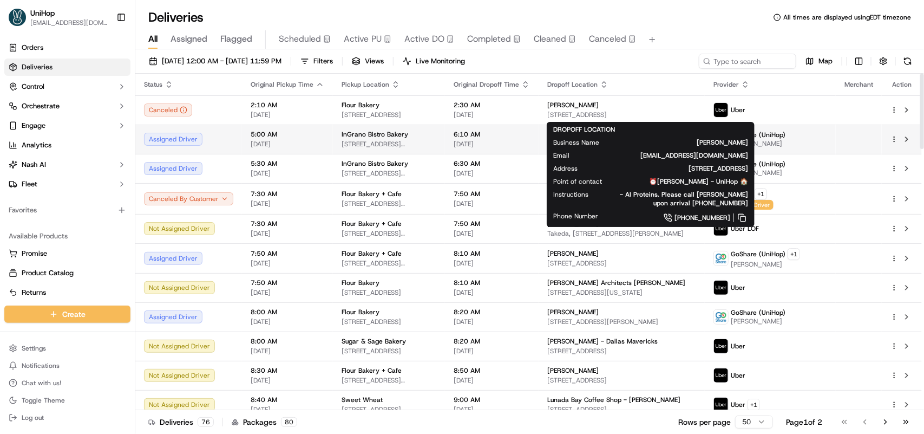
click at [436, 144] on span "302 Harry S. Truman Pkwy Ste H, Annapolis, MD 21401, USA" at bounding box center [389, 144] width 95 height 9
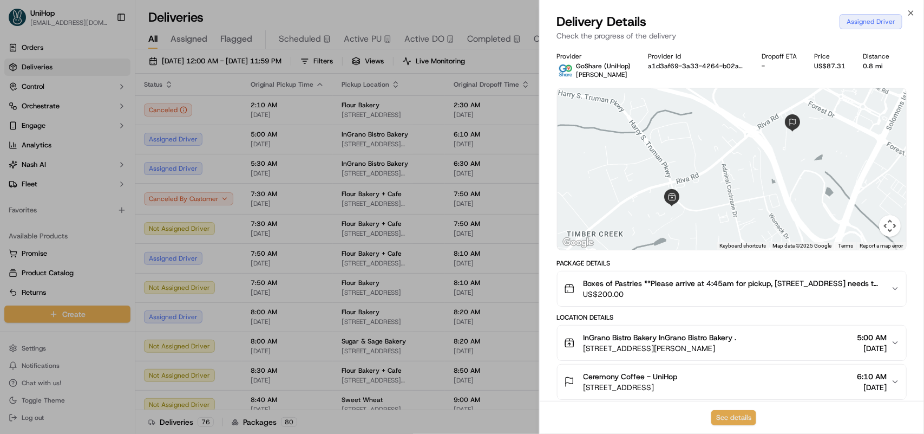
click at [722, 410] on button "See details" at bounding box center [733, 417] width 45 height 15
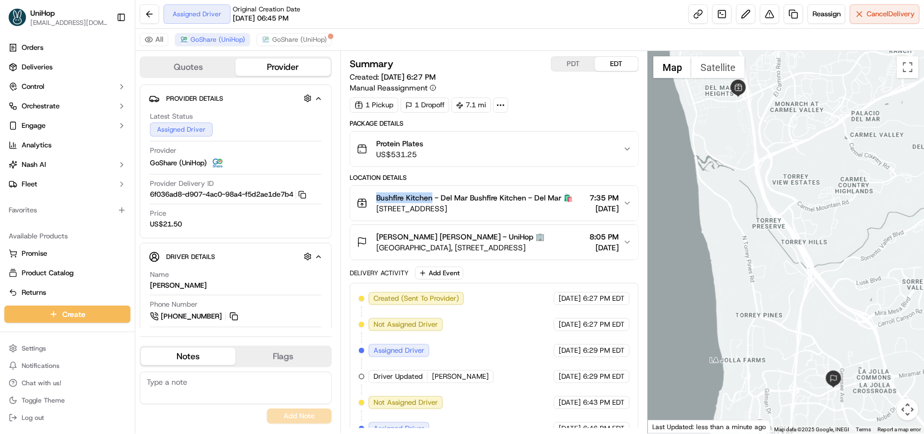
drag, startPoint x: 377, startPoint y: 202, endPoint x: 430, endPoint y: 201, distance: 53.1
click at [430, 201] on span "Bushfire Kitchen - Del Mar Bushfire Kitchen - Del Mar 🛍️" at bounding box center [474, 197] width 197 height 11
copy span "Bushfire Kitchen"
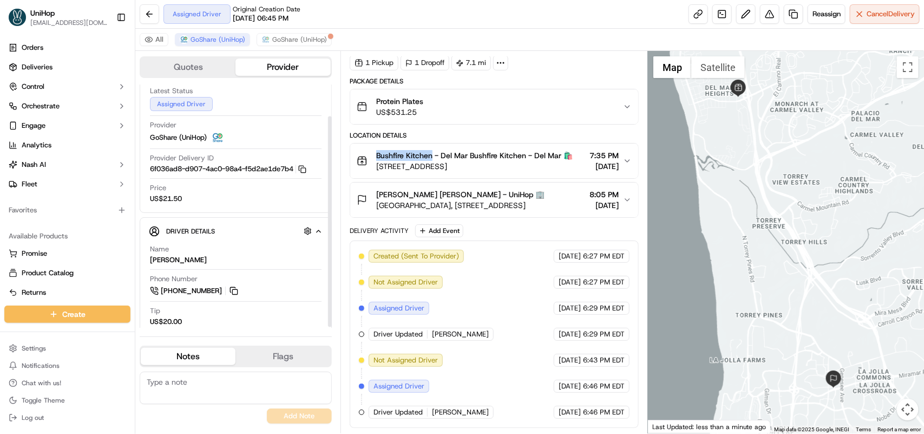
scroll to position [36, 0]
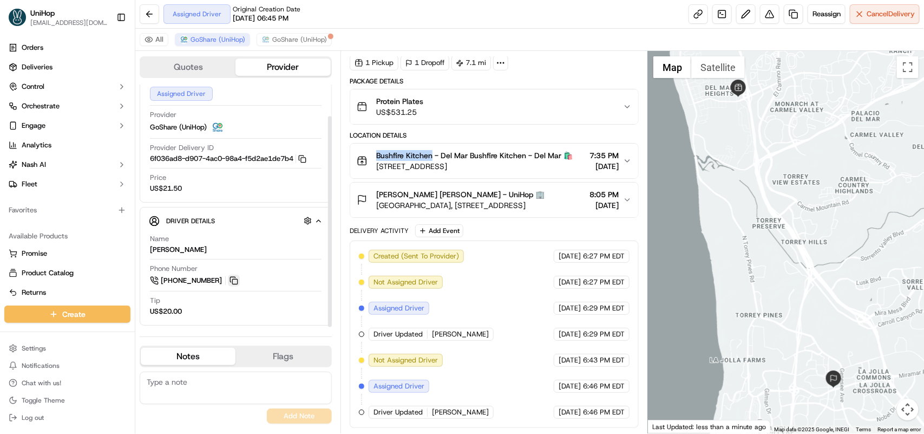
click at [237, 283] on button at bounding box center [234, 280] width 12 height 12
click at [232, 280] on button at bounding box center [234, 280] width 12 height 12
click at [623, 156] on icon "button" at bounding box center [627, 160] width 9 height 9
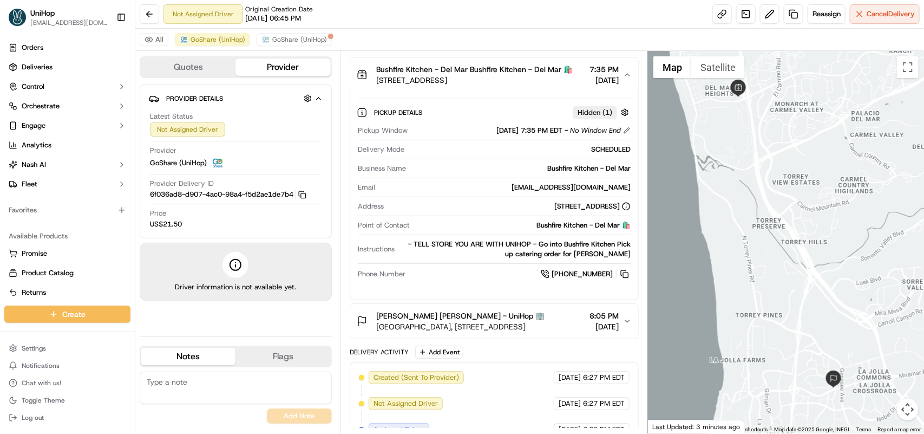
scroll to position [0, 0]
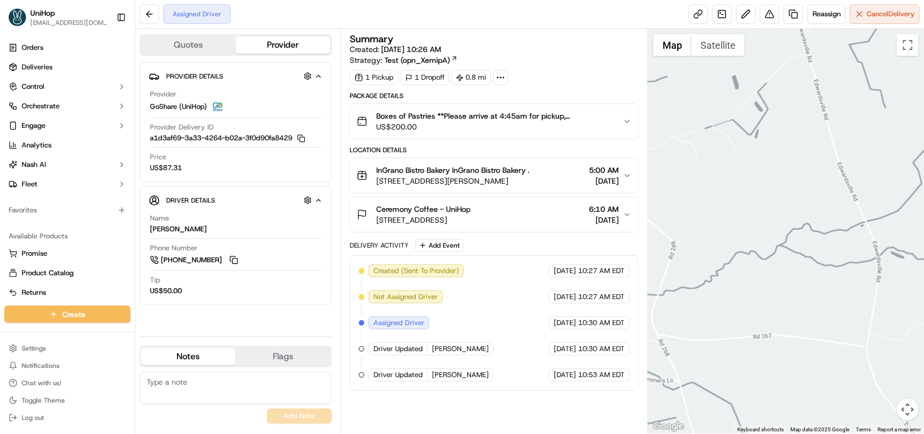
drag, startPoint x: 36, startPoint y: 460, endPoint x: 298, endPoint y: 106, distance: 440.9
click at [298, 104] on div "Provider GoShare (UniHop)" at bounding box center [236, 101] width 172 height 24
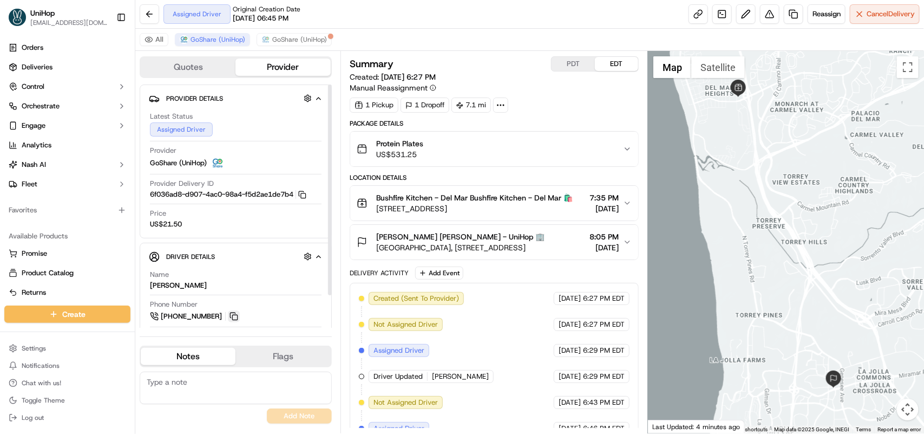
click at [237, 315] on button at bounding box center [234, 316] width 12 height 12
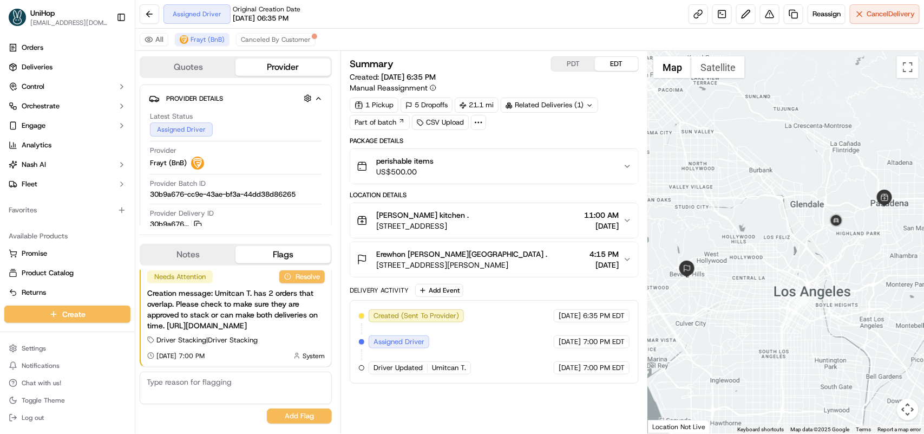
click at [626, 218] on icon "button" at bounding box center [627, 220] width 9 height 9
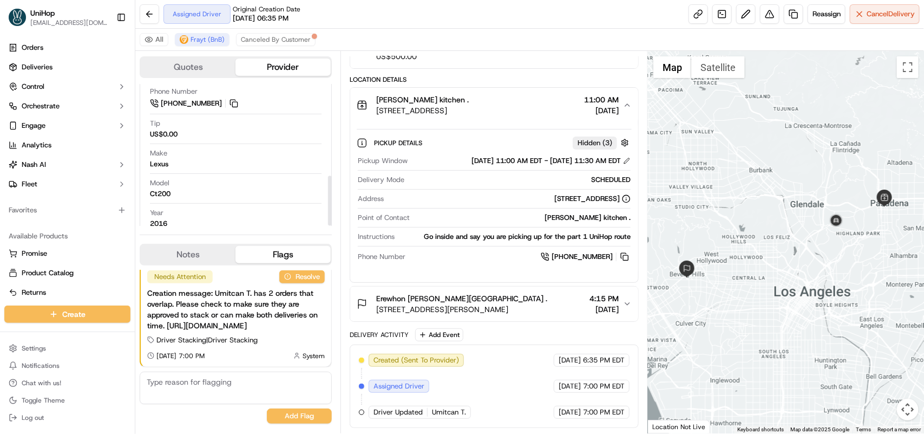
scroll to position [258, 0]
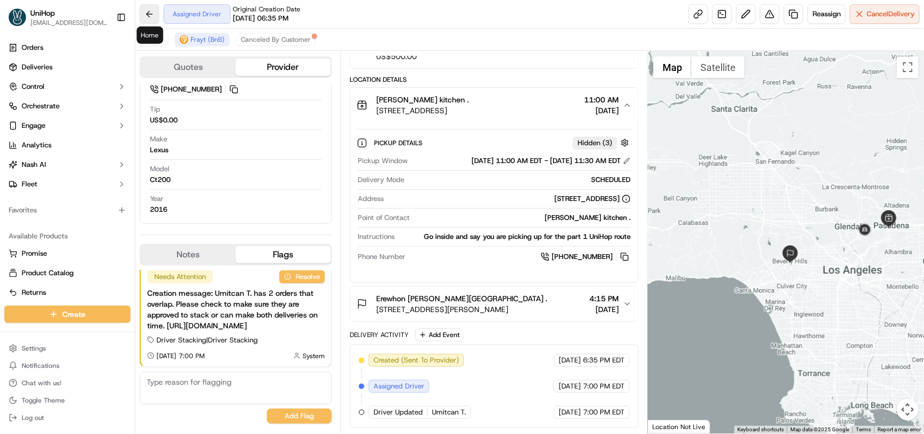
click at [149, 11] on button at bounding box center [149, 13] width 19 height 19
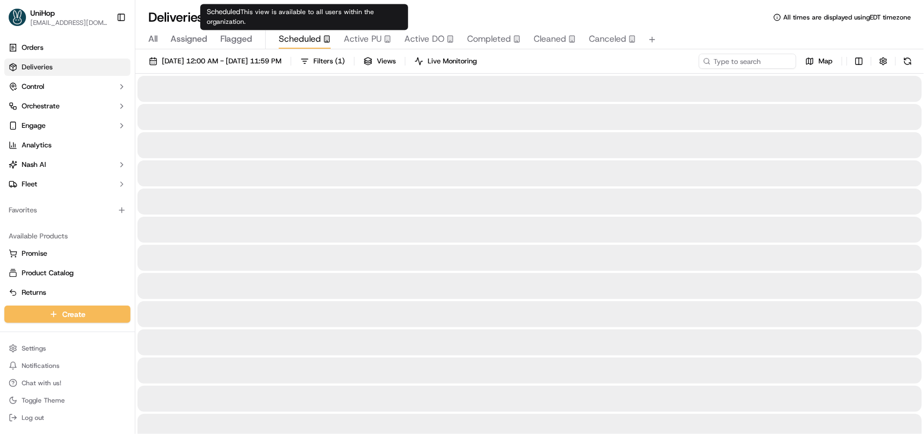
click at [293, 36] on span "Scheduled" at bounding box center [300, 38] width 42 height 13
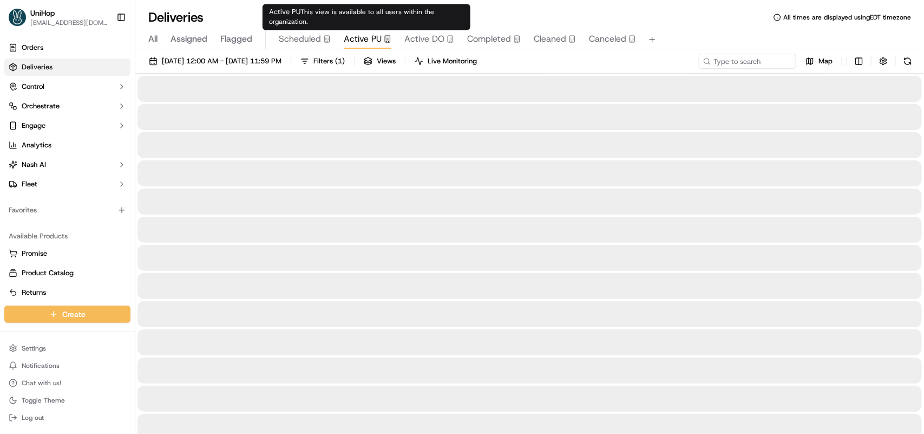
click at [357, 36] on span "Active PU" at bounding box center [363, 38] width 38 height 13
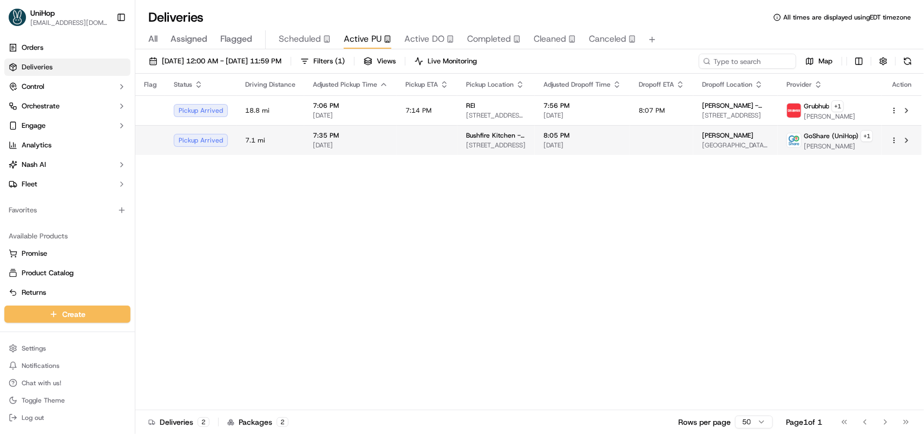
click at [405, 140] on td at bounding box center [427, 140] width 61 height 30
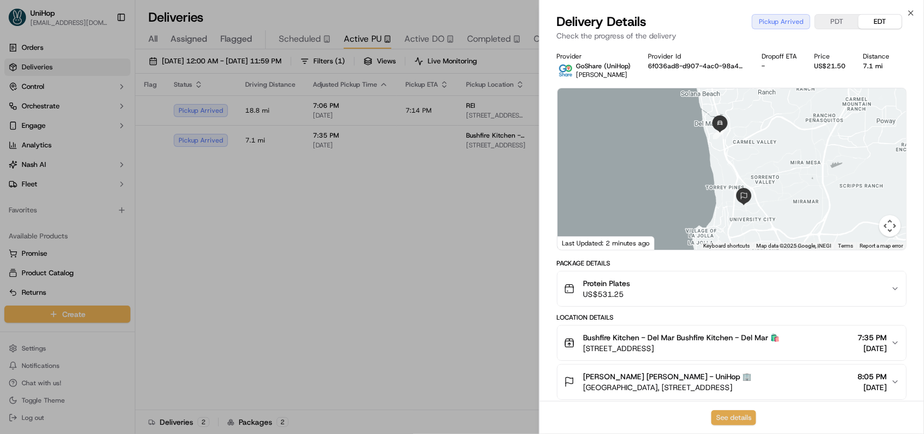
click at [737, 413] on button "See details" at bounding box center [733, 417] width 45 height 15
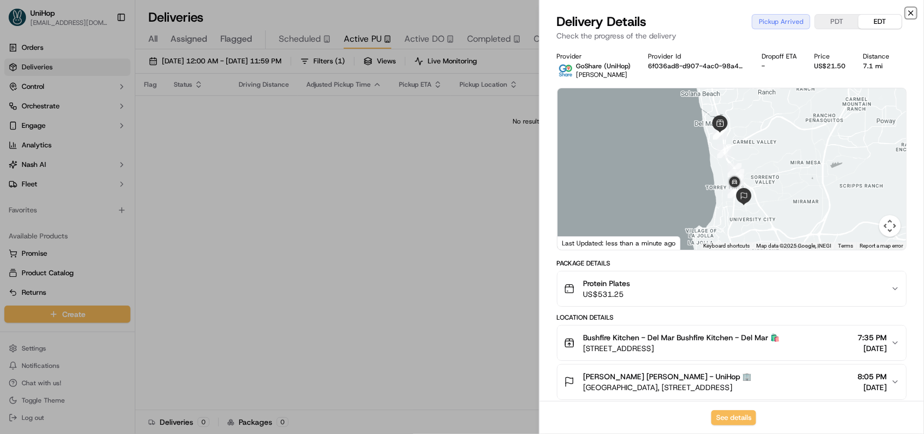
click at [910, 16] on icon "button" at bounding box center [911, 13] width 9 height 9
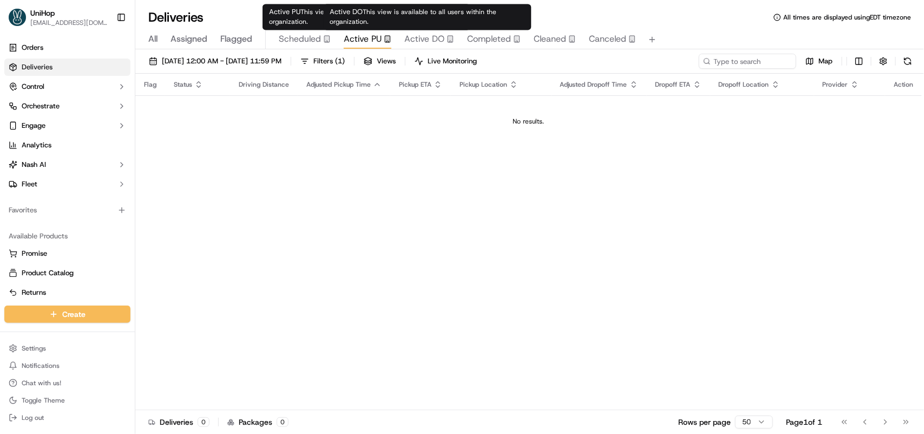
click at [427, 33] on span "Active DO" at bounding box center [424, 38] width 40 height 13
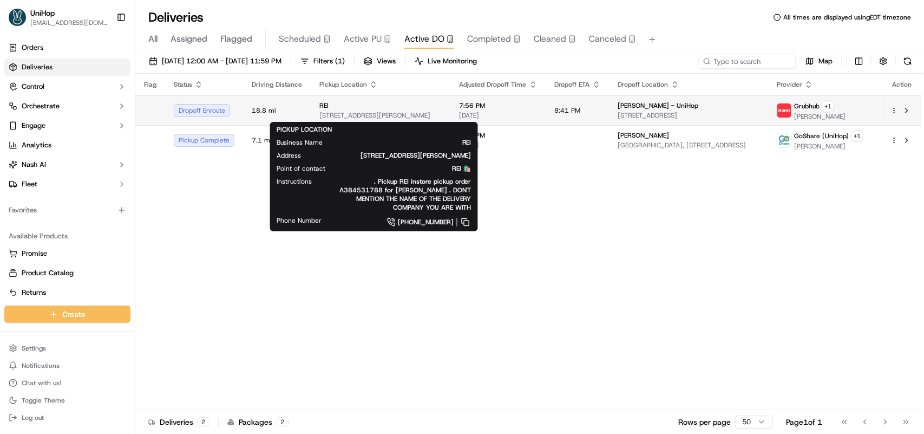
click at [415, 112] on span "5375 S Wadsworth Blvd, Littleton, CO 80123, USA" at bounding box center [380, 115] width 123 height 9
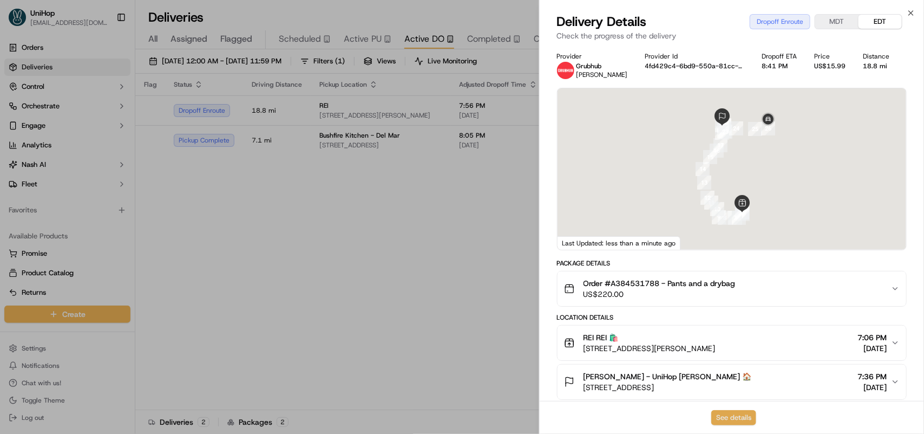
click at [733, 419] on button "See details" at bounding box center [733, 417] width 45 height 15
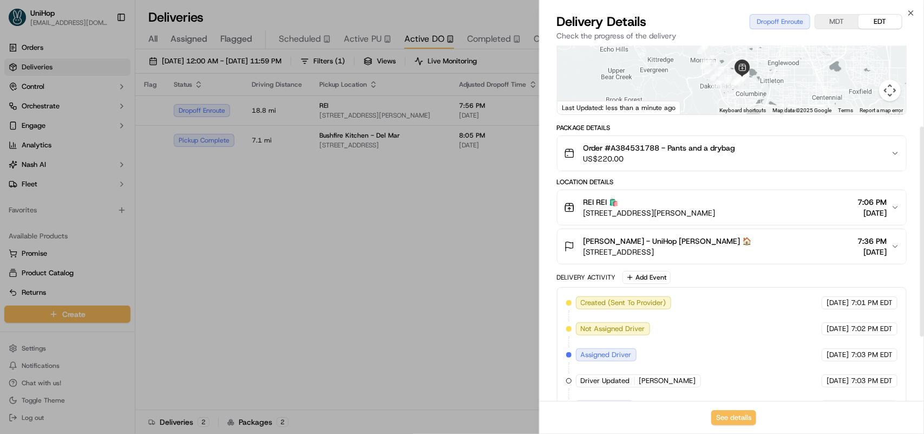
scroll to position [244, 0]
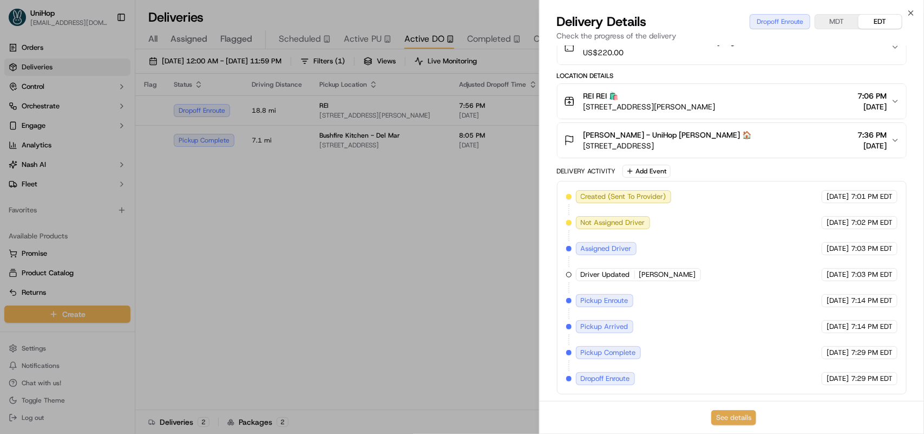
click at [736, 410] on button "See details" at bounding box center [733, 417] width 45 height 15
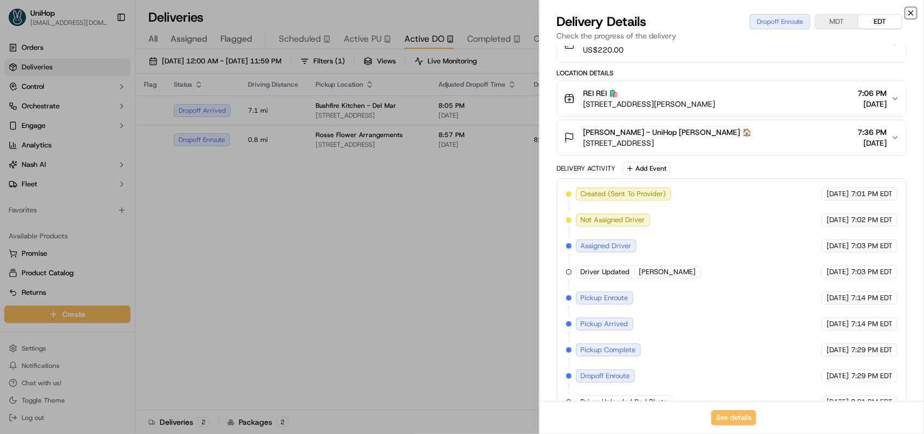
click at [913, 12] on icon "button" at bounding box center [911, 13] width 9 height 9
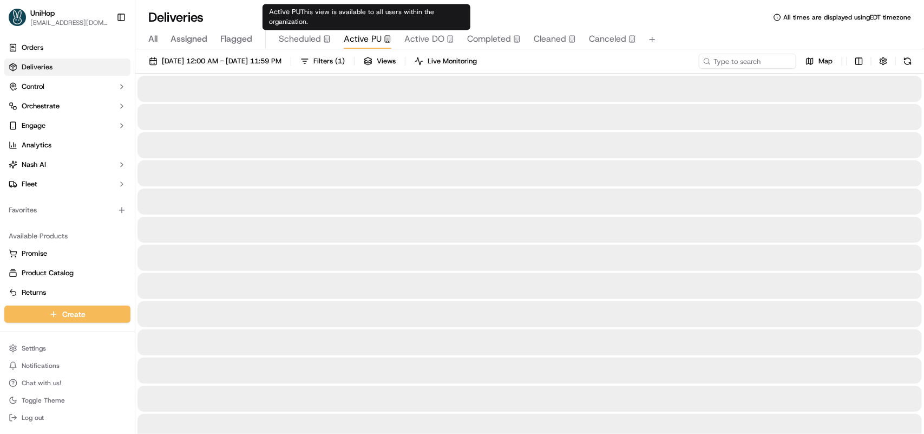
click at [360, 36] on span "Active PU" at bounding box center [363, 38] width 38 height 13
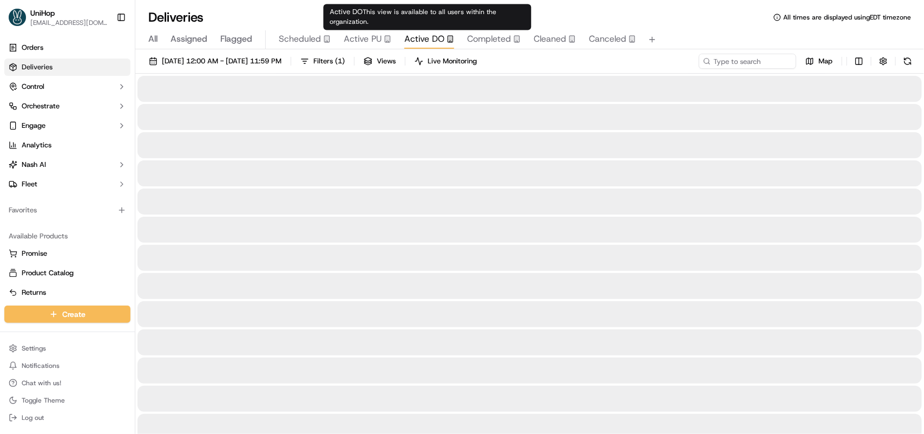
click at [423, 37] on span "Active DO" at bounding box center [424, 38] width 40 height 13
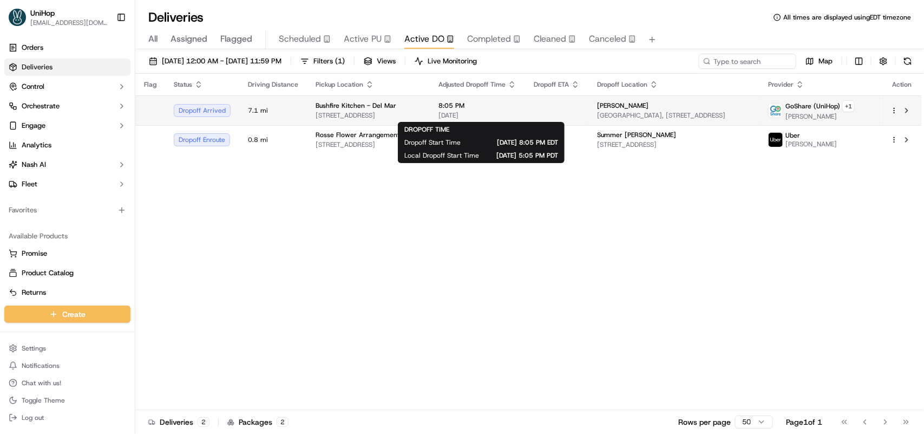
click at [517, 115] on span "[DATE]" at bounding box center [478, 115] width 78 height 9
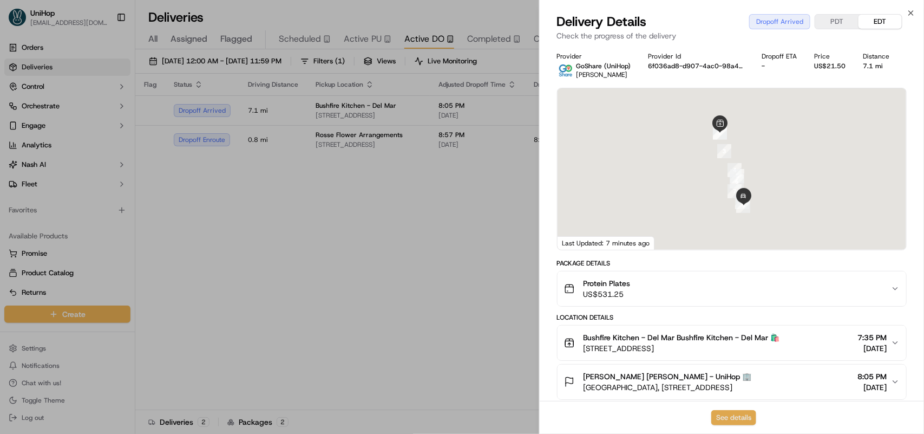
click at [732, 418] on button "See details" at bounding box center [733, 417] width 45 height 15
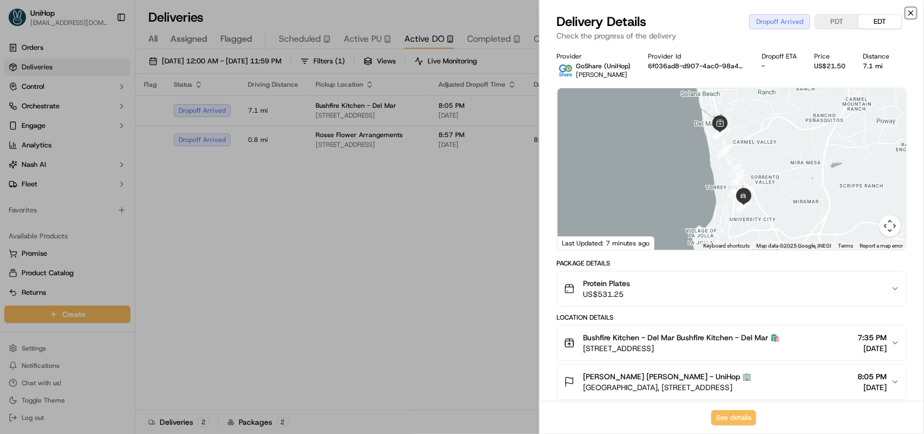
click at [908, 14] on icon "button" at bounding box center [911, 13] width 9 height 9
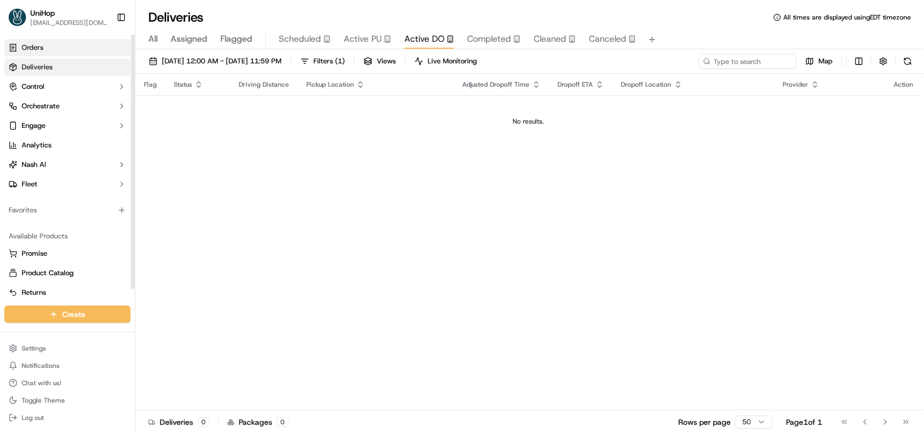
click at [50, 41] on link "Orders" at bounding box center [67, 47] width 126 height 17
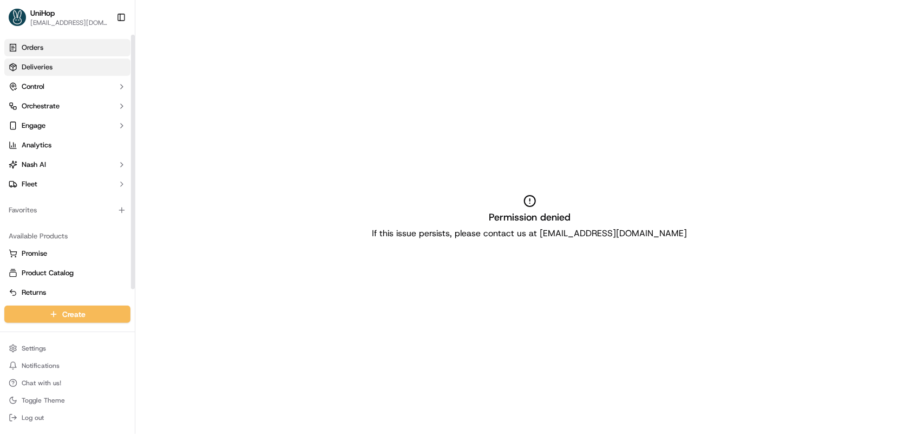
click at [40, 66] on span "Deliveries" at bounding box center [37, 67] width 31 height 10
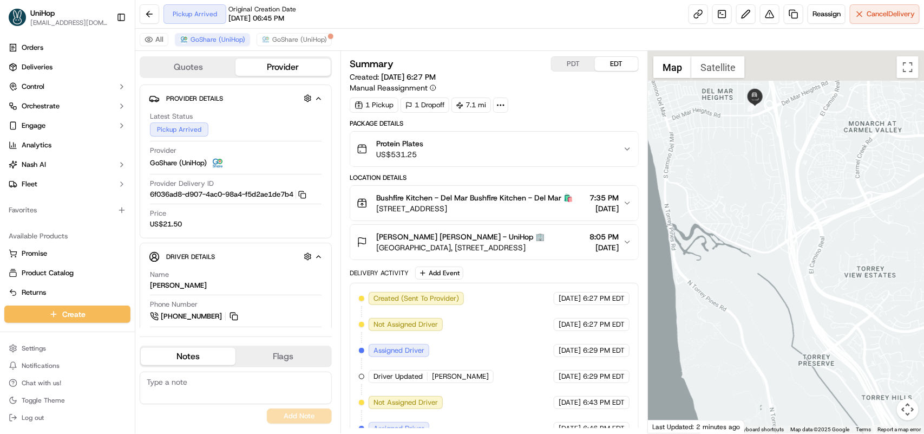
drag, startPoint x: 748, startPoint y: 103, endPoint x: 772, endPoint y: 263, distance: 161.4
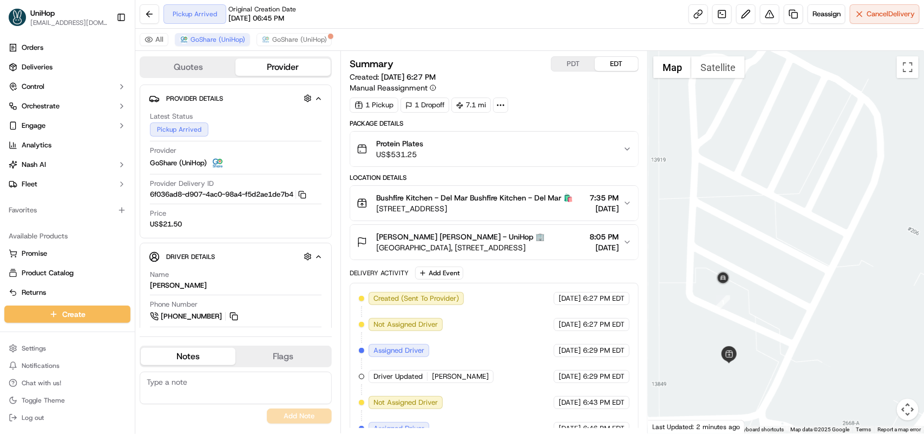
drag, startPoint x: 734, startPoint y: 313, endPoint x: 747, endPoint y: 244, distance: 70.0
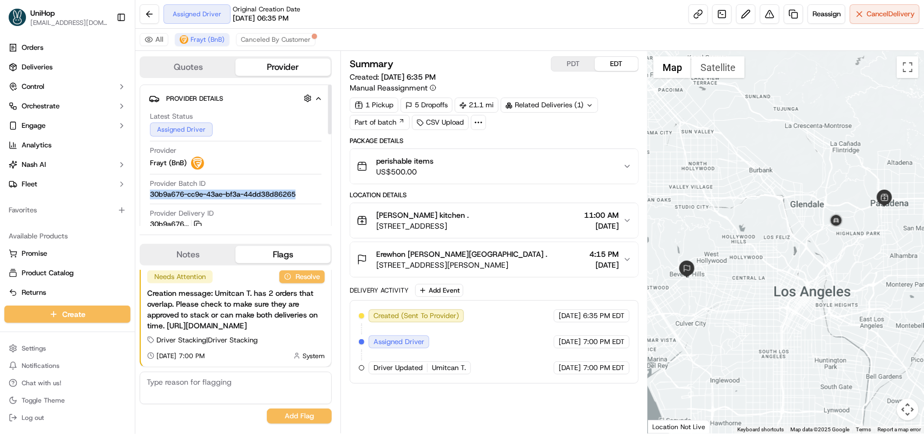
drag, startPoint x: 152, startPoint y: 198, endPoint x: 310, endPoint y: 199, distance: 158.6
click at [310, 199] on div "Provider Batch ID 30b9a676-cc9e-43ae-bf3a-44dd38d86265" at bounding box center [236, 189] width 172 height 21
copy span "30b9a676-cc9e-43ae-bf3a-44dd38d86265"
drag, startPoint x: 376, startPoint y: 218, endPoint x: 428, endPoint y: 220, distance: 51.5
click at [428, 220] on span "[PERSON_NAME] kitchen ." at bounding box center [422, 215] width 93 height 11
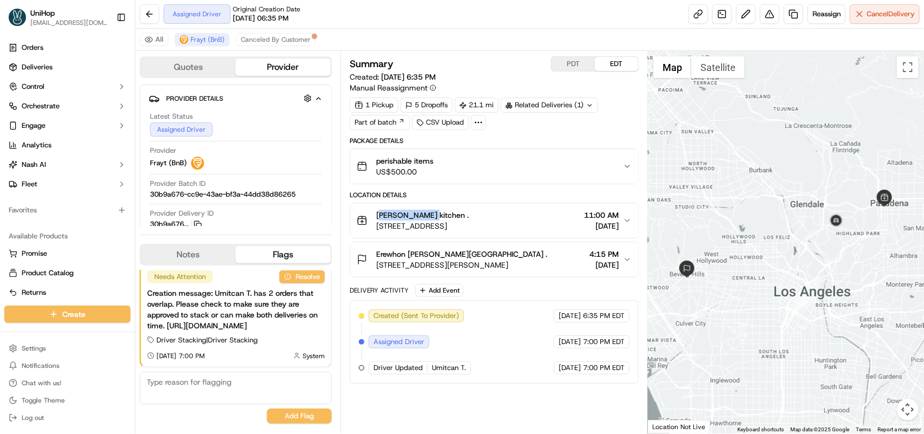
copy span "[PERSON_NAME]"
click at [626, 167] on icon "button" at bounding box center [627, 166] width 4 height 2
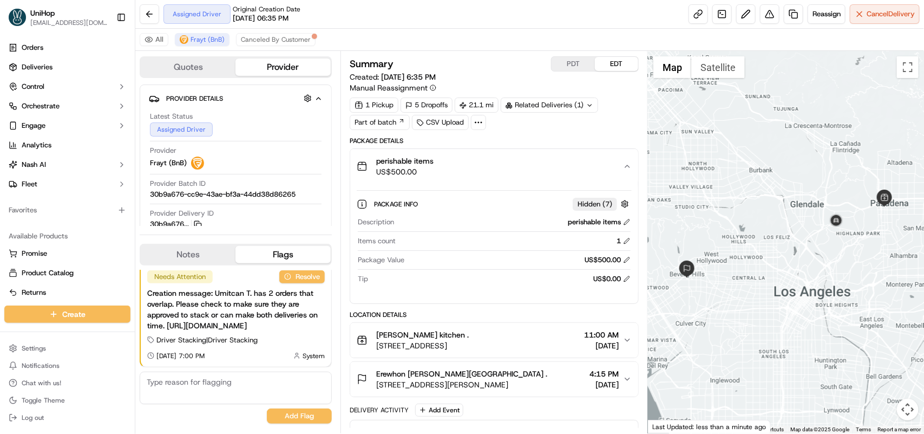
click at [623, 340] on icon "button" at bounding box center [627, 340] width 9 height 9
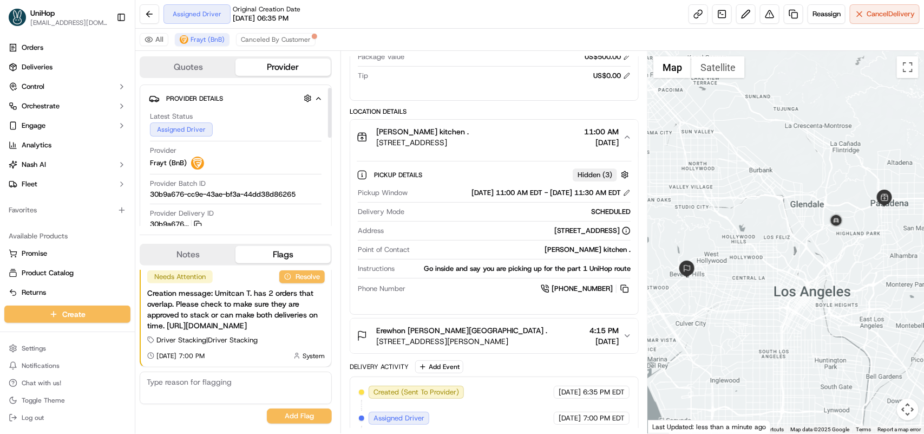
scroll to position [68, 0]
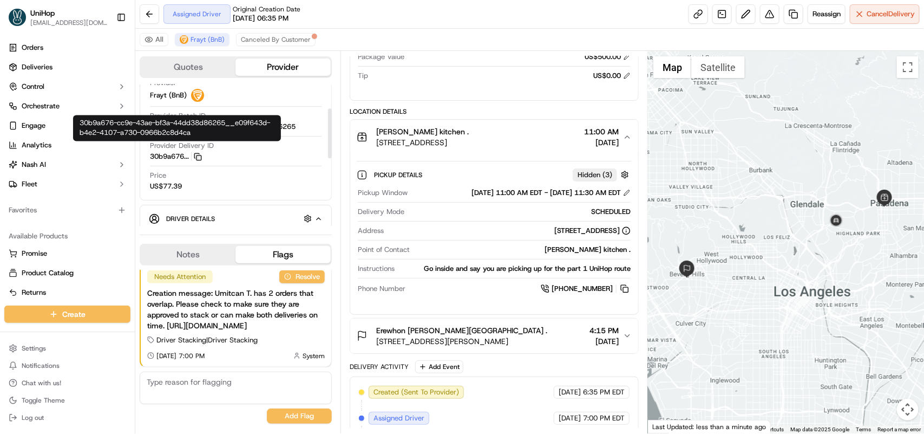
click at [198, 160] on rect "button" at bounding box center [199, 157] width 5 height 5
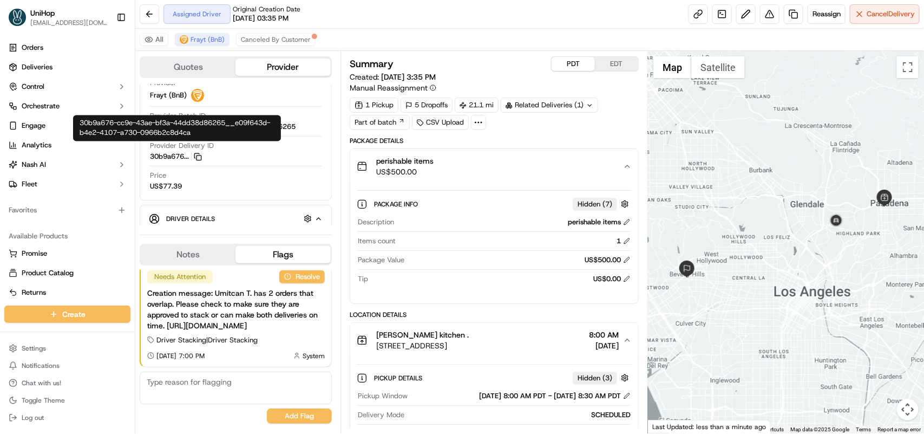
click at [577, 63] on button "PDT" at bounding box center [573, 64] width 43 height 14
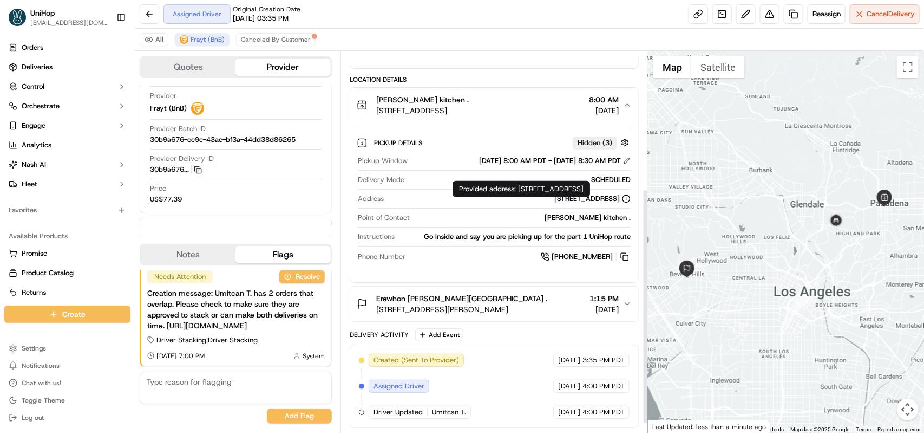
scroll to position [171, 0]
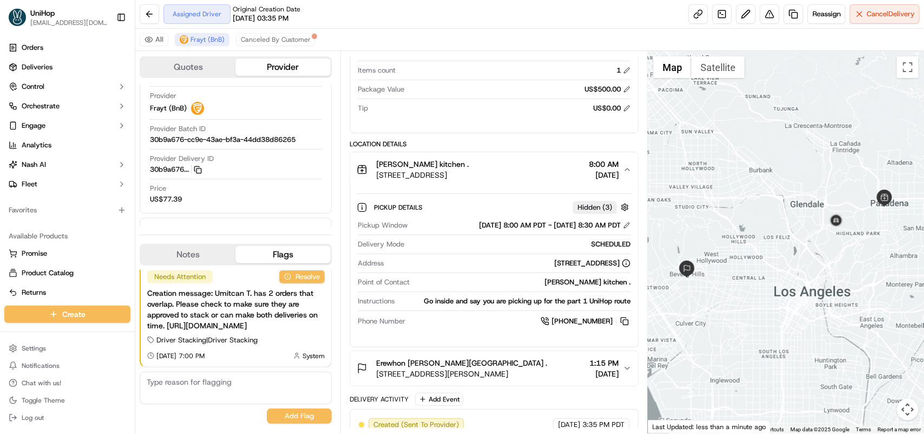
drag, startPoint x: 539, startPoint y: 265, endPoint x: 581, endPoint y: 266, distance: 41.7
click at [581, 266] on div "[STREET_ADDRESS]" at bounding box center [592, 263] width 76 height 10
copy div "[GEOGRAPHIC_DATA], [GEOGRAPHIC_DATA]"
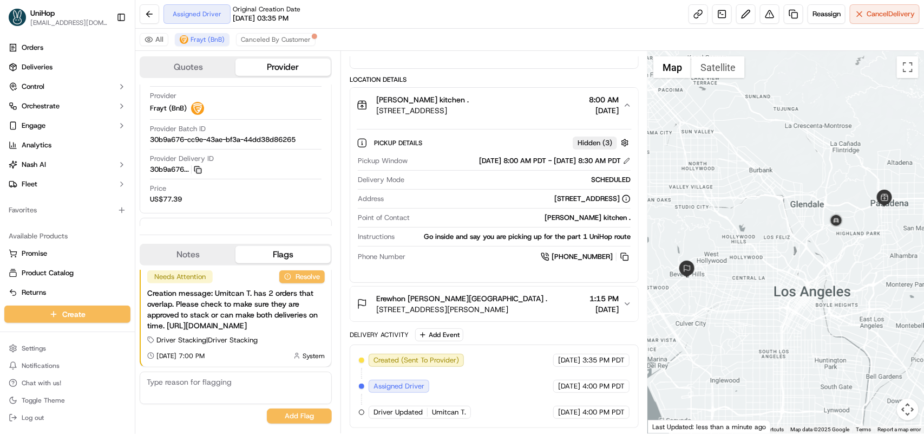
drag, startPoint x: 443, startPoint y: 309, endPoint x: 483, endPoint y: 312, distance: 40.2
click at [500, 312] on span "[STREET_ADDRESS][PERSON_NAME]" at bounding box center [461, 309] width 171 height 11
drag, startPoint x: 439, startPoint y: 305, endPoint x: 494, endPoint y: 312, distance: 55.7
click at [494, 312] on span "[STREET_ADDRESS][PERSON_NAME]" at bounding box center [461, 309] width 171 height 11
copy span "[GEOGRAPHIC_DATA], [GEOGRAPHIC_DATA]"
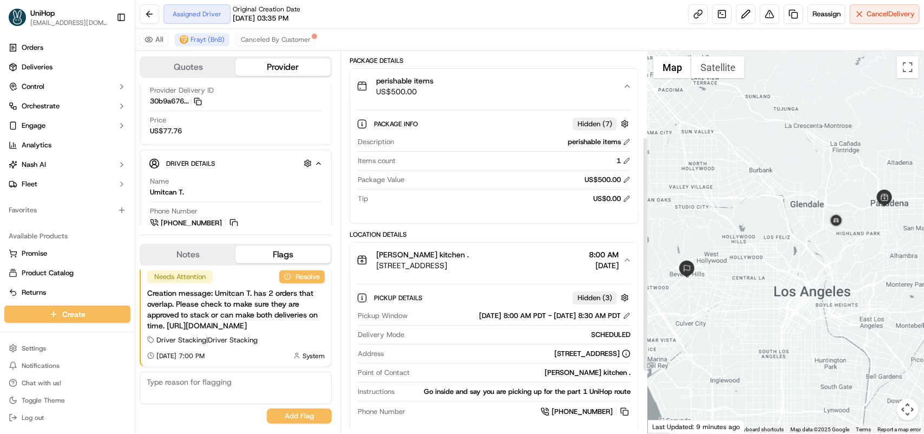
scroll to position [203, 0]
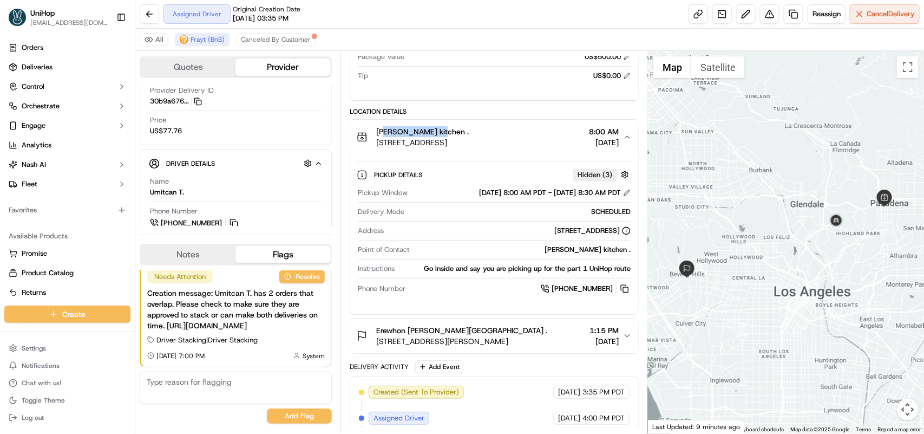
drag, startPoint x: 380, startPoint y: 133, endPoint x: 436, endPoint y: 136, distance: 57.0
click at [436, 136] on span "[PERSON_NAME] kitchen ." at bounding box center [422, 131] width 93 height 11
drag, startPoint x: 375, startPoint y: 131, endPoint x: 457, endPoint y: 133, distance: 82.3
click at [457, 133] on div "Yvonnes vegan kitchen . 11 W Dayton St, Pasadena, CA 91105, US" at bounding box center [413, 137] width 112 height 22
copy span "Yvonnes vegan kitchen"
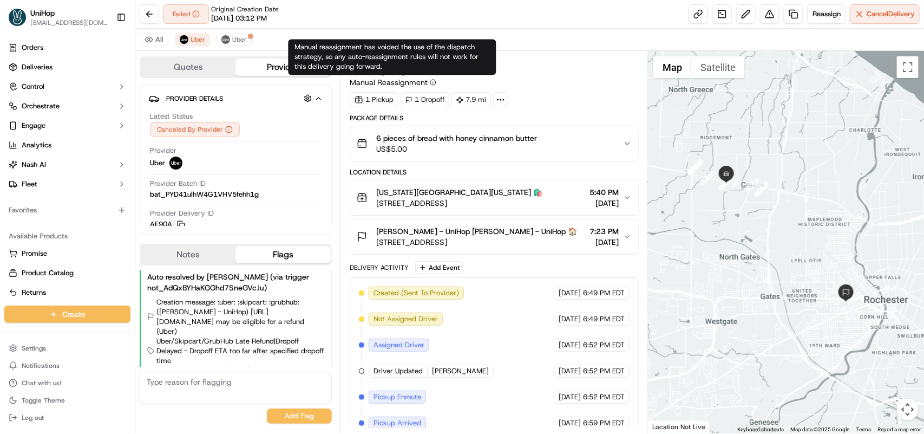
click at [626, 241] on icon "button" at bounding box center [627, 236] width 9 height 9
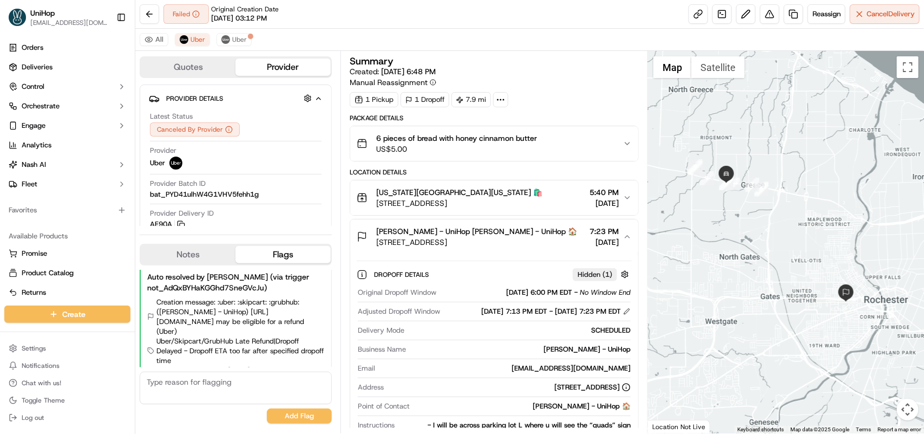
drag, startPoint x: 469, startPoint y: 255, endPoint x: 483, endPoint y: 255, distance: 14.1
click at [483, 247] on span "16 Orchard St, Rochester, NY 14611, United States" at bounding box center [476, 242] width 201 height 11
click at [147, 14] on button at bounding box center [149, 13] width 19 height 19
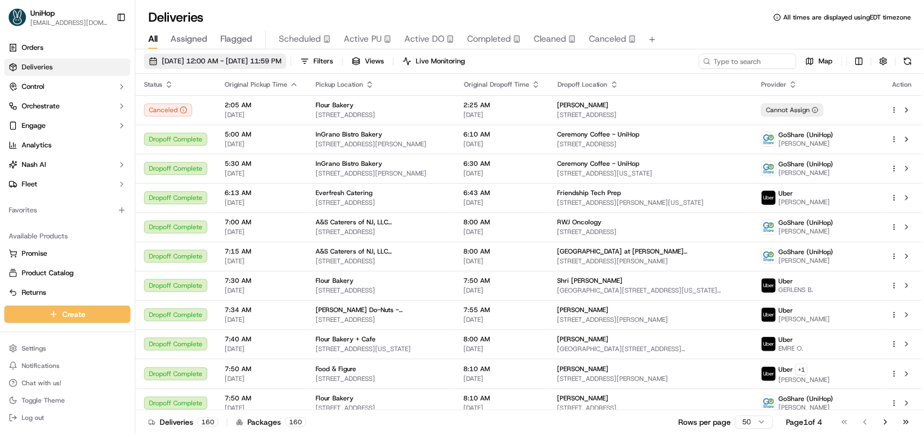
click at [176, 63] on span "Sep 17 2025 12:00 AM - Sep 17 2025 11:59 PM" at bounding box center [222, 61] width 120 height 10
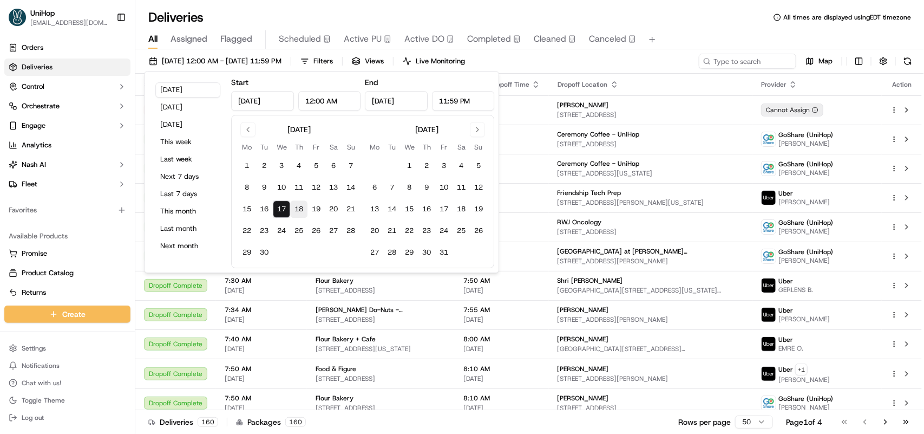
click at [301, 208] on button "18" at bounding box center [298, 208] width 17 height 17
type input "Sep 18, 2025"
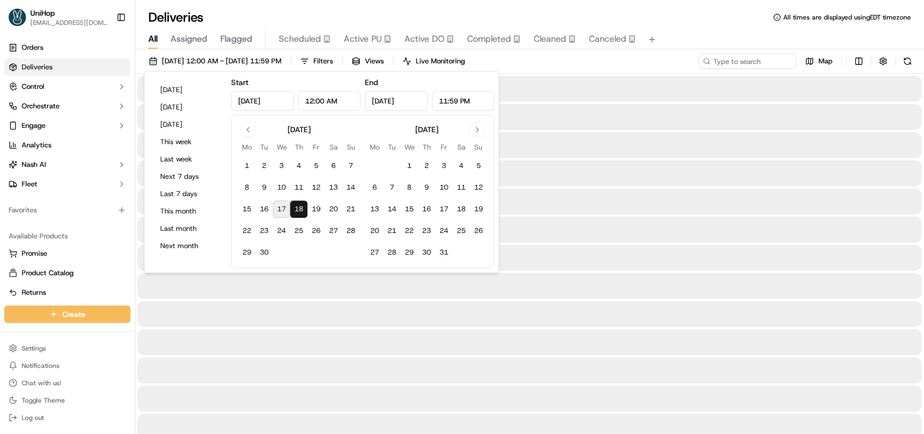
click at [596, 64] on div "Sep 18 2025 12:00 AM - Sep 18 2025 11:59 PM Filters Views Live Monitoring Map" at bounding box center [529, 64] width 789 height 20
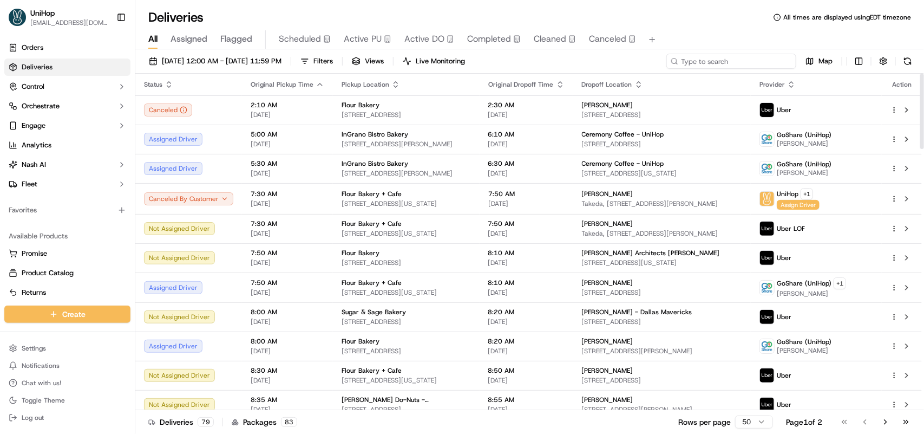
click at [729, 57] on input at bounding box center [731, 61] width 130 height 15
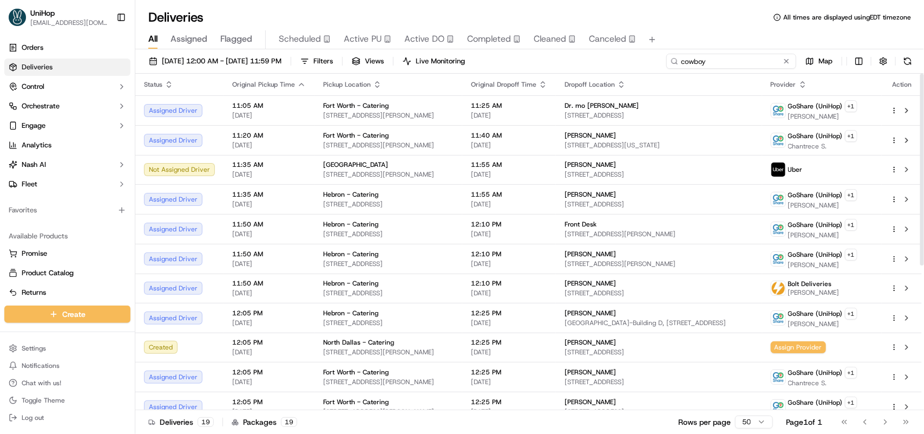
type input "cowboy"
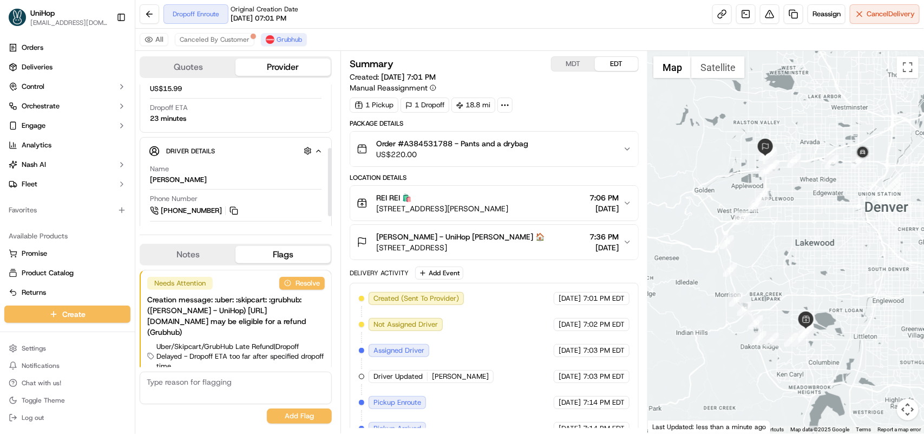
click at [231, 206] on link "[PHONE_NUMBER]" at bounding box center [195, 211] width 90 height 12
click at [230, 212] on button at bounding box center [234, 211] width 12 height 12
click at [189, 260] on button "Notes" at bounding box center [188, 254] width 95 height 17
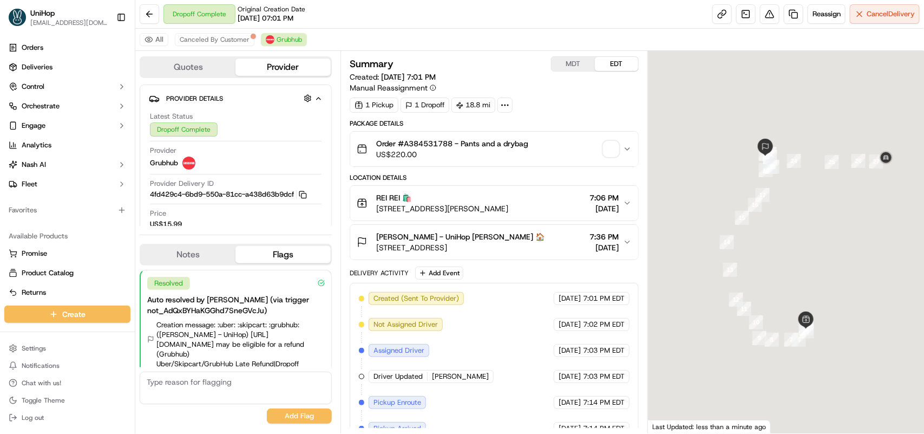
scroll to position [176, 0]
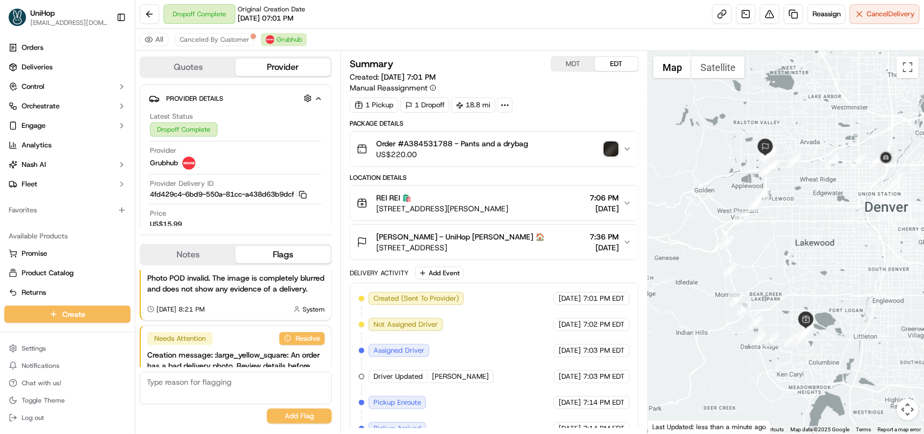
click at [607, 149] on img "button" at bounding box center [611, 148] width 15 height 15
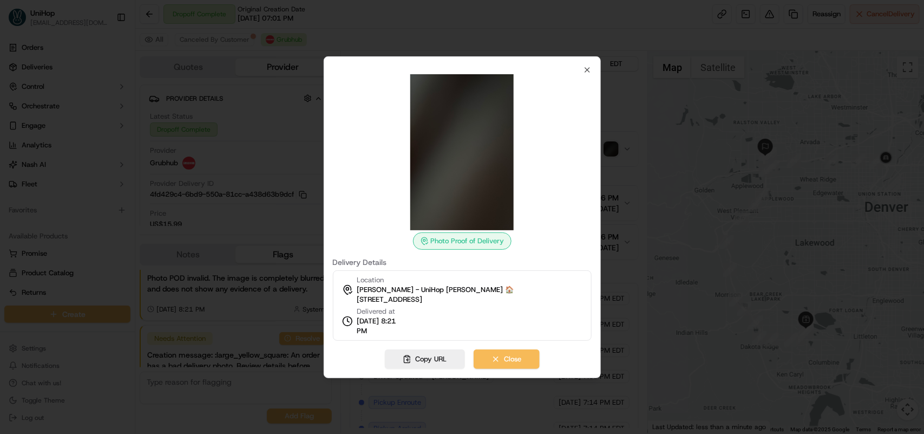
scroll to position [0, 0]
click at [501, 363] on button "Close" at bounding box center [507, 358] width 66 height 19
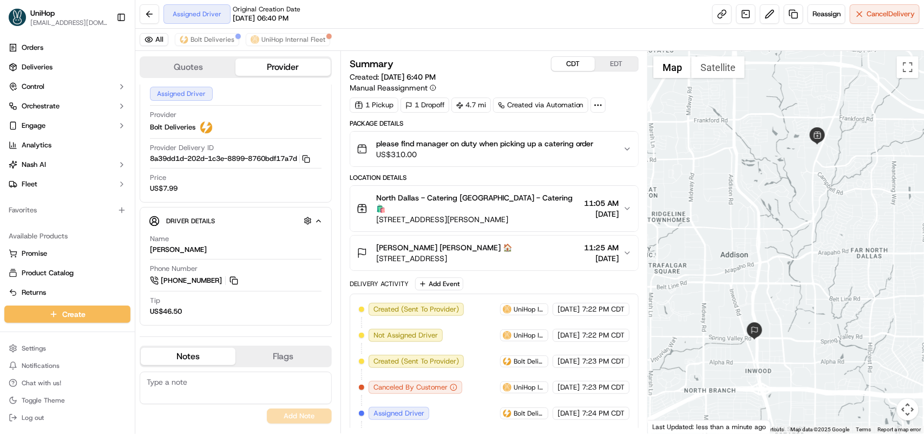
click at [567, 57] on button "CDT" at bounding box center [573, 64] width 43 height 14
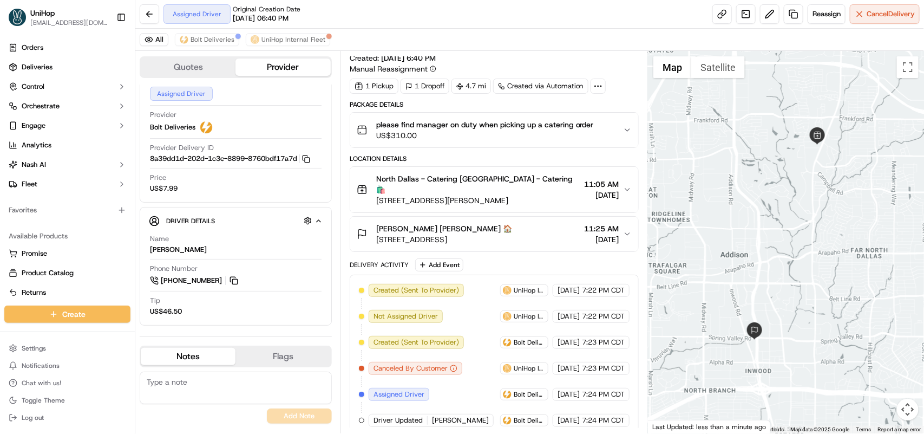
click at [624, 185] on icon "button" at bounding box center [627, 189] width 9 height 9
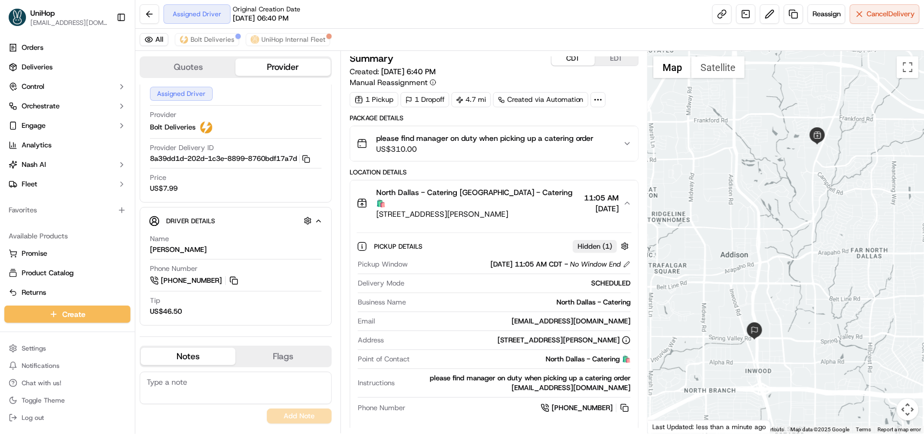
scroll to position [0, 0]
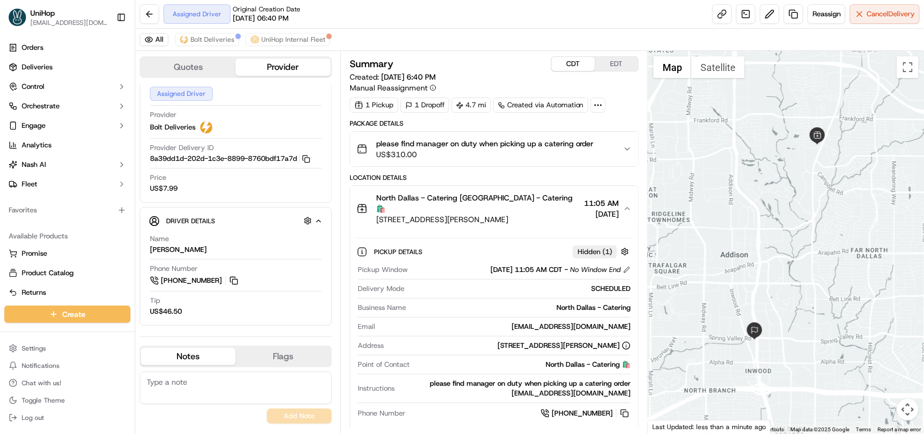
click at [572, 68] on button "CDT" at bounding box center [573, 64] width 43 height 14
click at [613, 145] on div "please find manager on duty when picking up a catering order US$310.00" at bounding box center [490, 149] width 266 height 22
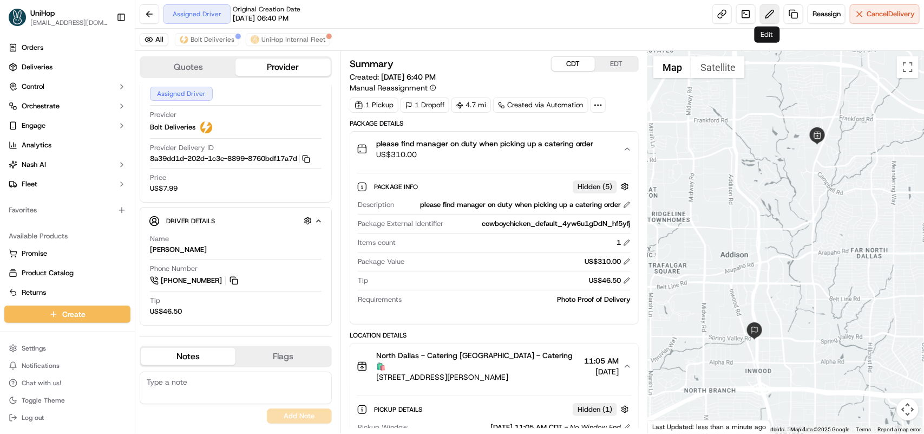
click at [765, 14] on button at bounding box center [769, 13] width 19 height 19
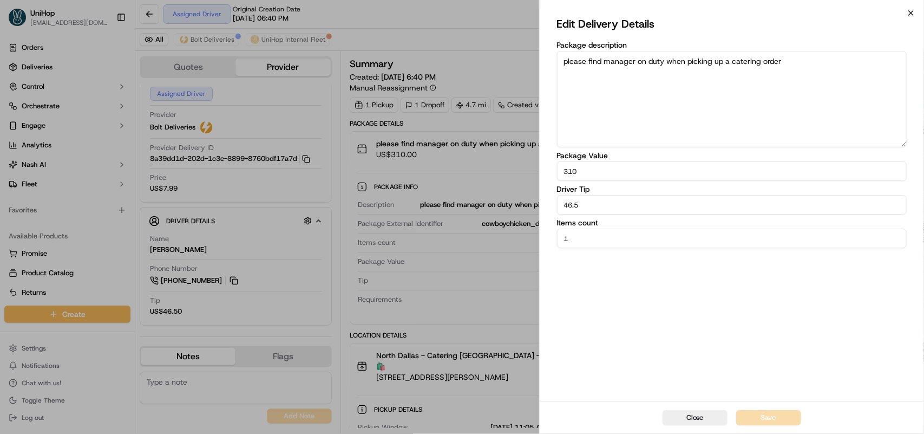
click at [910, 9] on icon "button" at bounding box center [911, 13] width 9 height 9
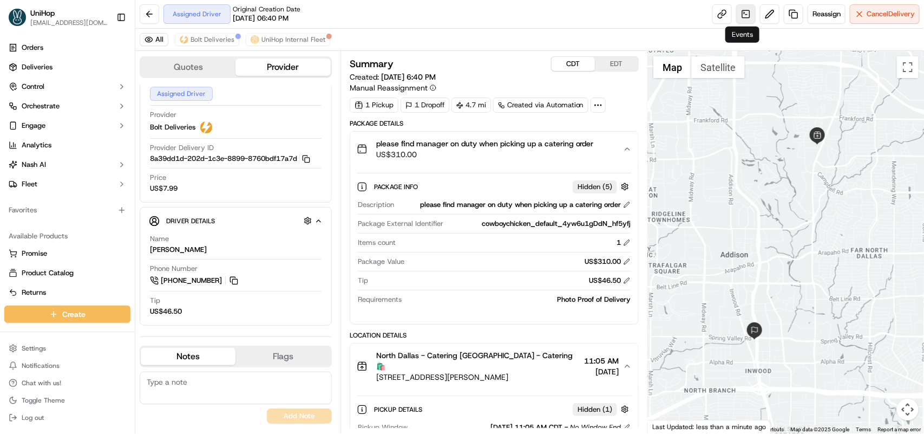
click at [746, 11] on link at bounding box center [745, 13] width 19 height 19
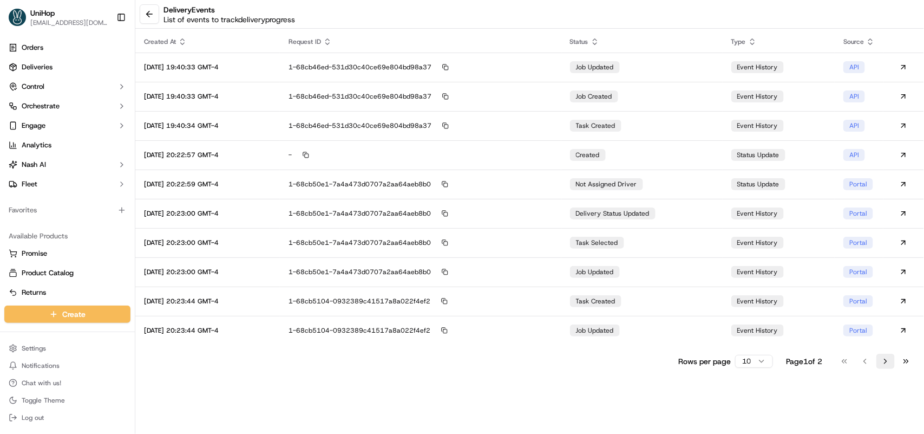
click at [883, 364] on button "Go to next page" at bounding box center [886, 361] width 18 height 15
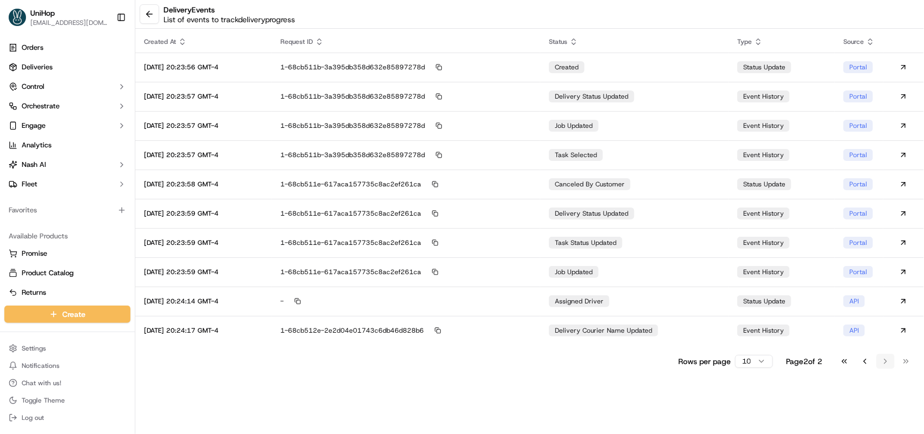
click at [883, 364] on div "Go to first page Go to previous page Go to next page Go to last page" at bounding box center [875, 361] width 80 height 15
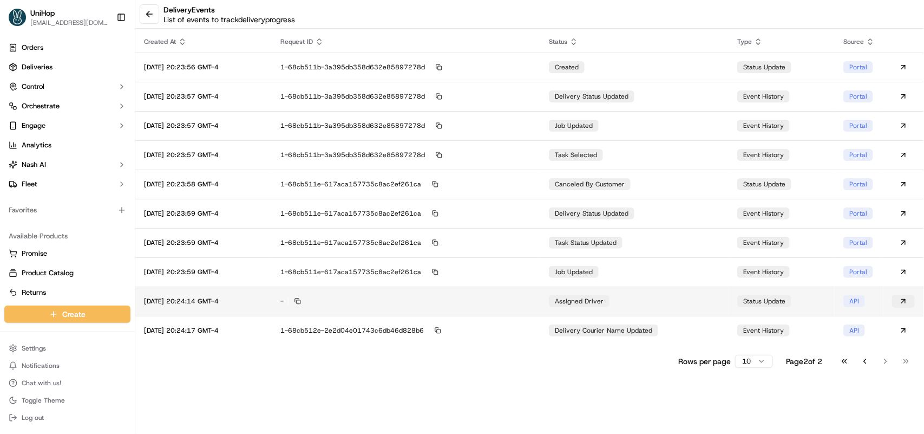
click at [903, 298] on button at bounding box center [903, 301] width 23 height 13
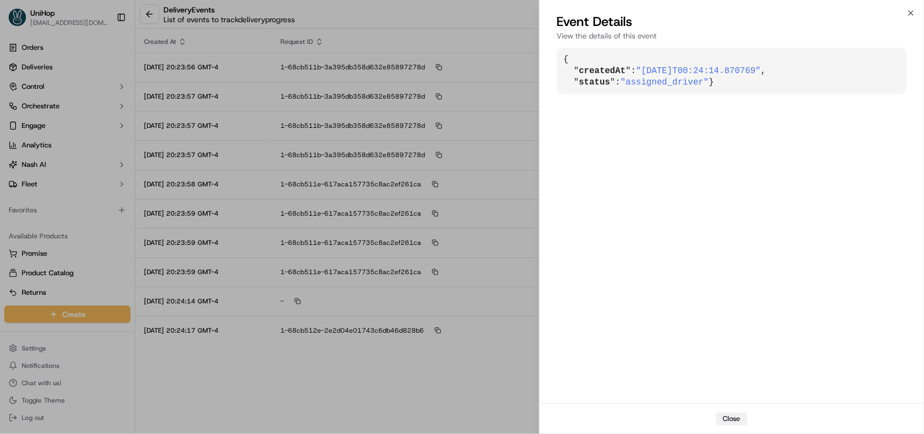
click at [739, 417] on button "Close" at bounding box center [731, 418] width 31 height 13
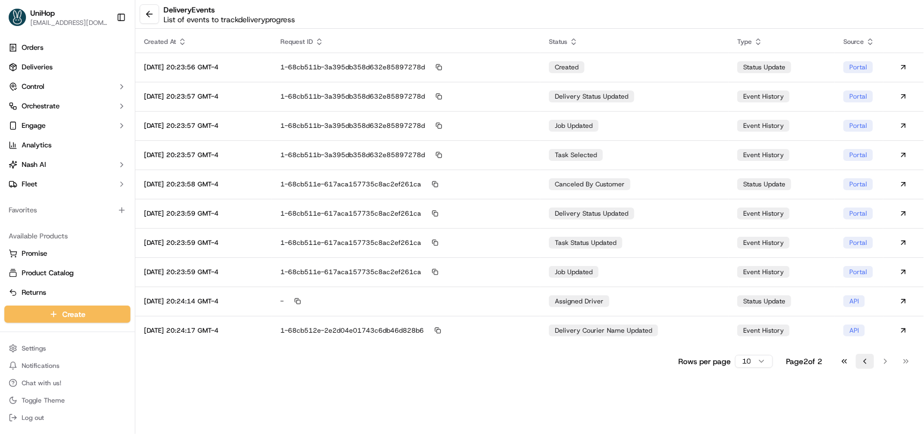
click at [865, 361] on button "Go to previous page" at bounding box center [865, 361] width 18 height 15
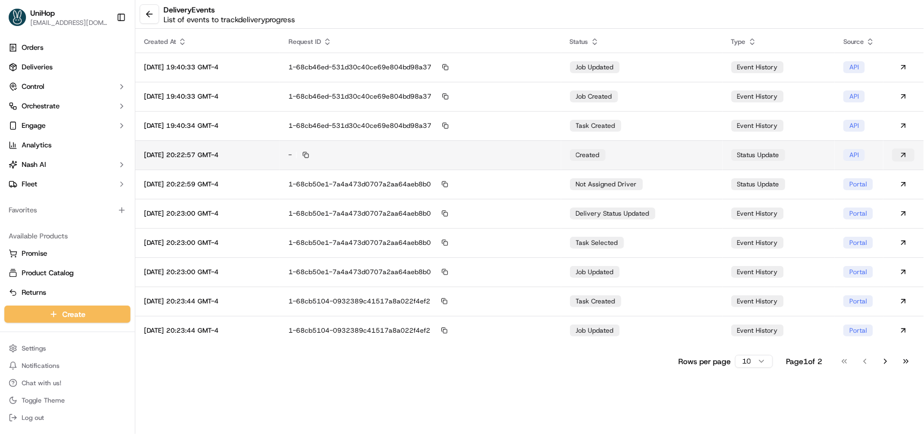
click at [900, 154] on button at bounding box center [903, 154] width 23 height 13
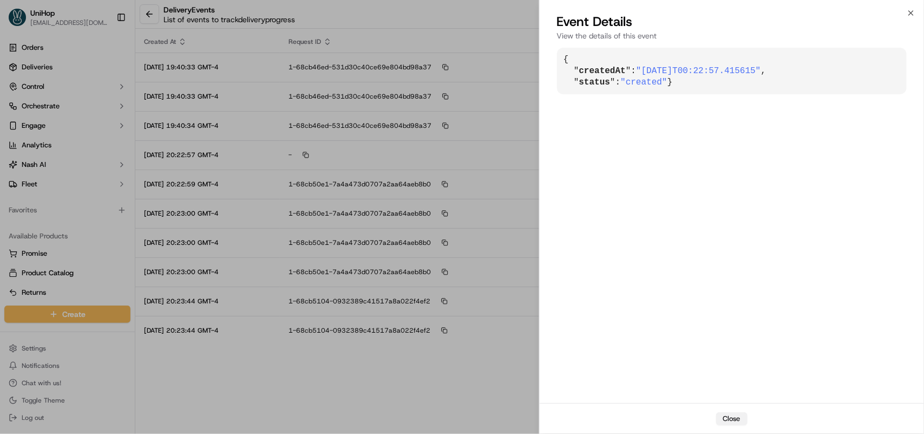
click at [729, 425] on button "Close" at bounding box center [731, 418] width 31 height 13
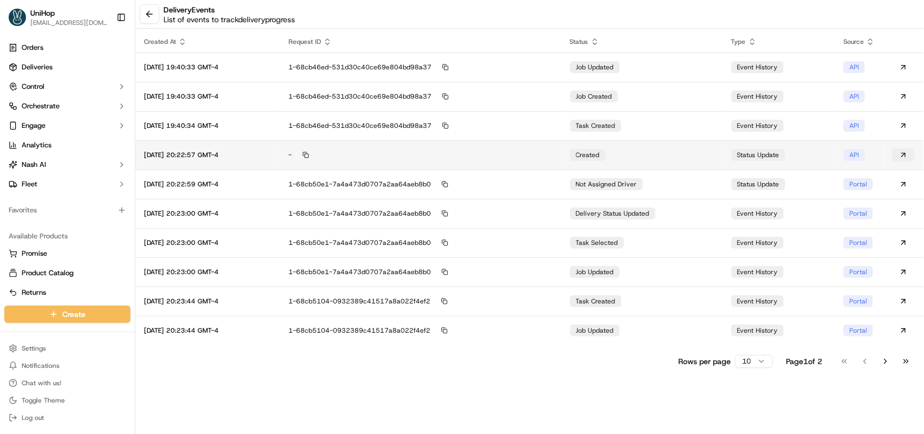
click at [903, 160] on button at bounding box center [903, 154] width 23 height 13
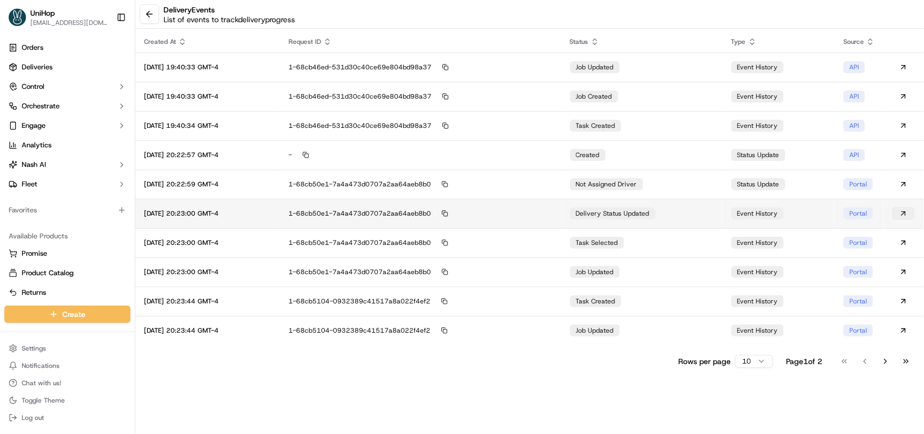
click at [899, 214] on button at bounding box center [903, 213] width 23 height 13
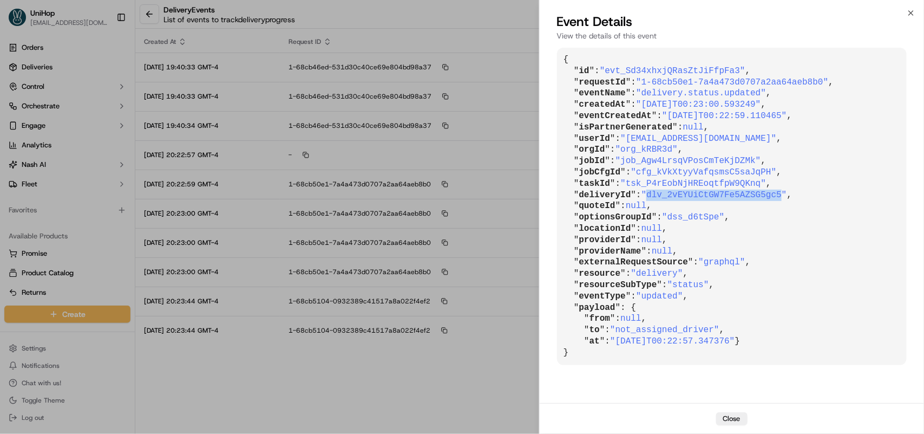
drag, startPoint x: 644, startPoint y: 193, endPoint x: 767, endPoint y: 193, distance: 122.9
click at [767, 193] on span ""dlv_2vEYUiCtGW7Fe5AZSG5gc5"" at bounding box center [715, 195] width 146 height 10
copy span "dlv_2vEYUiCtGW7Fe5AZSG5gc5"
click at [911, 12] on icon "button" at bounding box center [911, 13] width 9 height 9
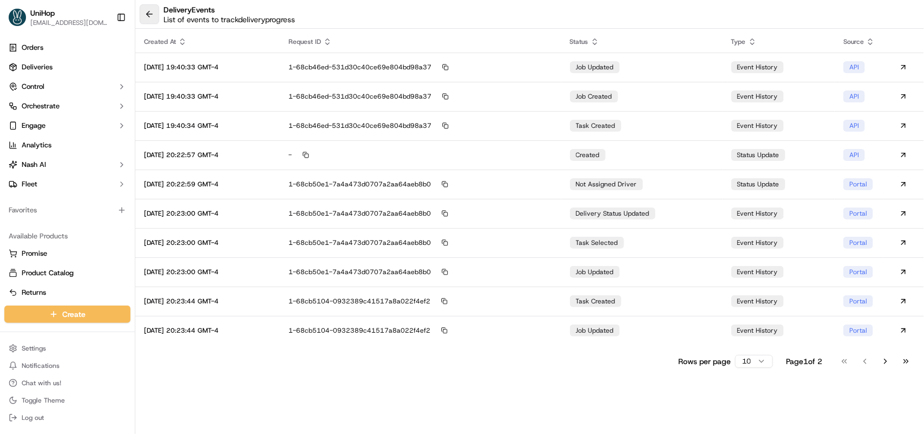
click at [153, 16] on button at bounding box center [149, 13] width 19 height 19
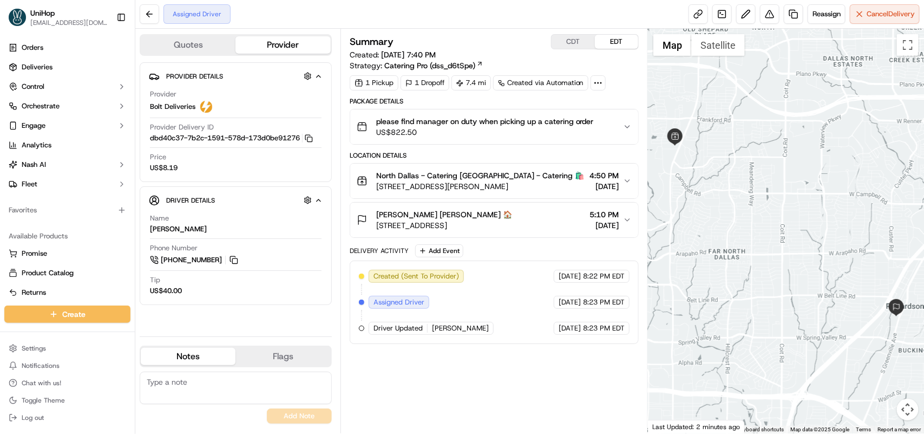
click at [624, 176] on button "[GEOGRAPHIC_DATA] - Catering [GEOGRAPHIC_DATA] - Catering 🛍️ [STREET_ADDRESS][P…" at bounding box center [494, 181] width 288 height 35
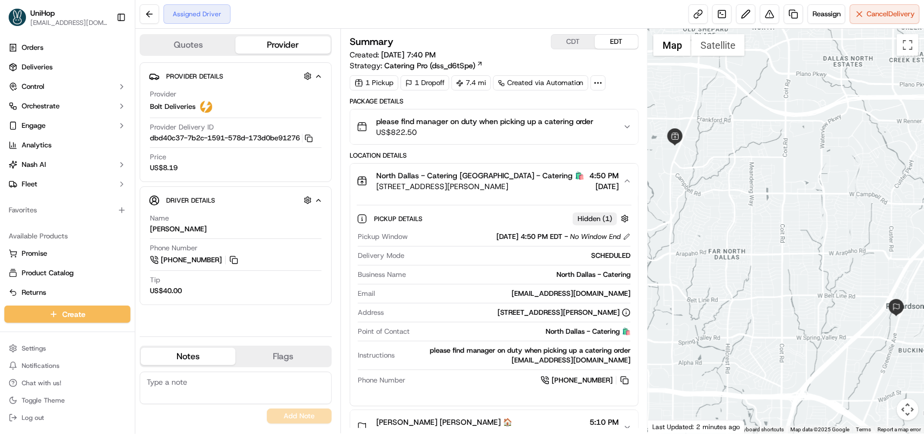
click at [574, 37] on button "CDT" at bounding box center [573, 42] width 43 height 14
click at [576, 47] on button "CDT" at bounding box center [573, 42] width 43 height 14
click at [722, 11] on link at bounding box center [721, 13] width 19 height 19
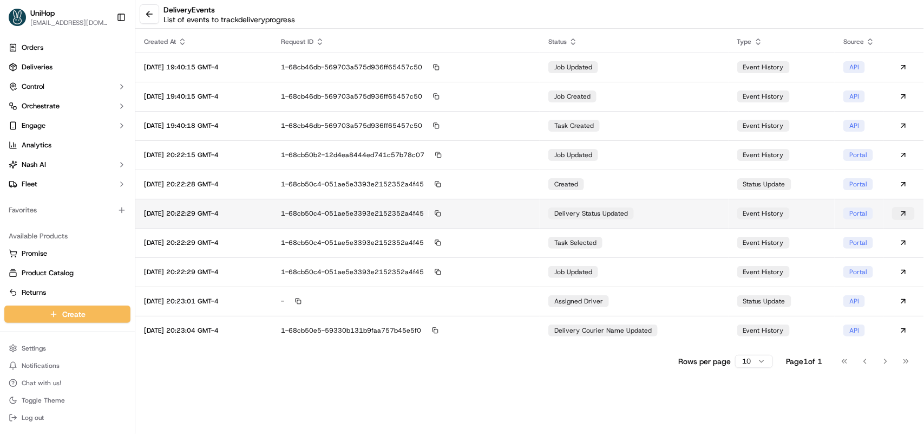
click at [903, 210] on button at bounding box center [903, 213] width 23 height 13
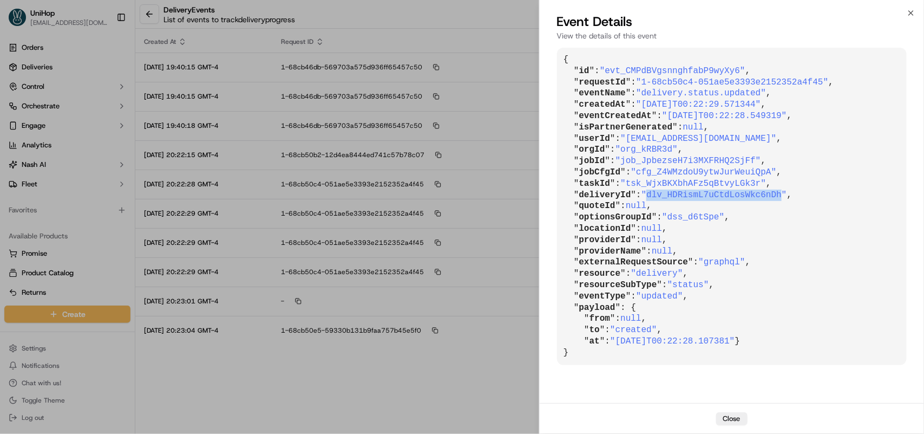
drag, startPoint x: 643, startPoint y: 194, endPoint x: 767, endPoint y: 194, distance: 123.4
click at [767, 194] on span ""dlv_HDRismL7uCtdLosWkc6nDh"" at bounding box center [715, 195] width 146 height 10
copy span "dlv_HDRismL7uCtdLosWkc6nDh"
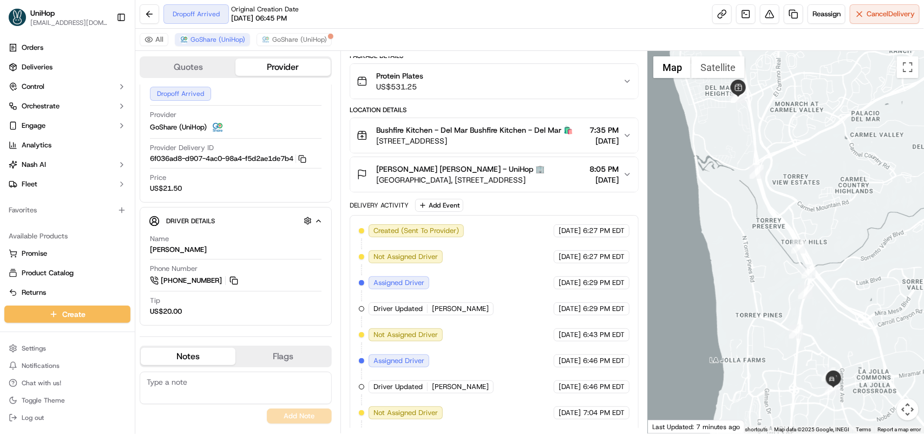
scroll to position [135, 0]
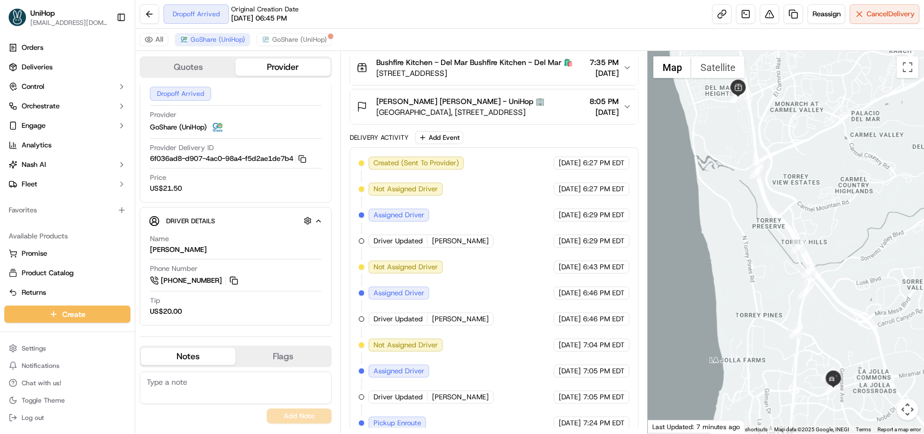
click at [622, 116] on div "[PERSON_NAME] [PERSON_NAME] - UniHop 🏢 [GEOGRAPHIC_DATA], [STREET_ADDRESS] 8:05…" at bounding box center [490, 107] width 266 height 22
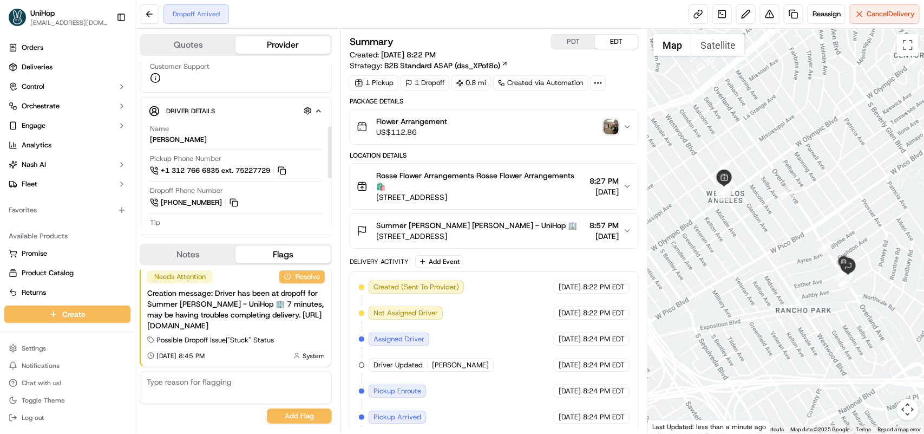
scroll to position [203, 0]
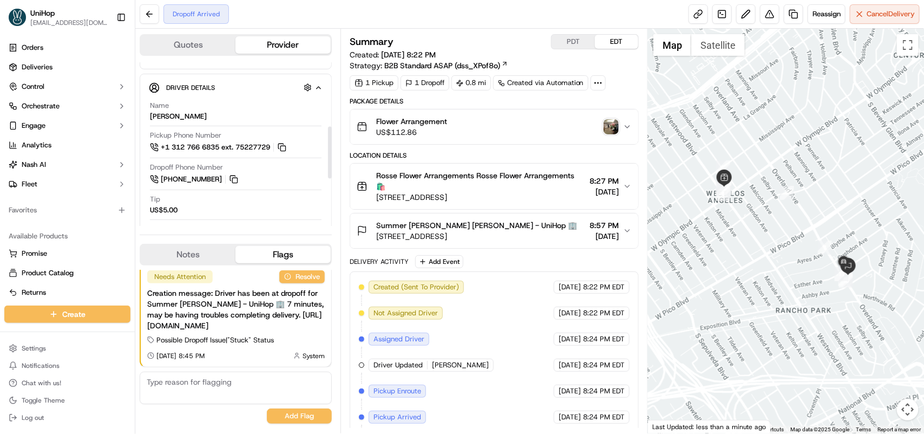
click at [272, 211] on div "Tip US$5.00" at bounding box center [236, 204] width 172 height 21
click at [606, 127] on img "button" at bounding box center [611, 126] width 15 height 15
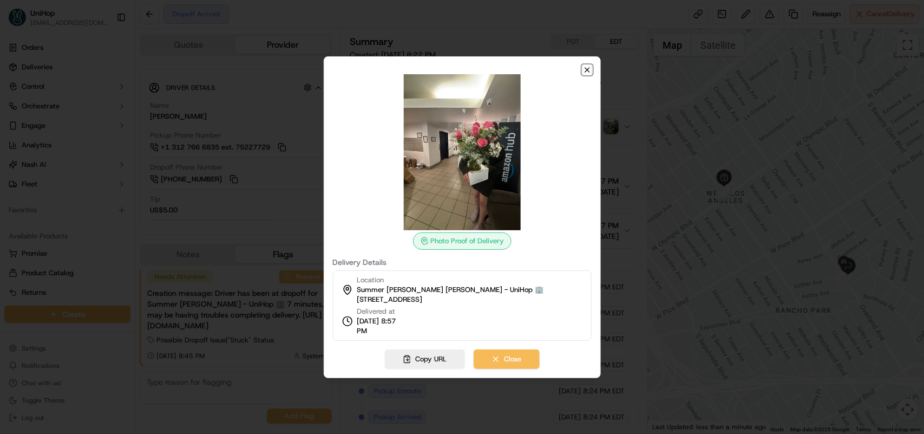
click at [586, 70] on icon "button" at bounding box center [587, 70] width 9 height 9
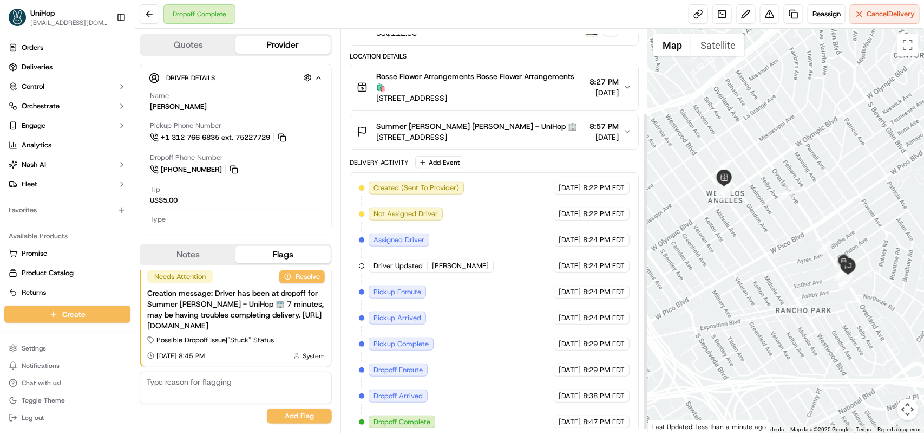
scroll to position [112, 0]
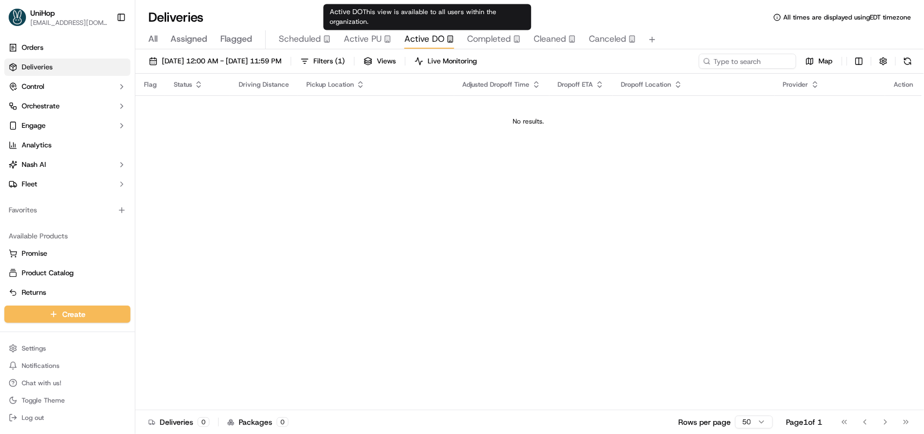
click at [418, 41] on span "Active DO" at bounding box center [424, 38] width 40 height 13
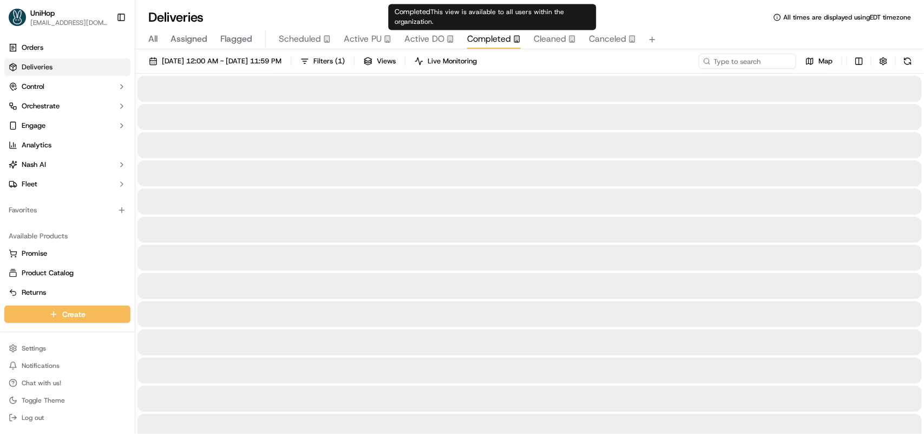
click at [480, 37] on span "Completed" at bounding box center [489, 38] width 44 height 13
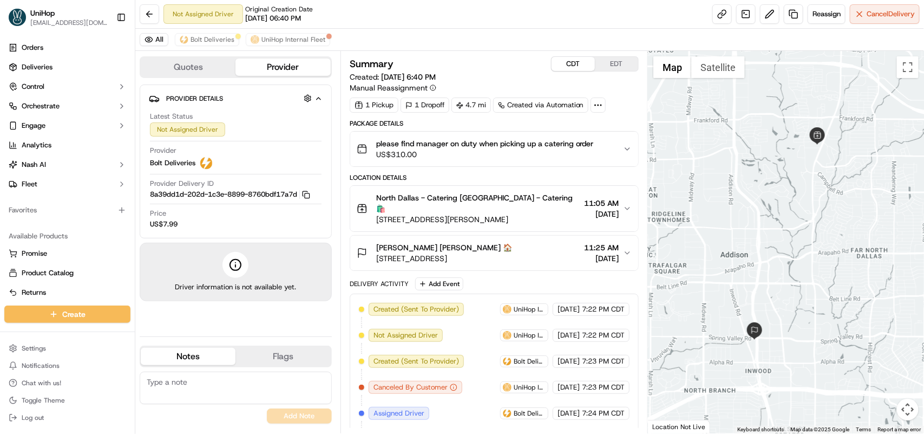
click at [566, 63] on button "CDT" at bounding box center [573, 64] width 43 height 14
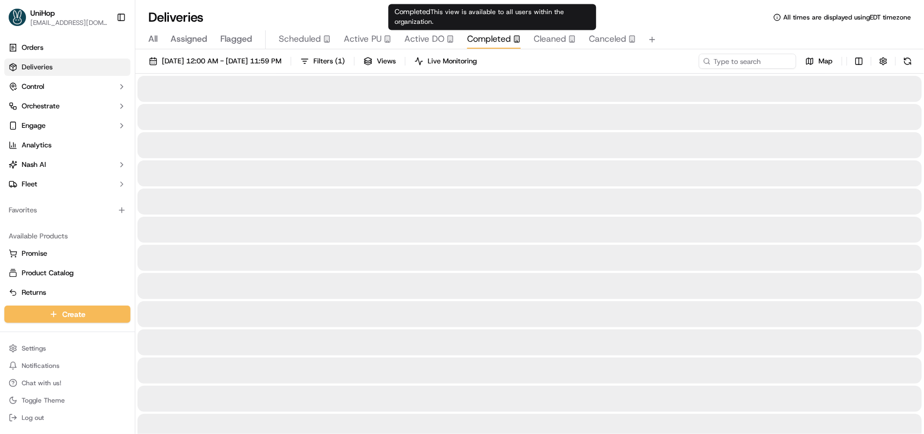
click at [493, 38] on span "Completed" at bounding box center [489, 38] width 44 height 13
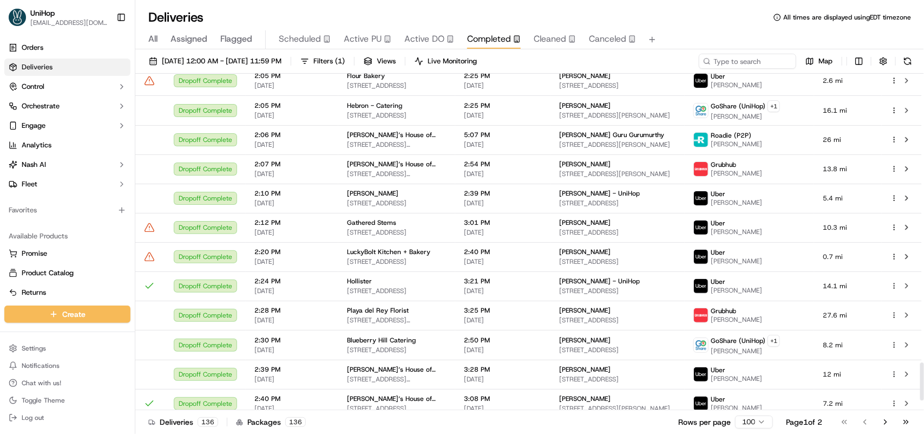
scroll to position [2643, 0]
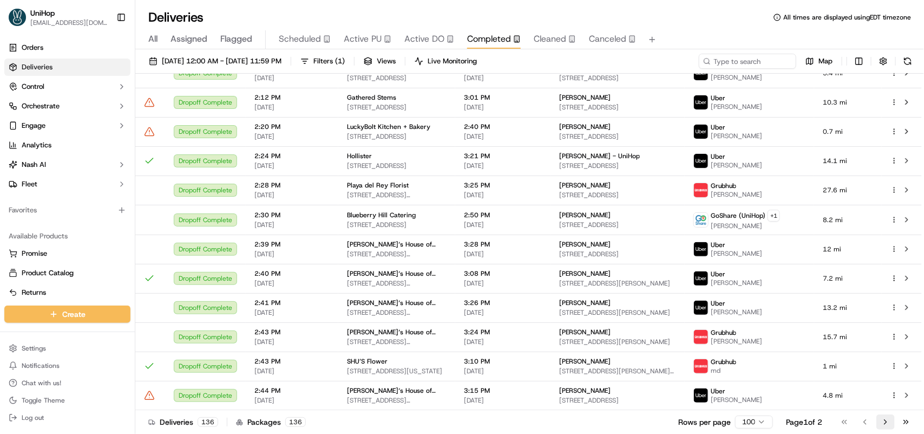
click at [881, 418] on button "Go to next page" at bounding box center [886, 421] width 18 height 15
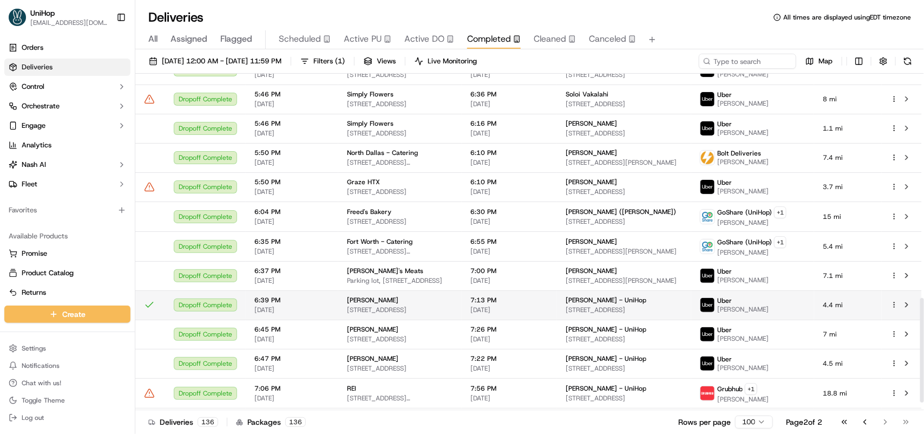
scroll to position [745, 0]
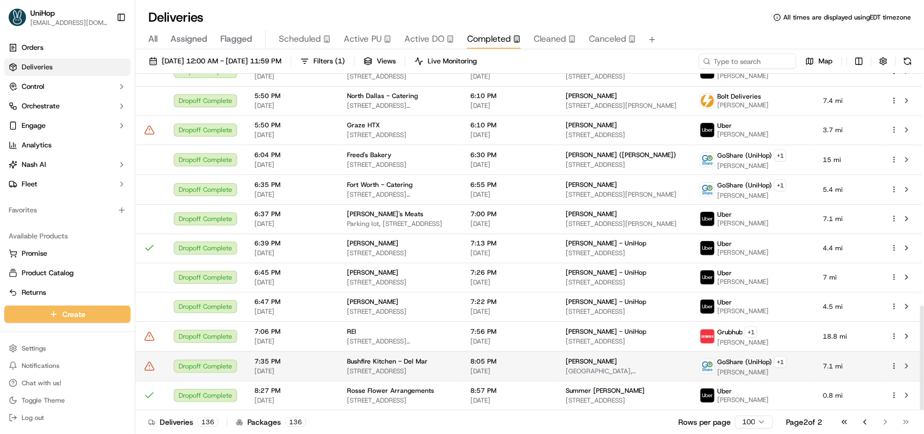
click at [244, 361] on td "Dropoff Complete" at bounding box center [205, 366] width 81 height 30
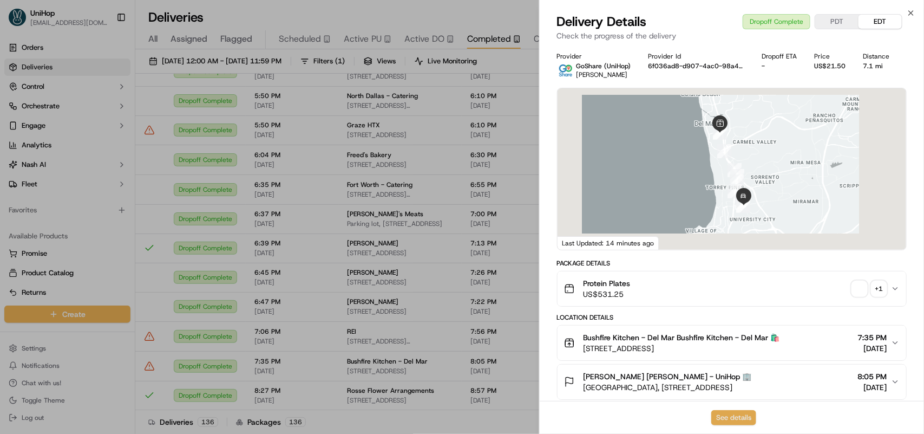
click at [720, 410] on button "See details" at bounding box center [733, 417] width 45 height 15
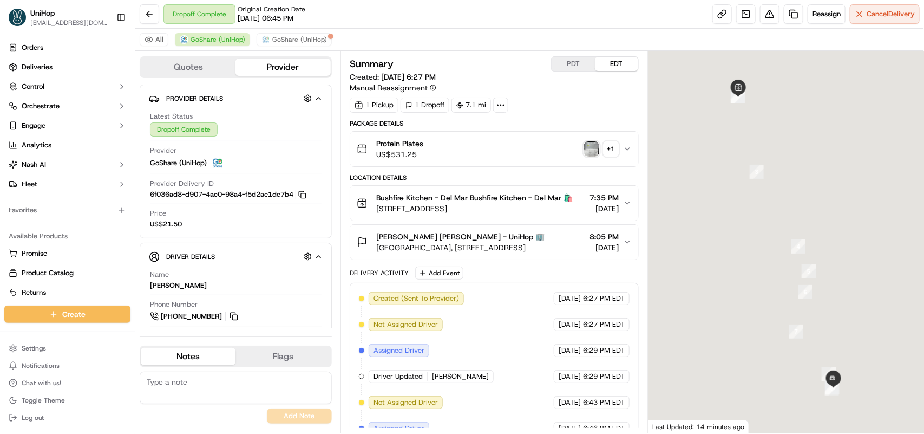
click at [592, 148] on img "button" at bounding box center [591, 148] width 15 height 15
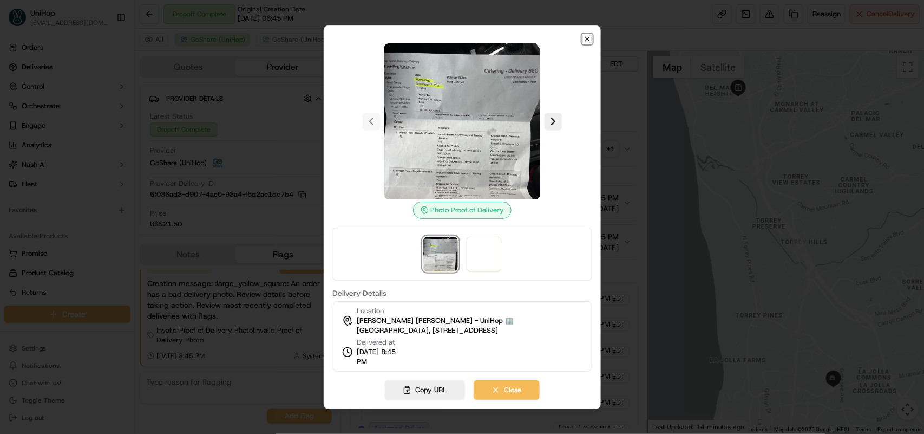
click at [589, 36] on icon "button" at bounding box center [587, 39] width 9 height 9
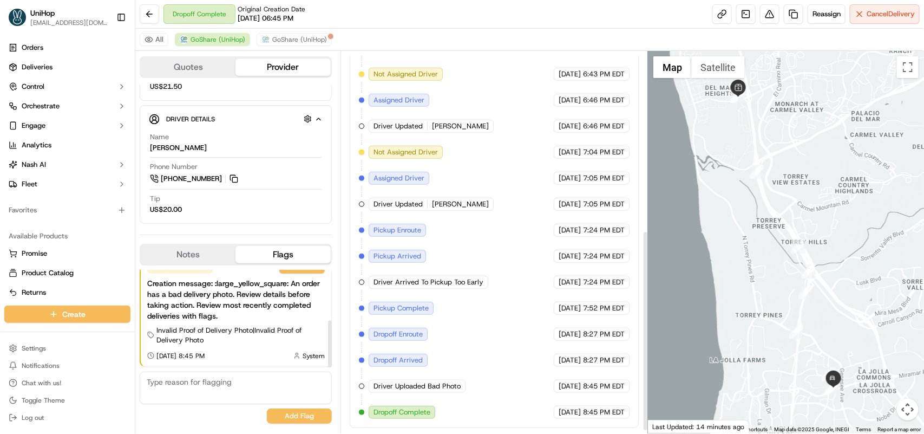
scroll to position [344, 0]
click at [180, 256] on button "Notes" at bounding box center [188, 254] width 95 height 17
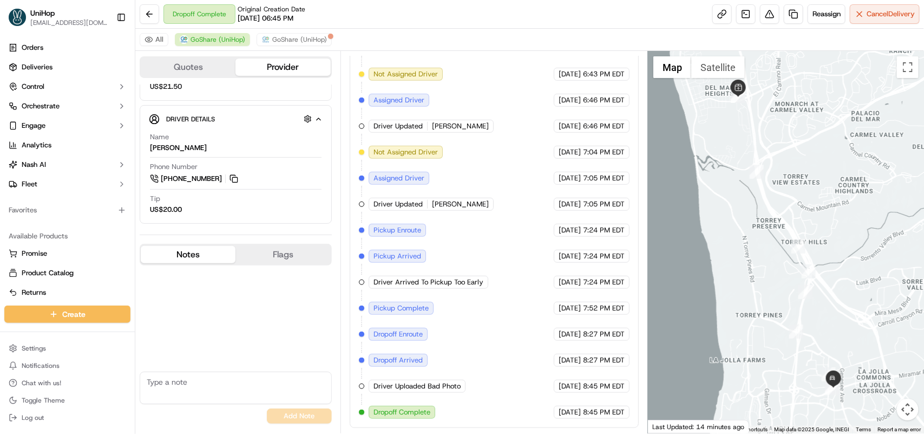
click at [166, 383] on textarea at bounding box center [236, 387] width 192 height 32
click at [246, 394] on textarea "Driver handed over the delivery to the customer. Conversation between the" at bounding box center [236, 387] width 192 height 32
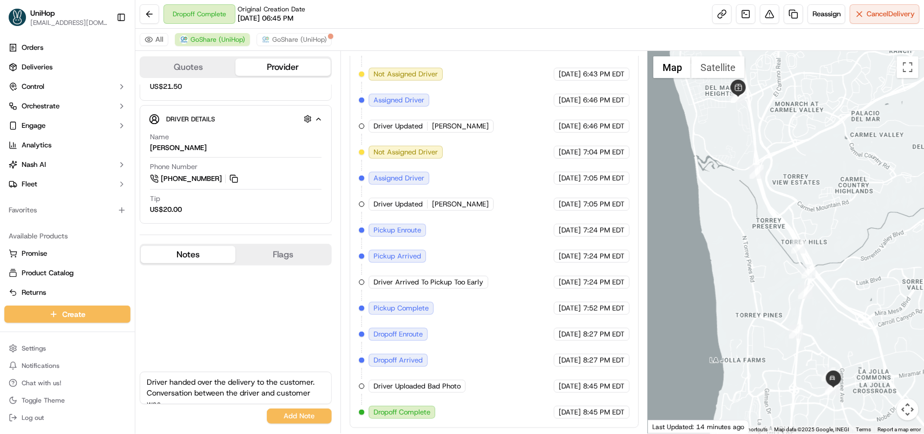
scroll to position [5, 0]
type textarea "Driver handed over the delivery to the customer. Conversation between the drive…"
click at [283, 413] on button "Add Note" at bounding box center [299, 415] width 65 height 15
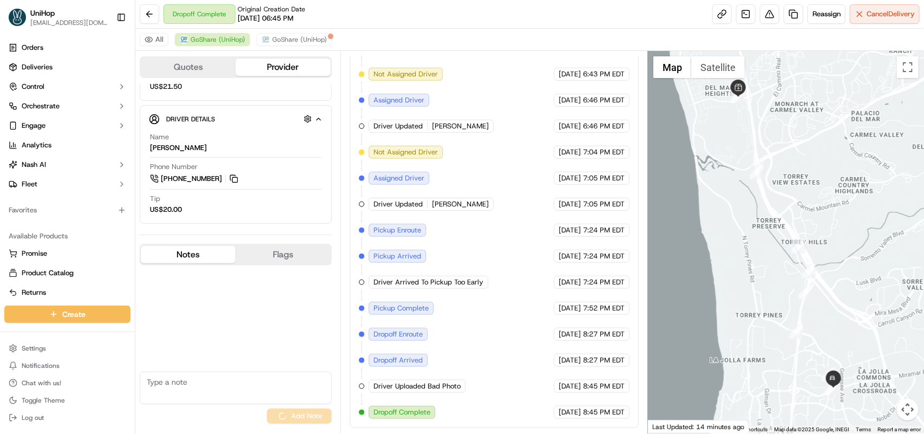
scroll to position [0, 0]
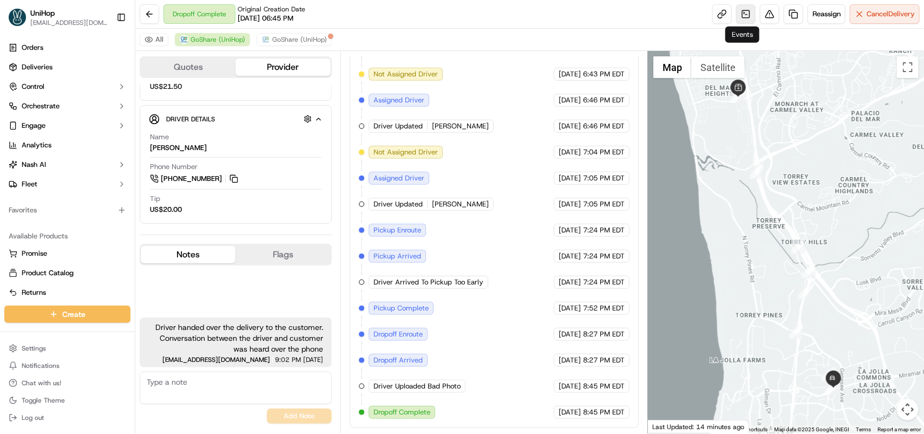
click at [743, 16] on link at bounding box center [745, 13] width 19 height 19
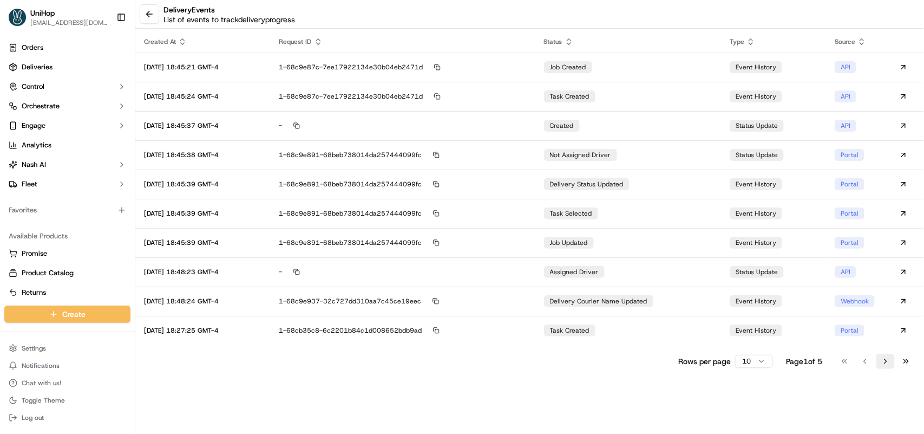
click at [886, 363] on button "Go to next page" at bounding box center [886, 361] width 18 height 15
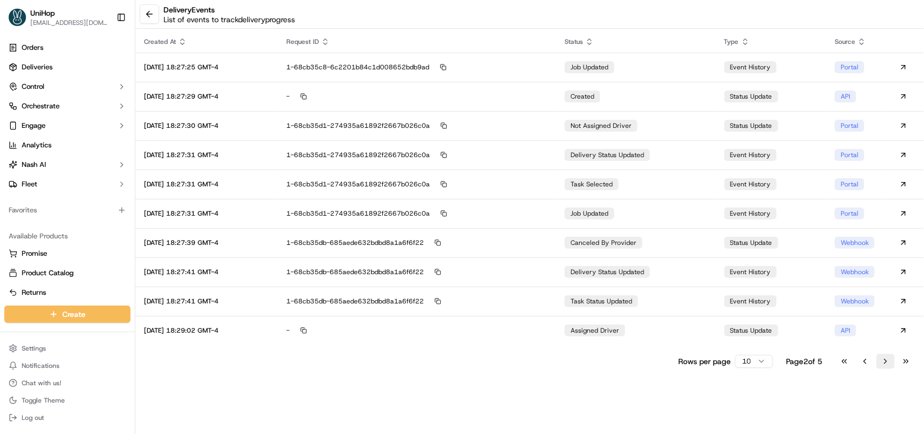
click at [886, 363] on button "Go to next page" at bounding box center [886, 361] width 18 height 15
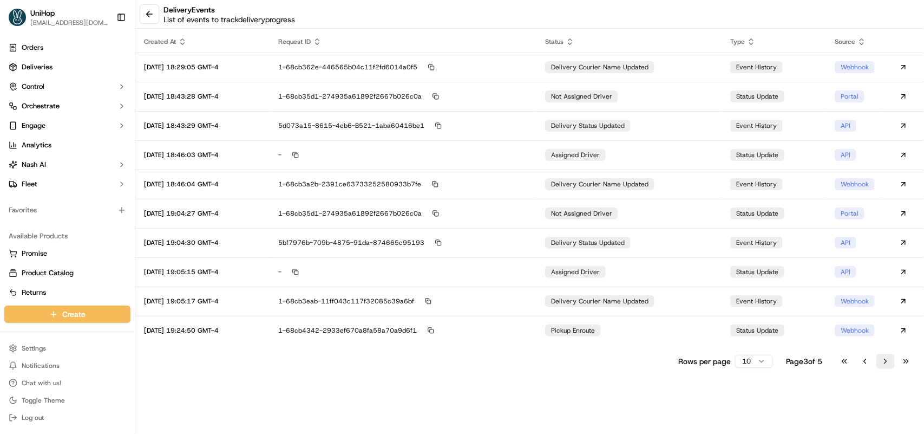
click at [886, 363] on button "Go to next page" at bounding box center [886, 361] width 18 height 15
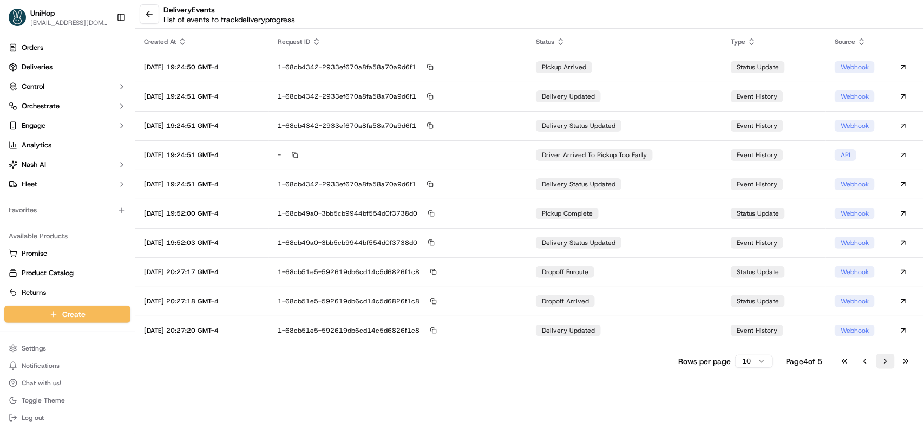
click at [886, 363] on button "Go to next page" at bounding box center [886, 361] width 18 height 15
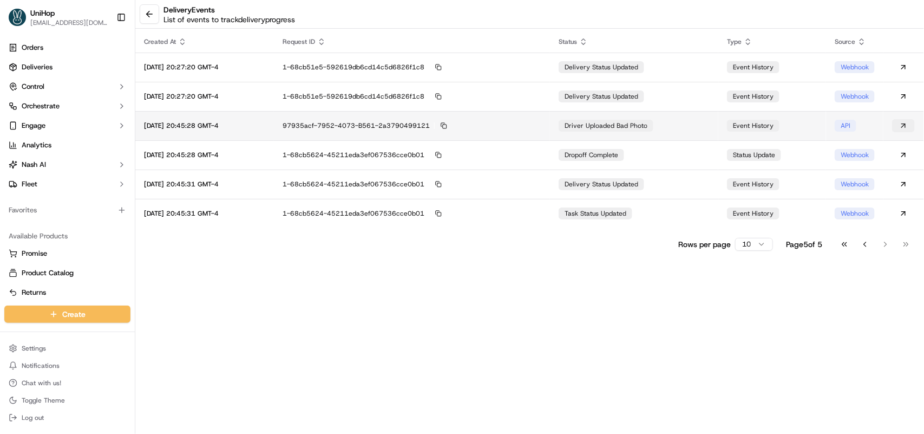
click at [901, 123] on button at bounding box center [903, 125] width 23 height 13
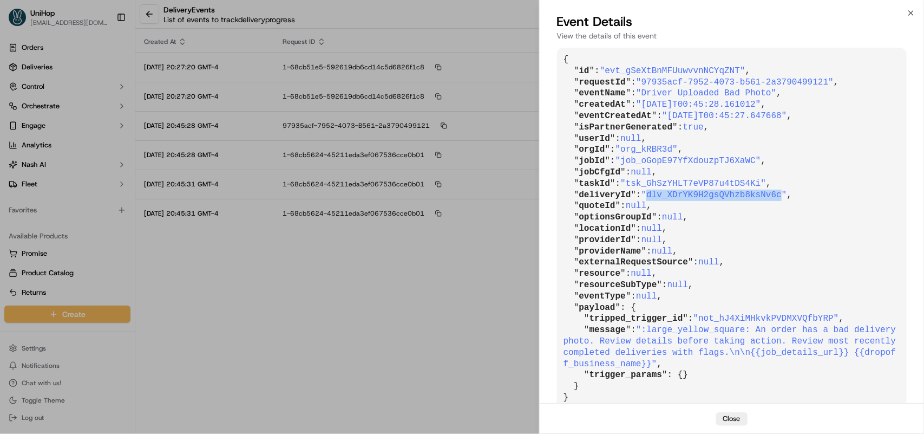
drag, startPoint x: 645, startPoint y: 193, endPoint x: 761, endPoint y: 191, distance: 115.9
click at [768, 191] on span ""dlv_XDrYK9H2gsQVhzb8ksNv6c"" at bounding box center [715, 195] width 146 height 10
copy span "dlv_XDrYK9H2gsQVhzb8ksNv6c"
